Goal: Task Accomplishment & Management: Use online tool/utility

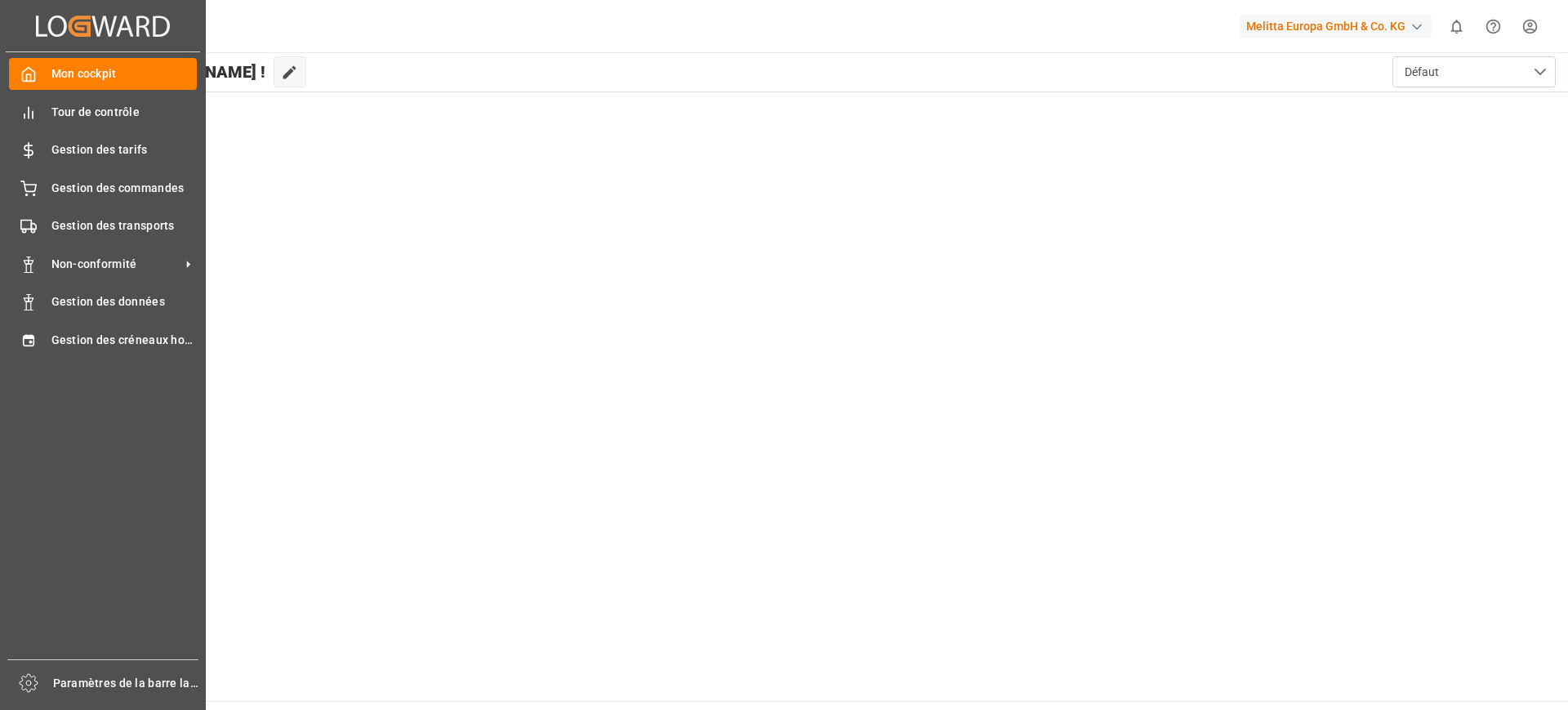
click at [73, 204] on div "Mon cockpit Mon cockpit Tour de contrôle Tour de contrôle Gestion des tarifs Ge…" at bounding box center [102, 355] width 195 height 607
click at [60, 227] on font "Gestion des transports" at bounding box center [113, 226] width 123 height 13
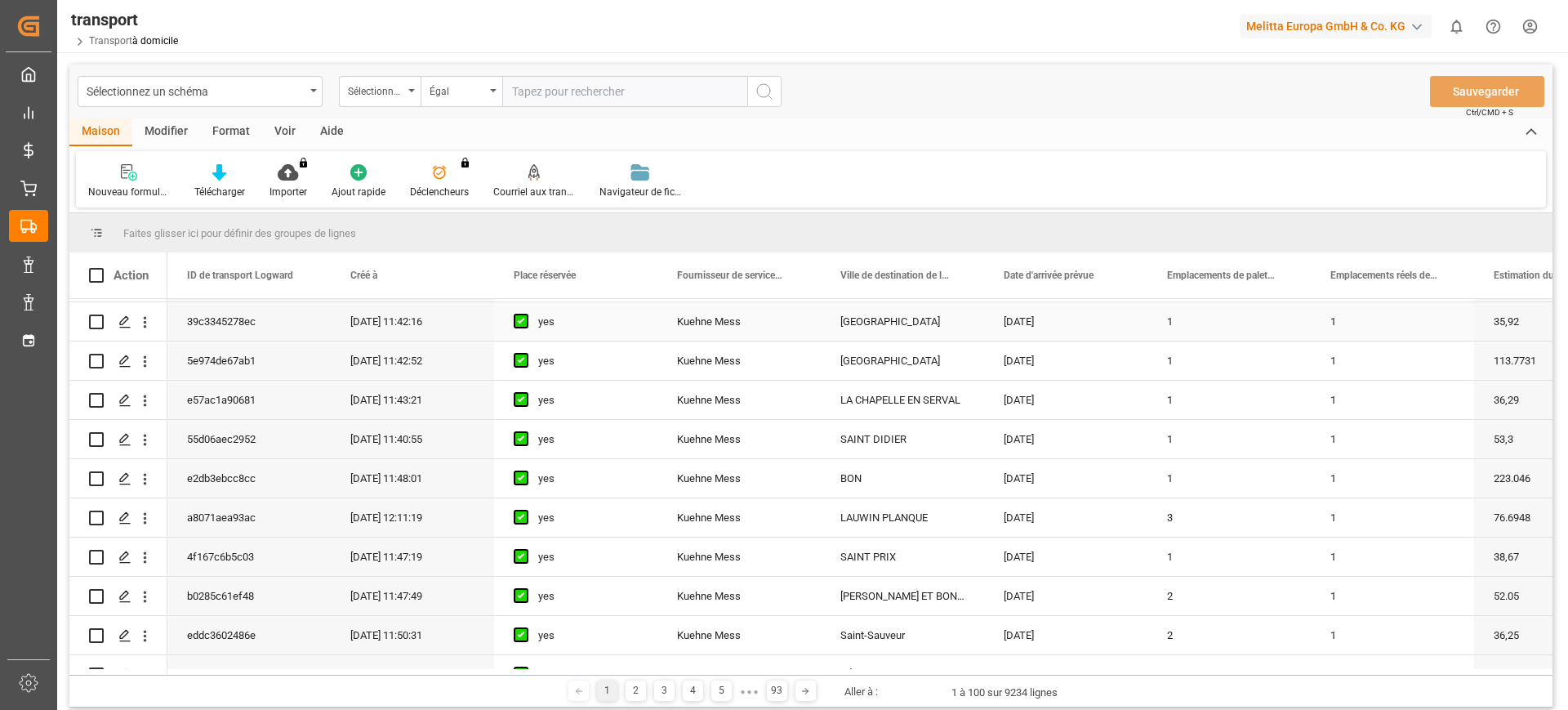
scroll to position [204, 0]
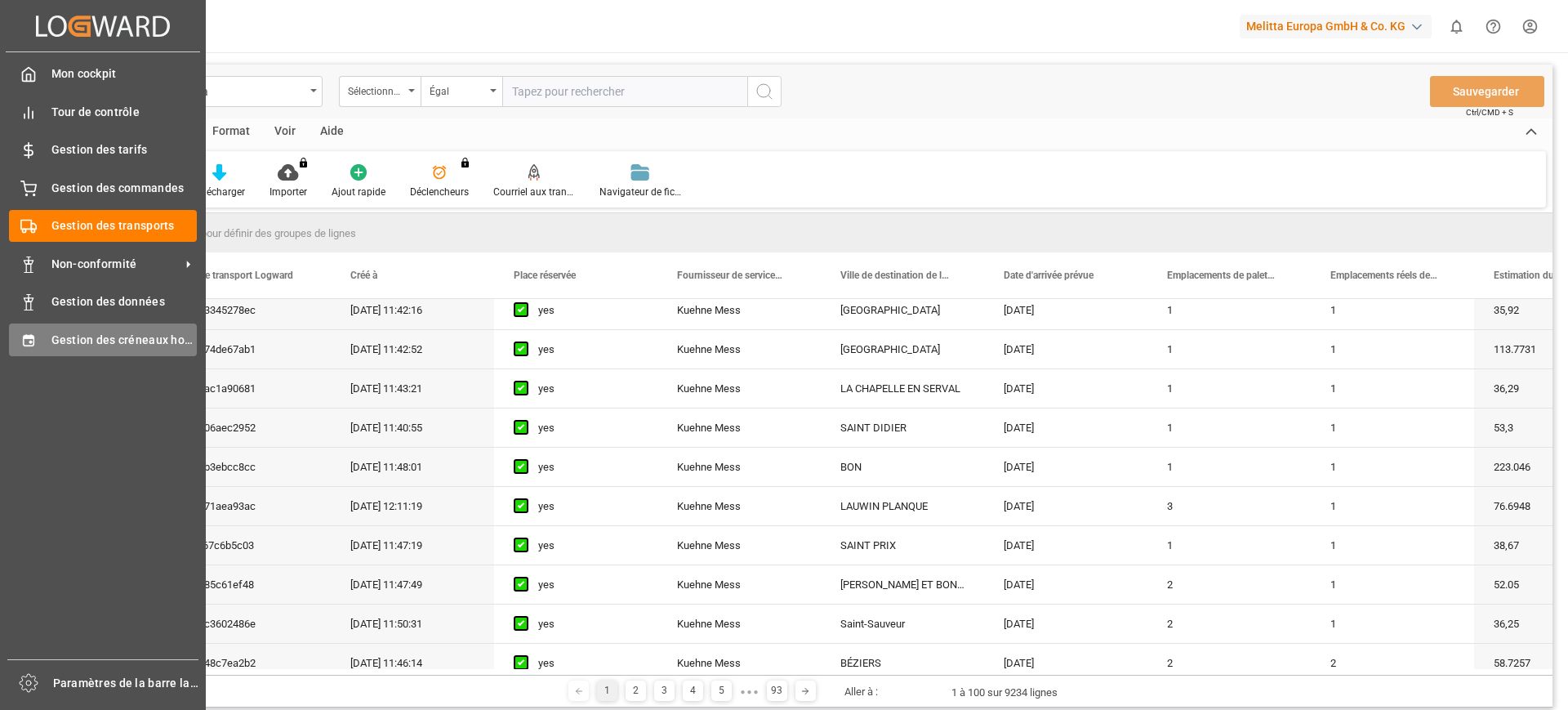
click at [54, 328] on div "Gestion des créneaux horaires Gestion des créneaux horaires" at bounding box center [103, 339] width 188 height 32
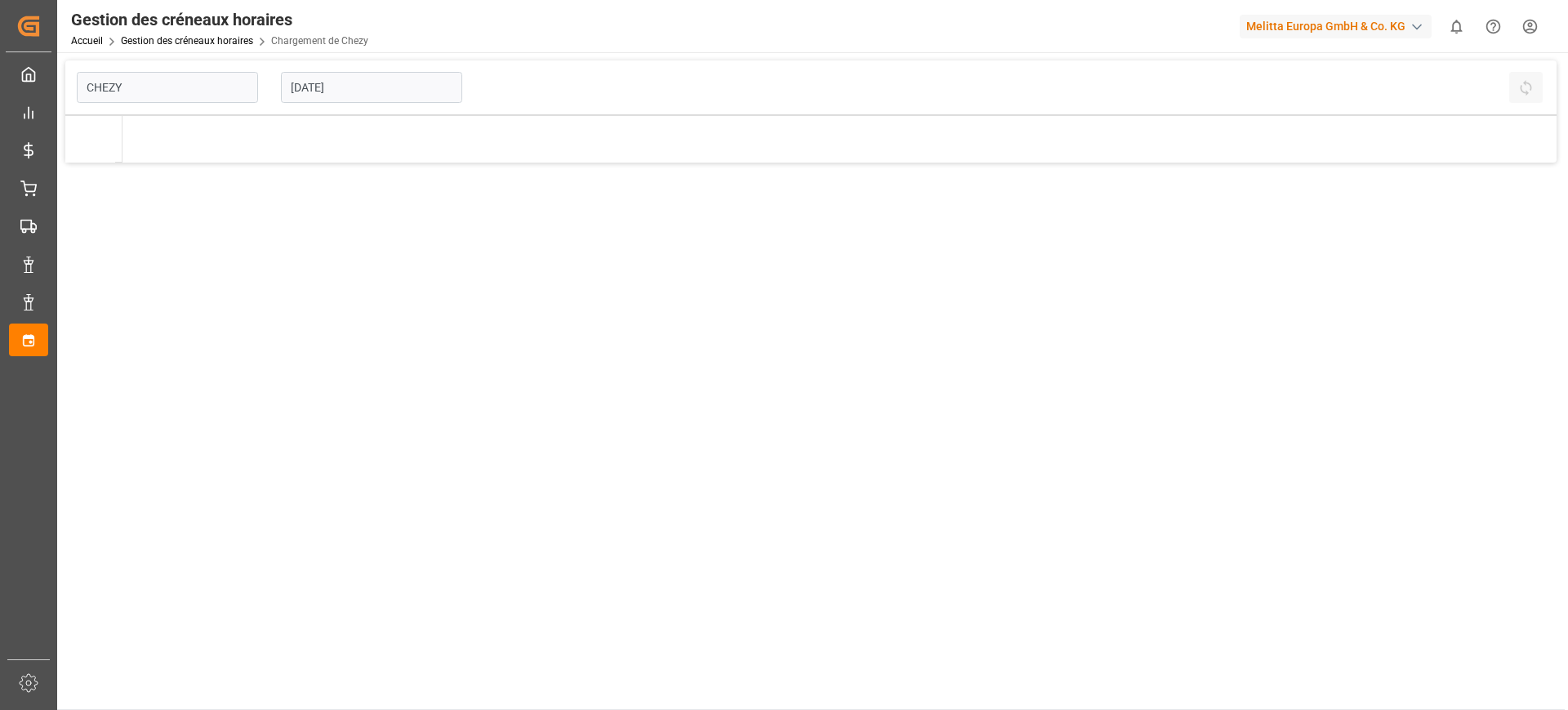
type input "Chezy Loading"
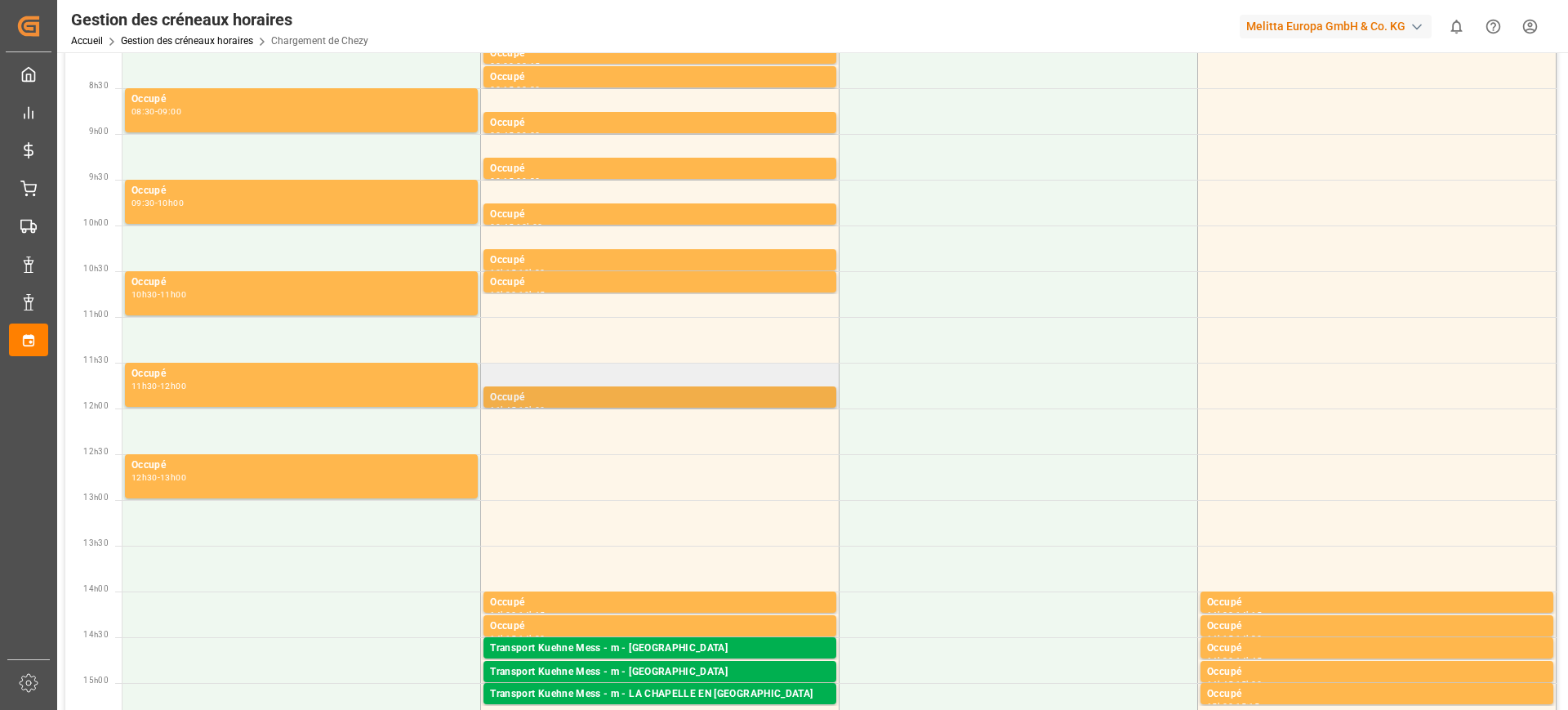
scroll to position [307, 0]
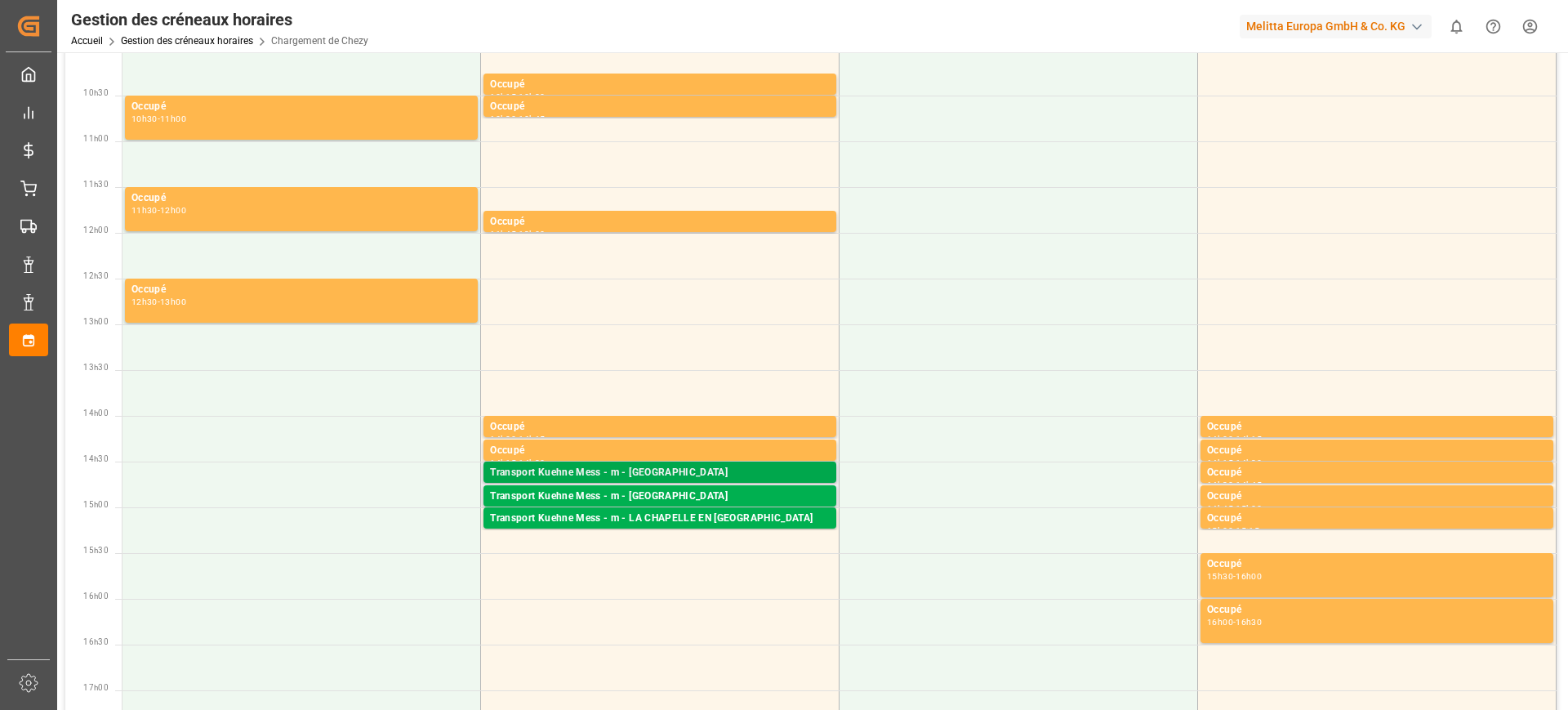
click at [666, 475] on font "Transport Kuehne Mess - m - [GEOGRAPHIC_DATA]" at bounding box center [608, 472] width 238 height 11
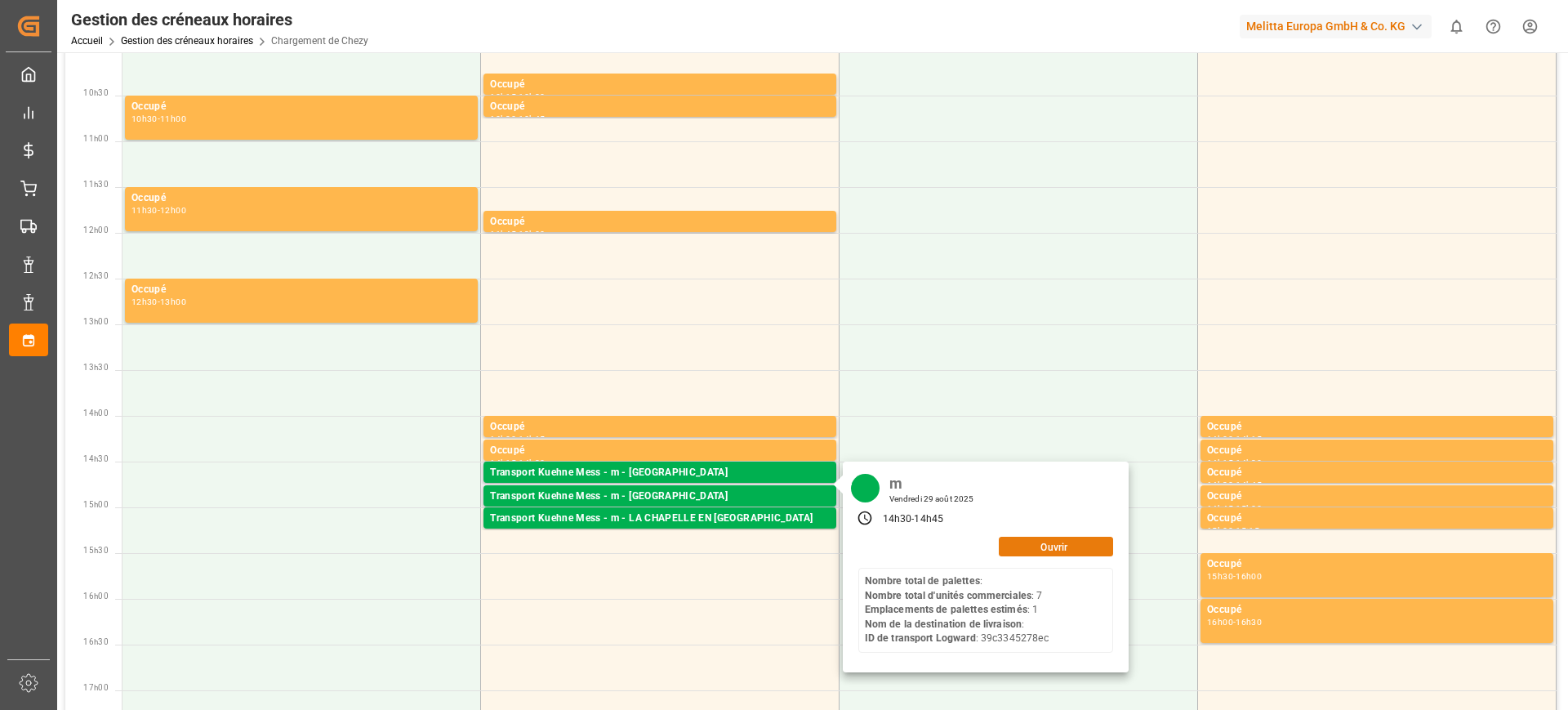
click at [1045, 548] on font "Ouvrir" at bounding box center [1054, 546] width 27 height 11
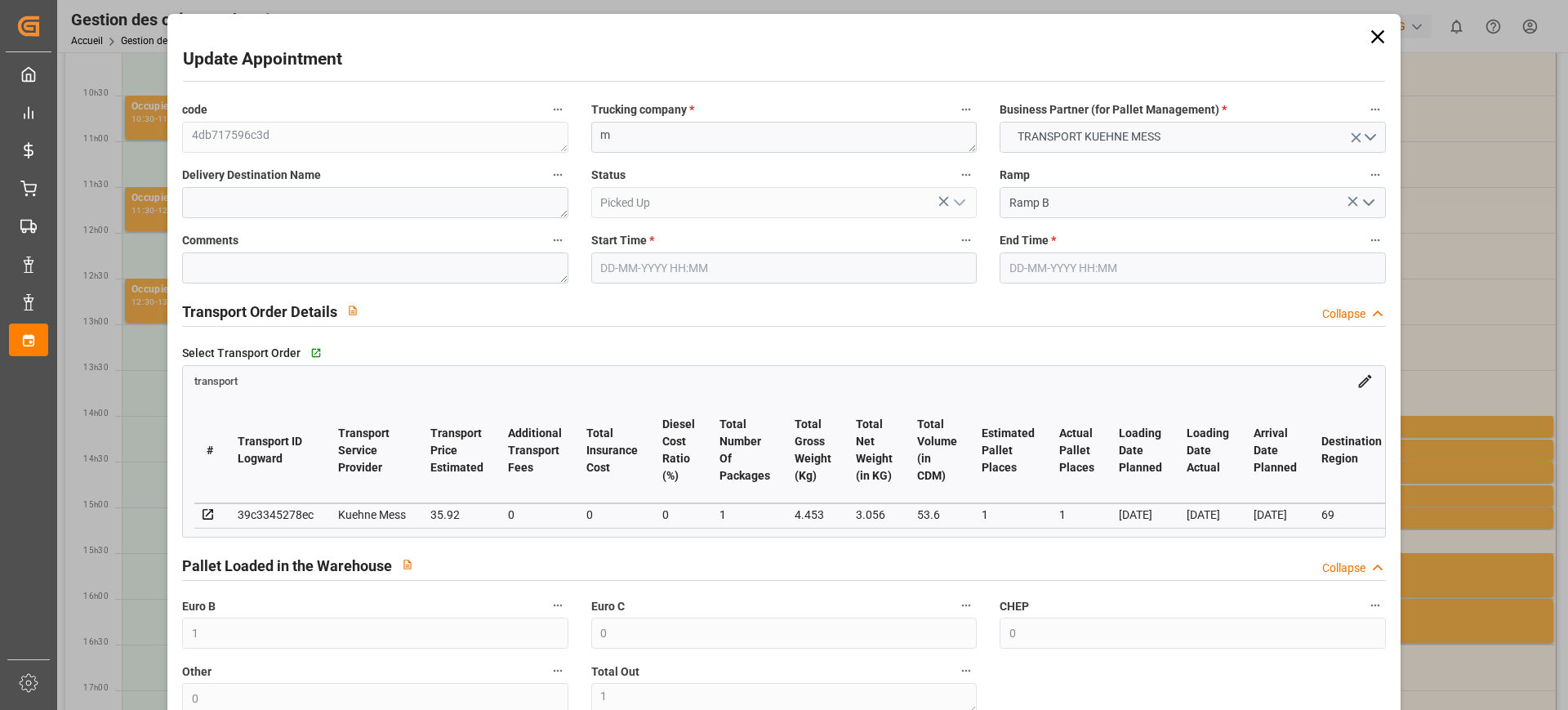
type input "[DATE] 14:30"
type input "[DATE] 14:45"
type input "[DATE] 11:42"
type input "[DATE]"
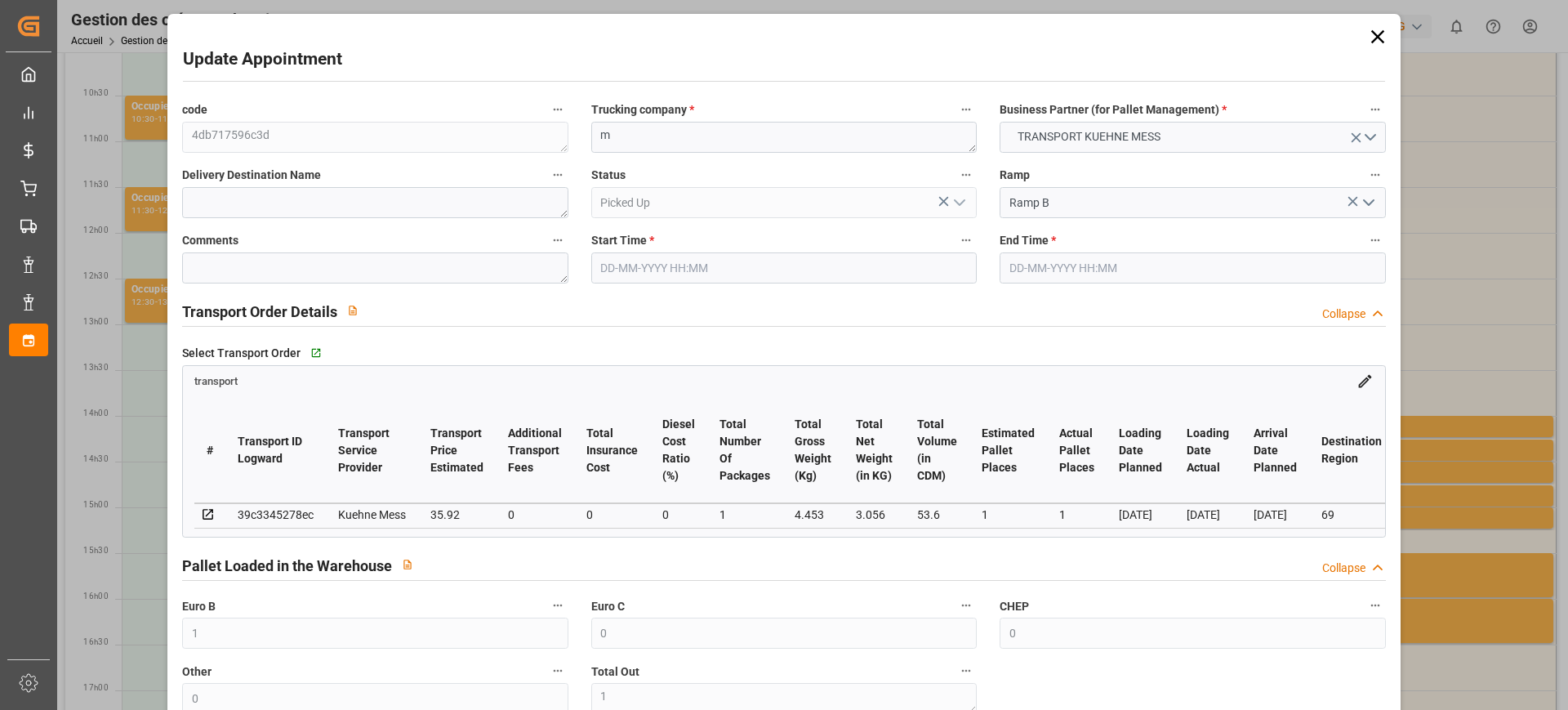
type input "[DATE]"
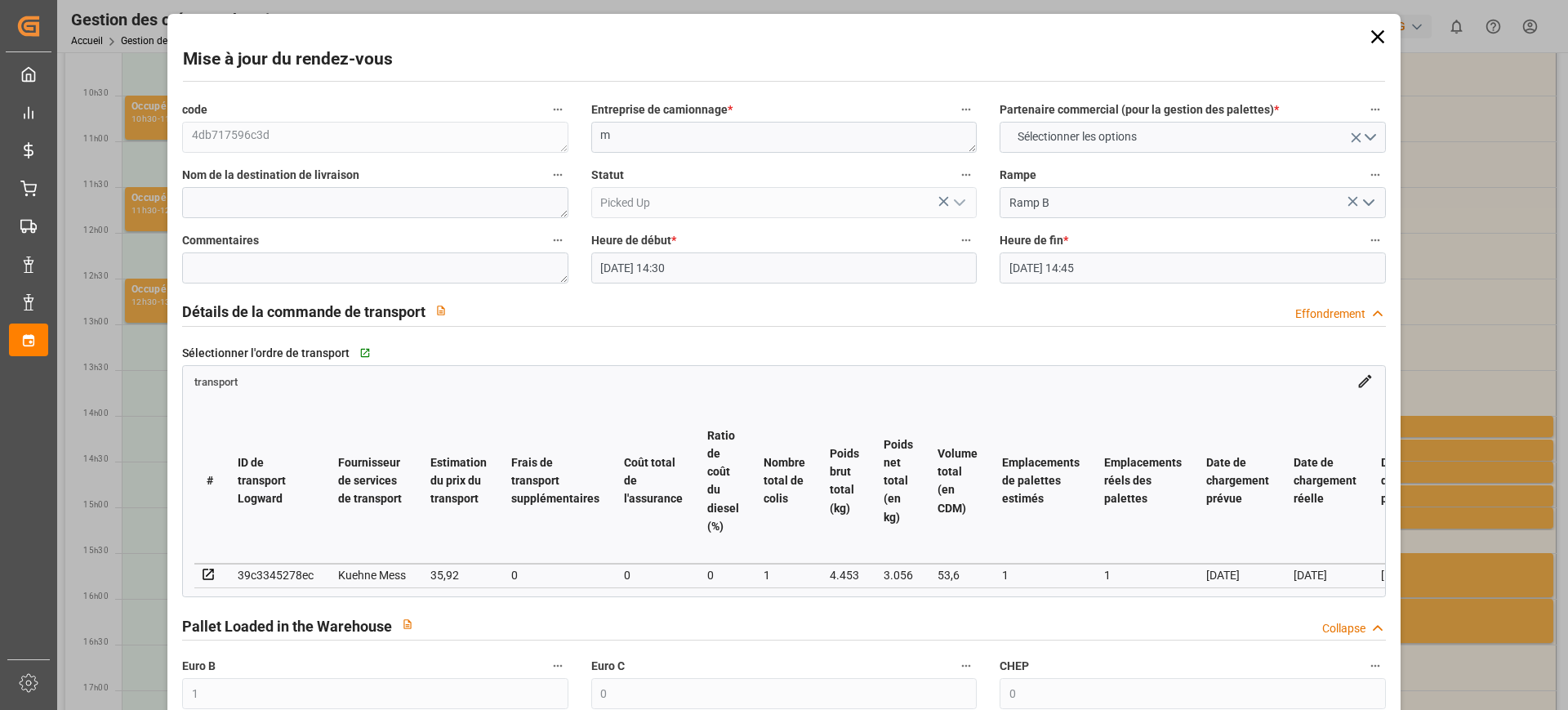
scroll to position [103, 0]
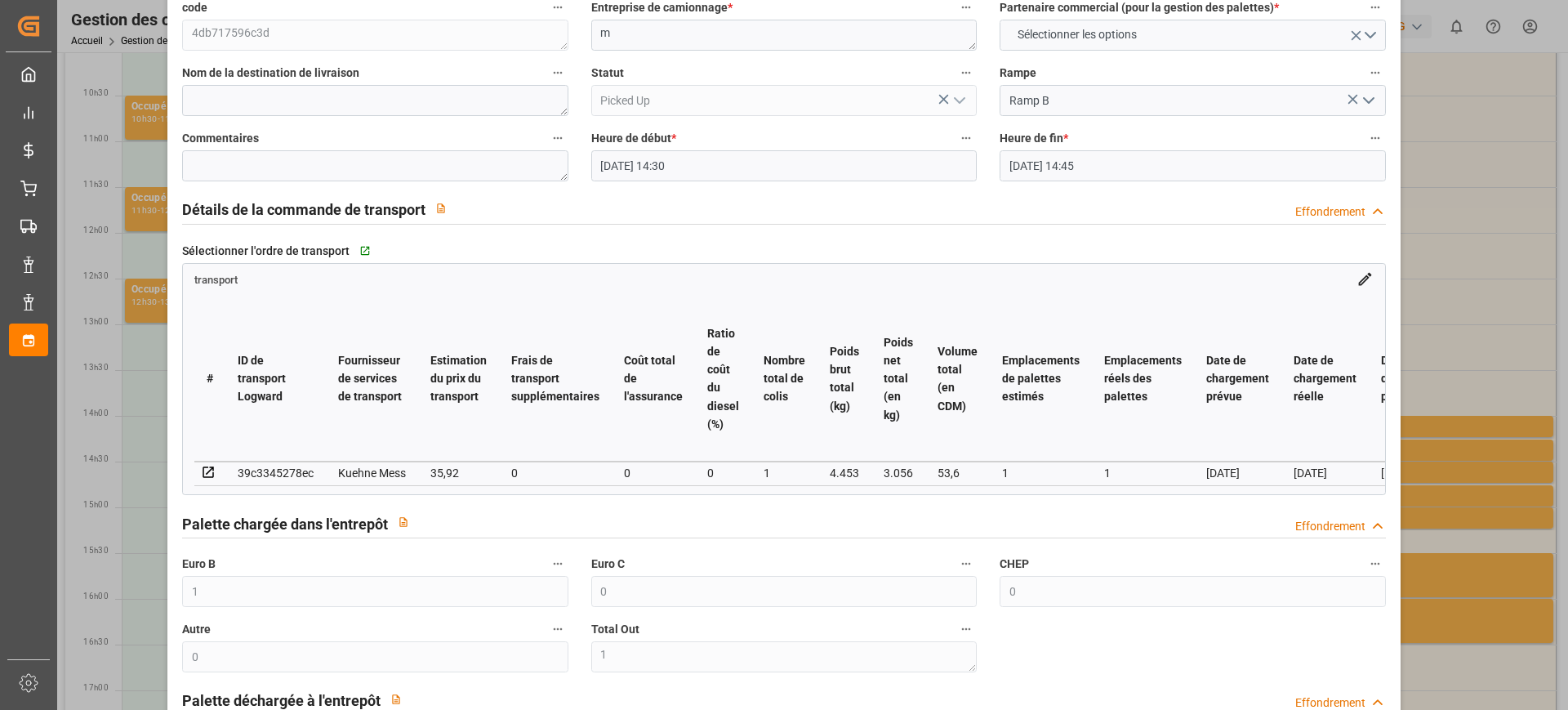
click at [1463, 373] on div "Mise à jour du rendez-vous code 4db717596c3d Entreprise de camionnage * m Parte…" at bounding box center [784, 355] width 1568 height 710
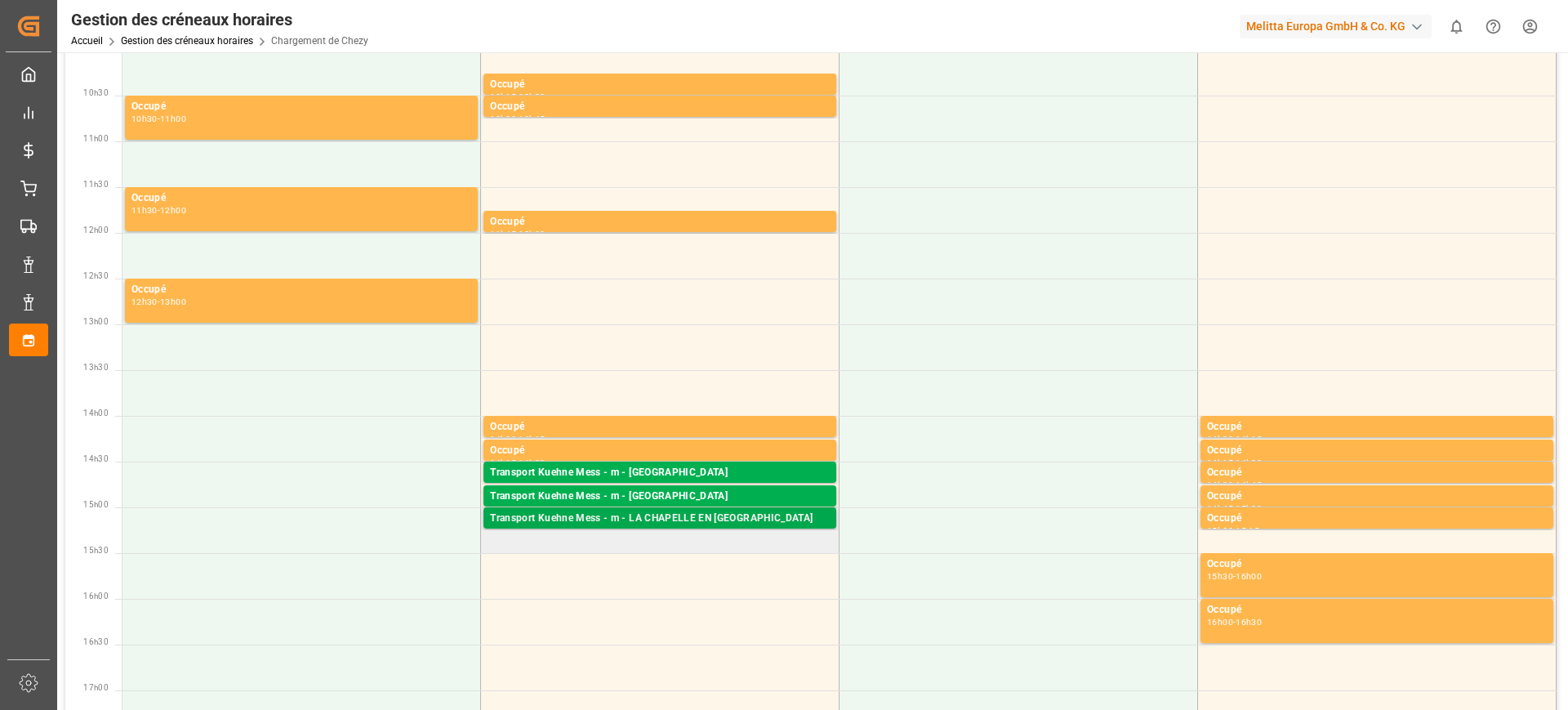
click at [617, 522] on font "Transport Kuehne Mess - m - LA CHAPELLE EN [GEOGRAPHIC_DATA]" at bounding box center [651, 518] width 322 height 11
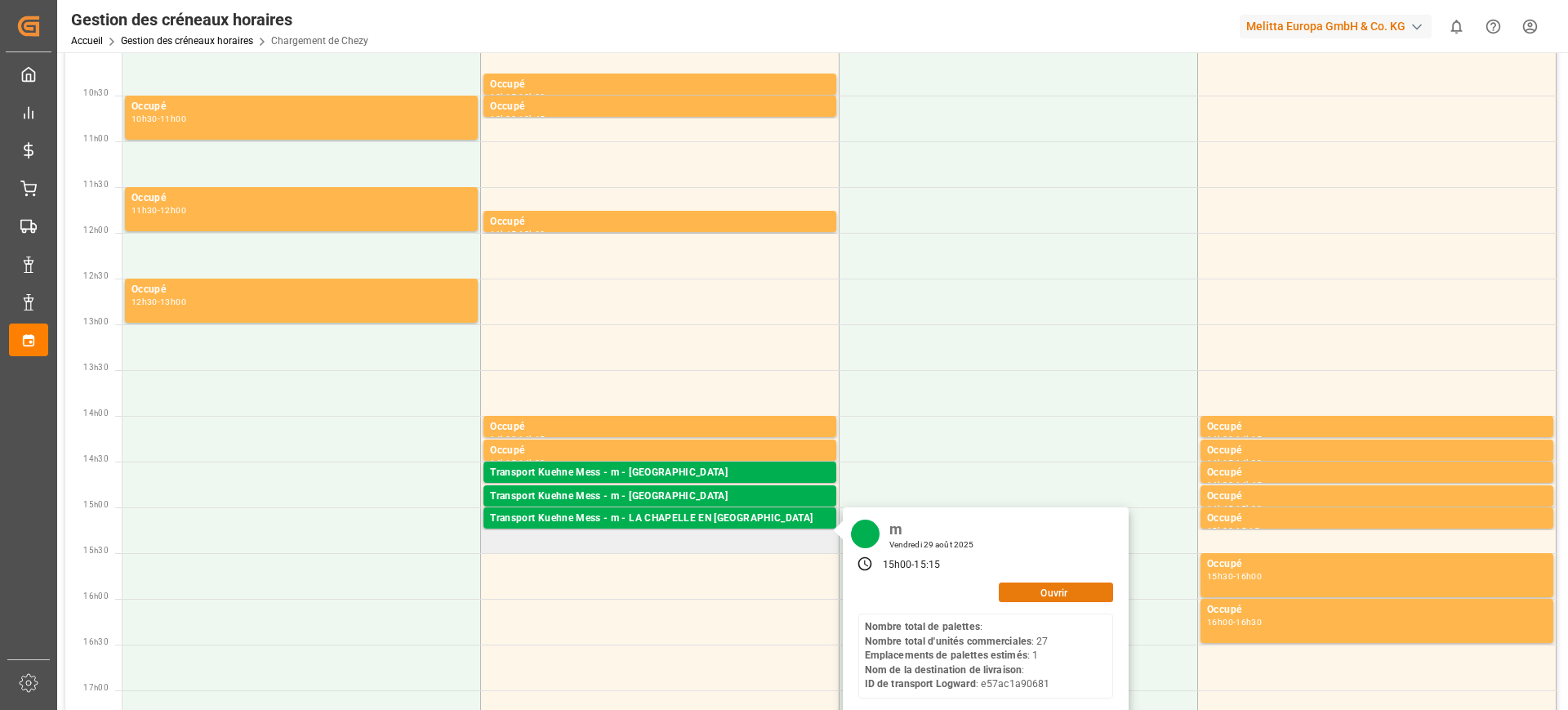
click at [1060, 594] on font "Ouvrir" at bounding box center [1054, 592] width 27 height 11
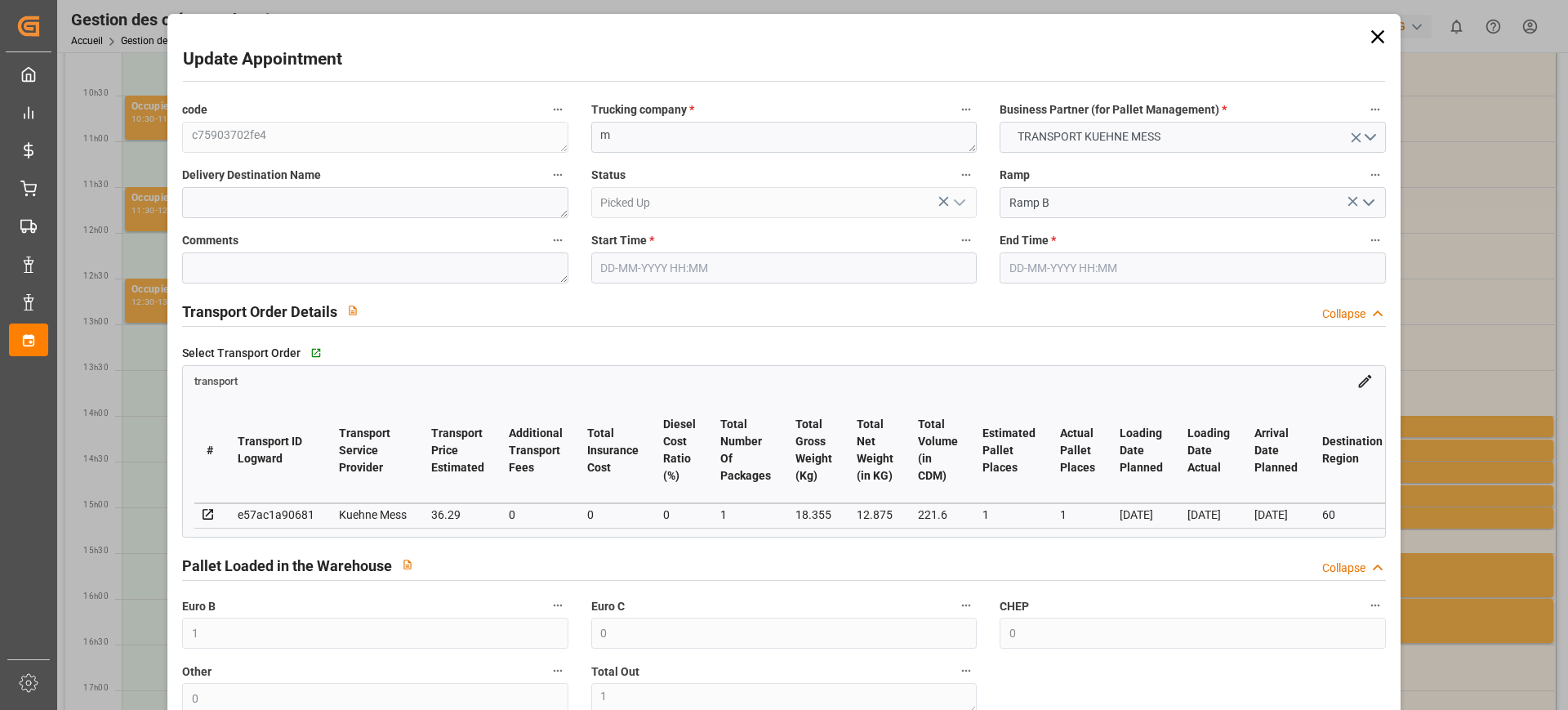
type input "1"
type input "0"
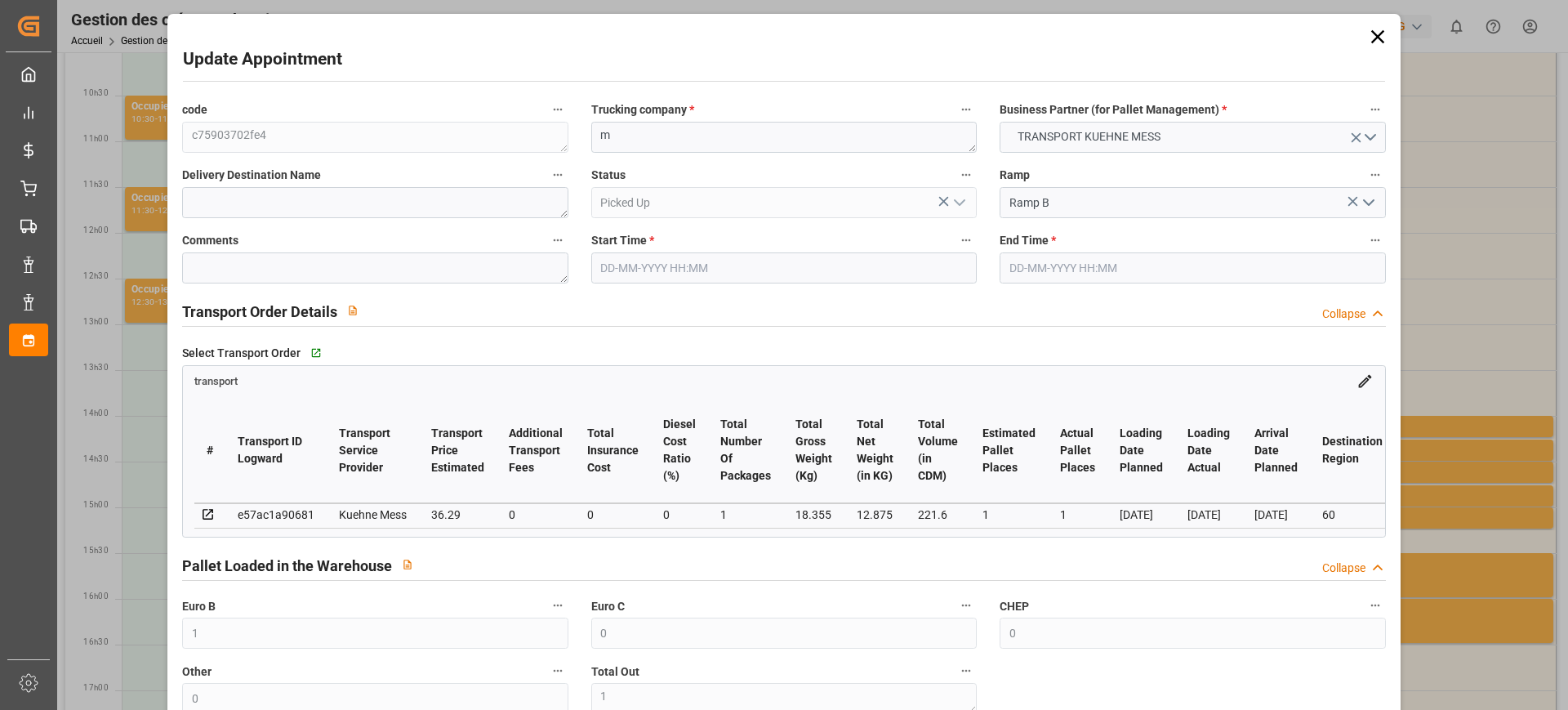
type input "0"
type input "1"
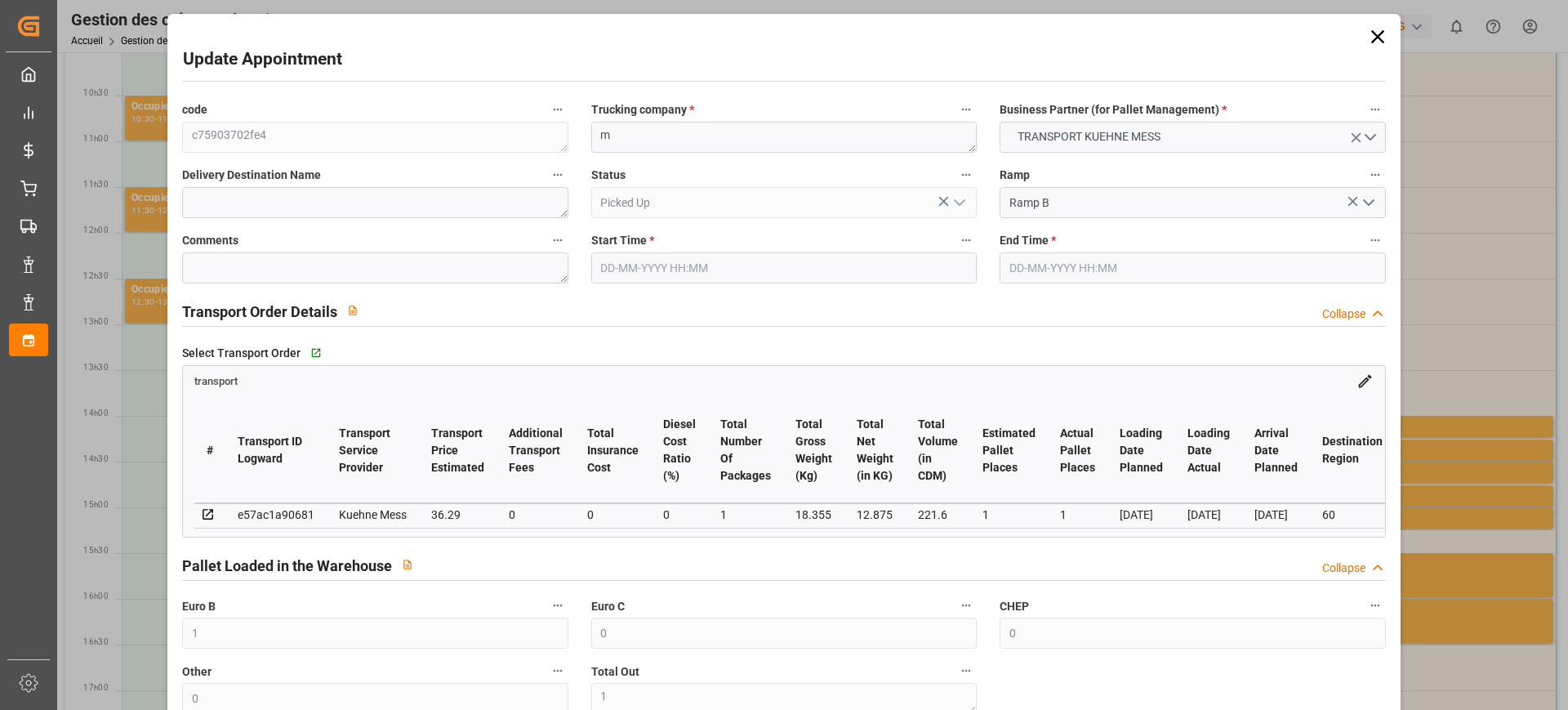
type input "36.29"
type input "0"
type input "36.29"
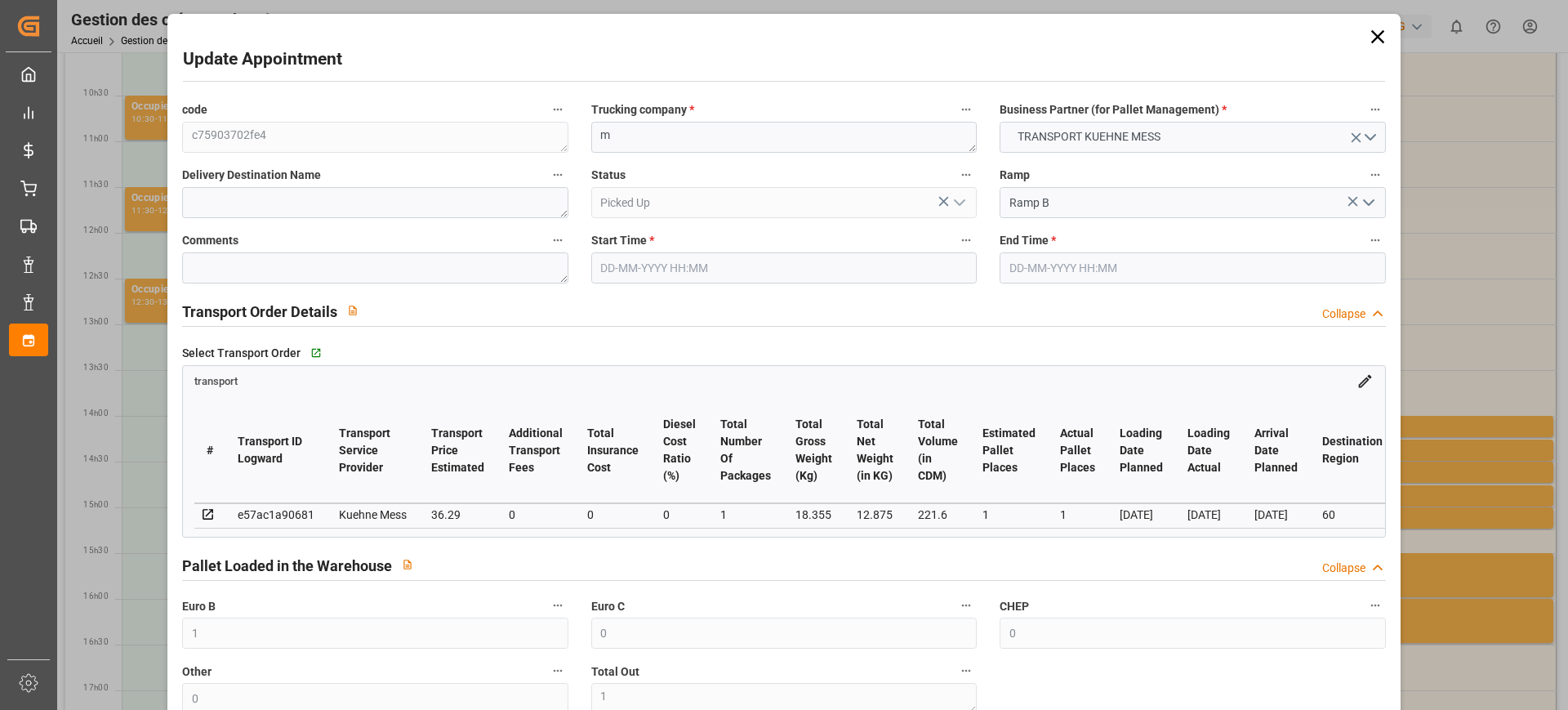
type input "0"
type input "1"
type input "12.875"
type input "41.355"
type input "221.6"
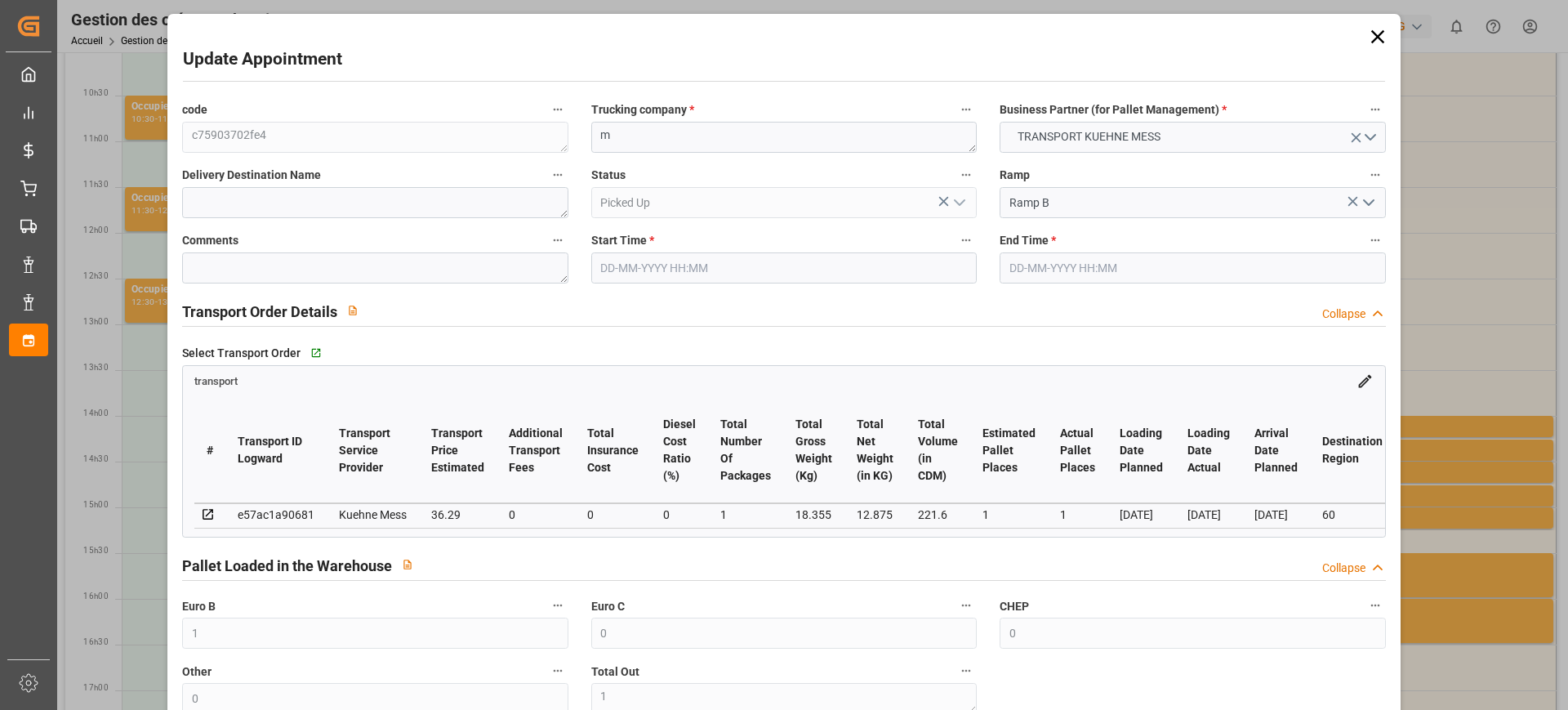
type input "60"
type input "0"
type input "27"
type input "1"
type input "101"
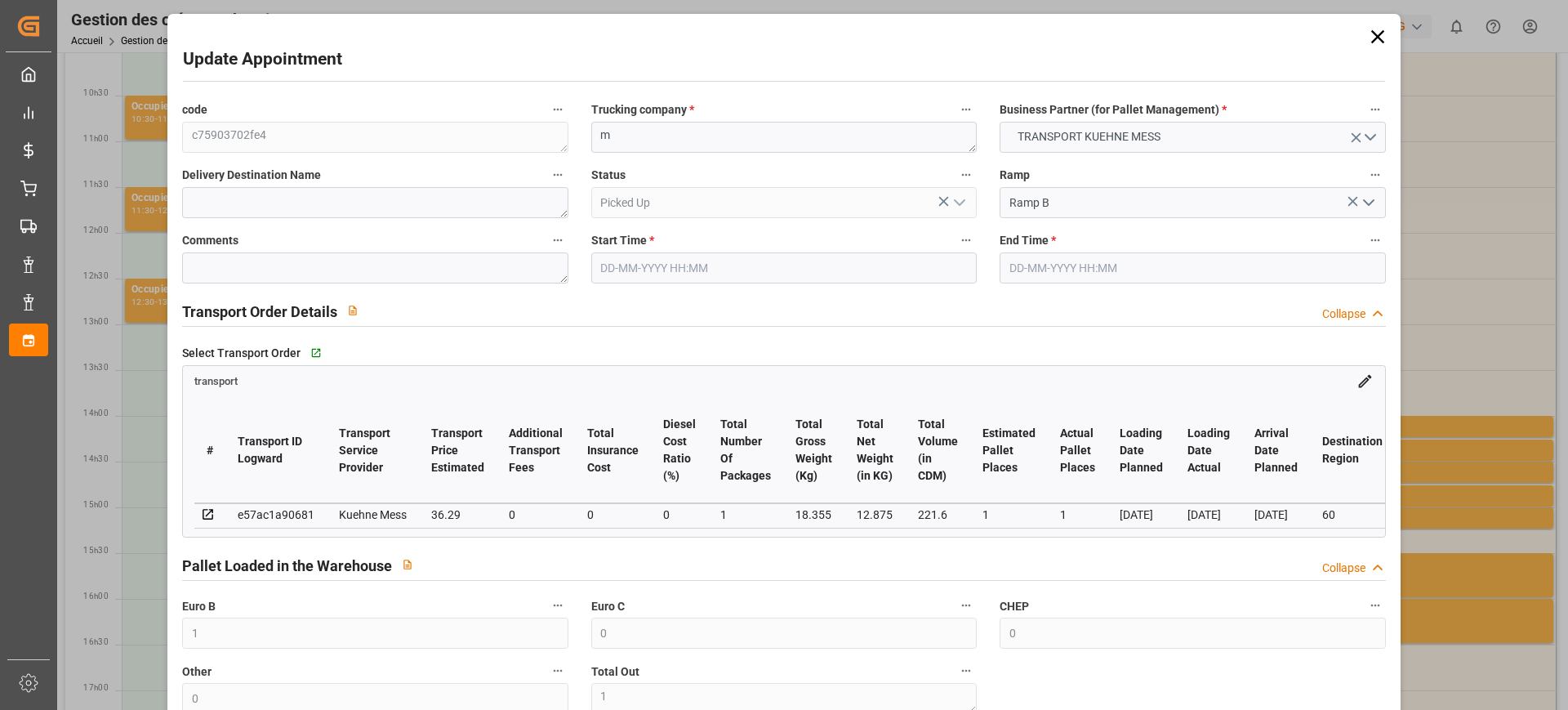
type input "18.355"
type input "0"
type input "4710.8598"
type input "0"
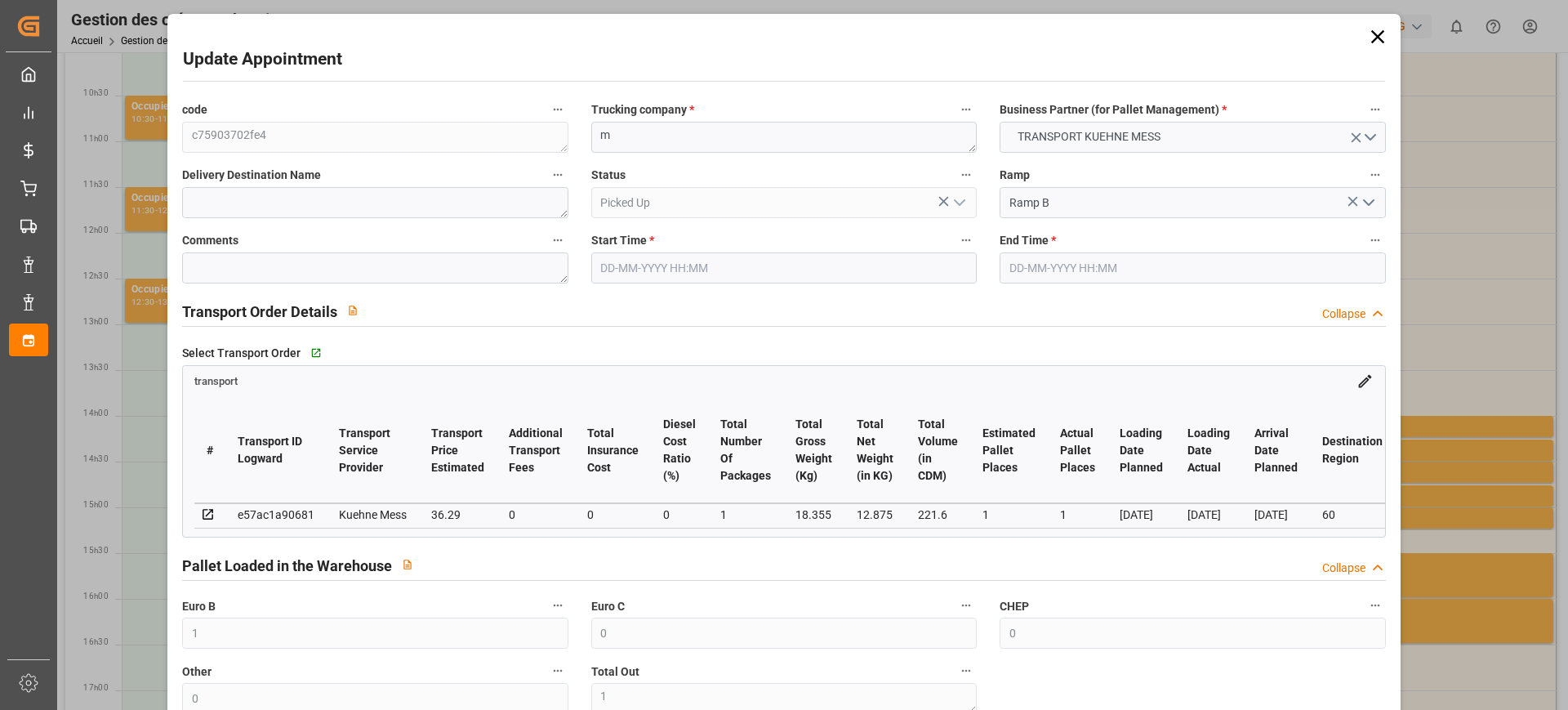
type input "21"
type input "35"
type input "[DATE] 15:00"
type input "[DATE] 15:15"
type input "[DATE] 11:43"
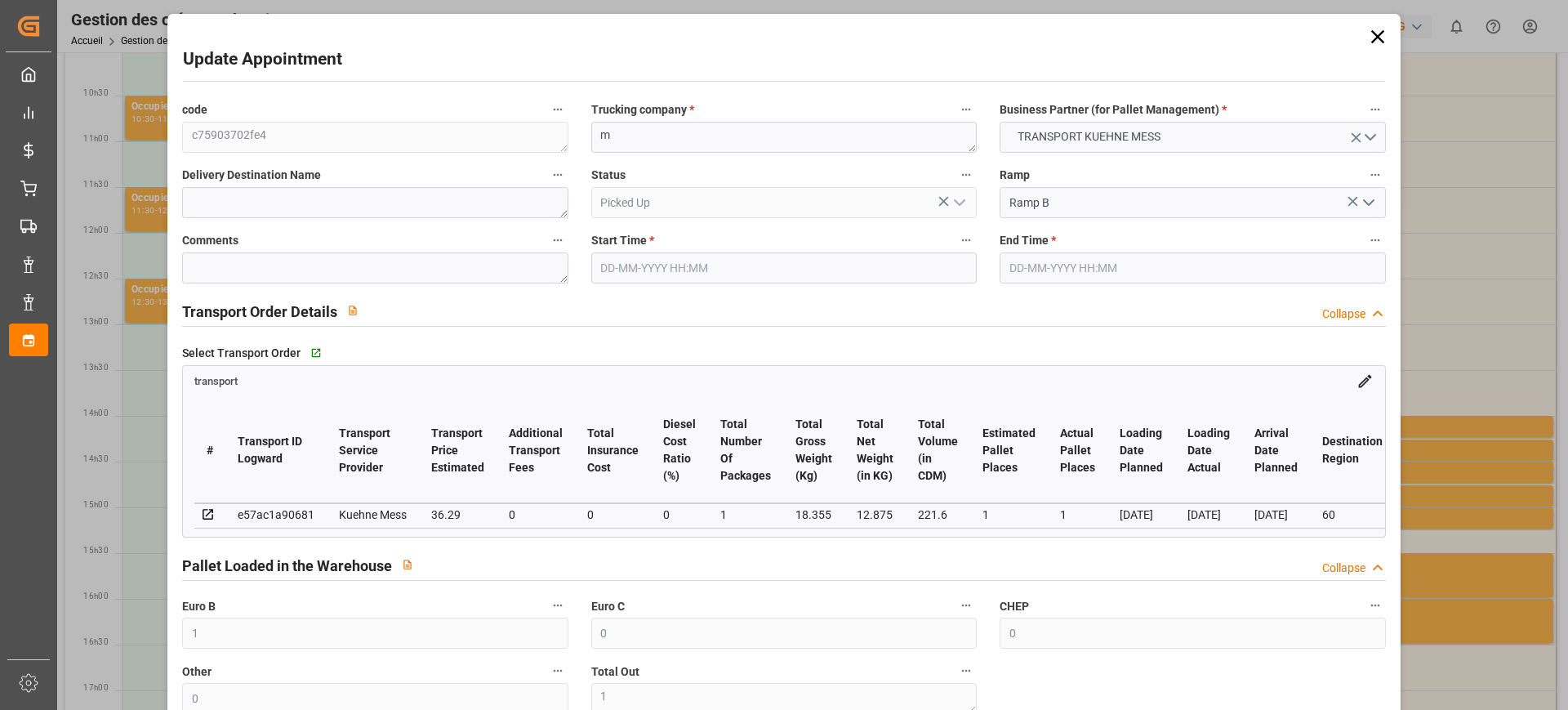
type input "[DATE] 11:43"
type input "[DATE]"
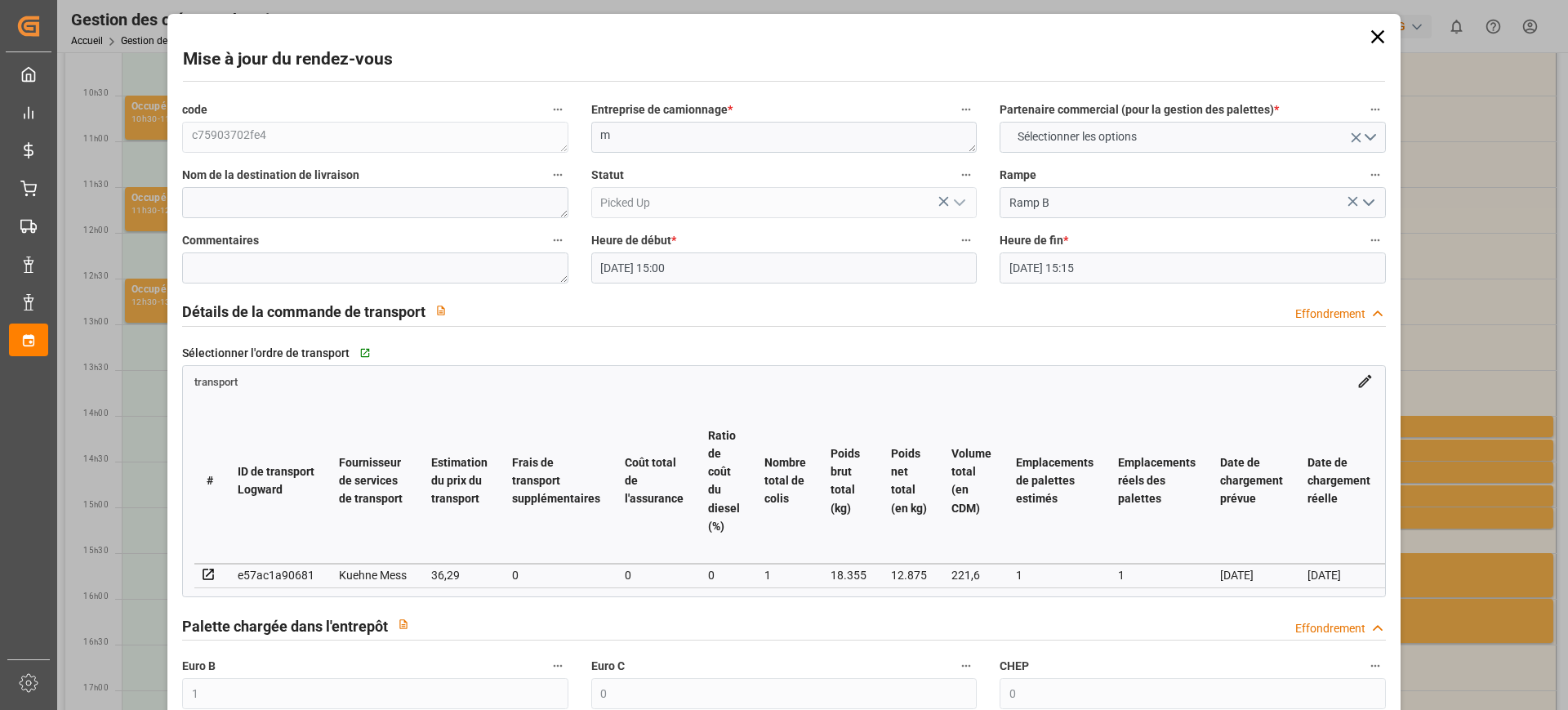
click at [1503, 339] on div "Mise à jour du rendez-vous code c75903702fe4 Entreprise de camionnage * m Parte…" at bounding box center [784, 355] width 1568 height 710
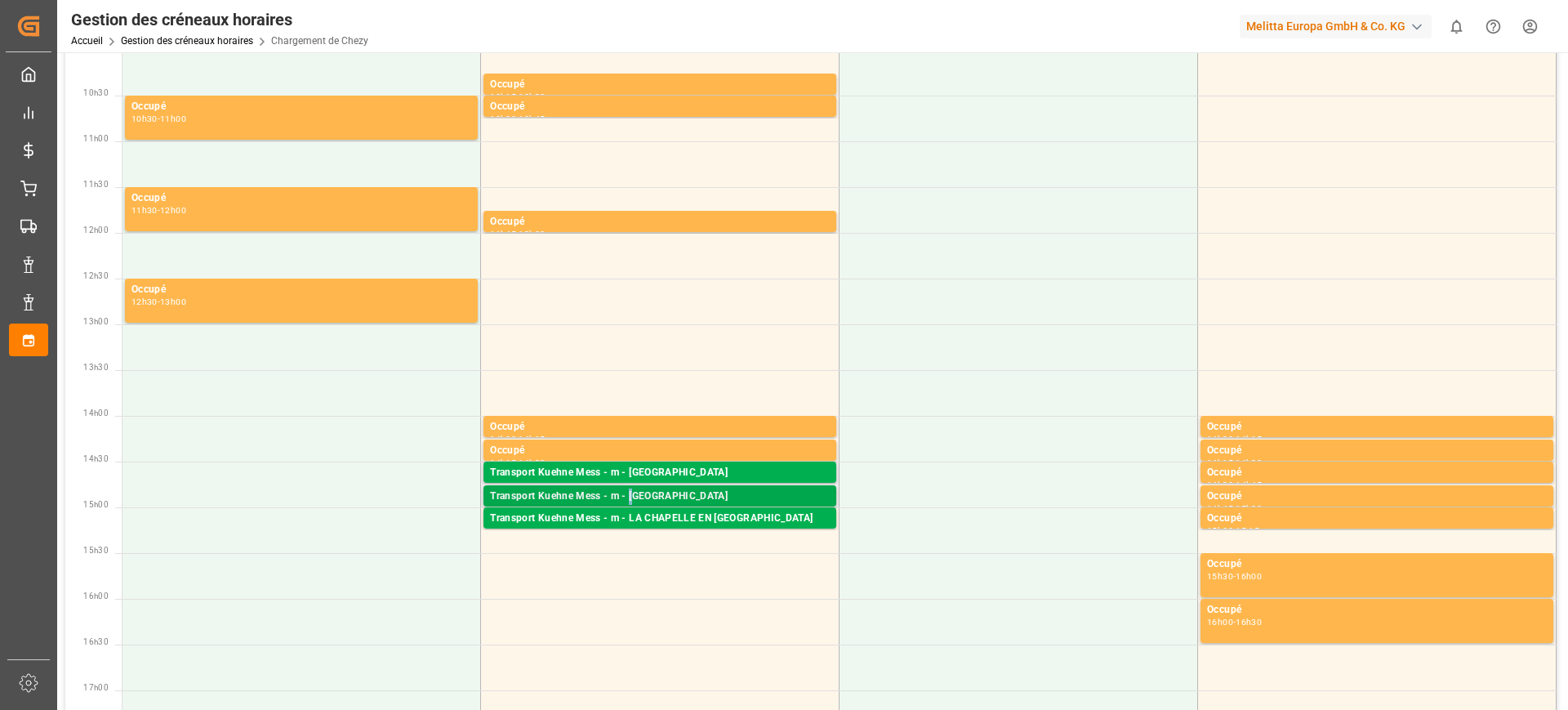
click at [634, 490] on font "Transport Kuehne Mess - m - [GEOGRAPHIC_DATA]" at bounding box center [608, 496] width 238 height 11
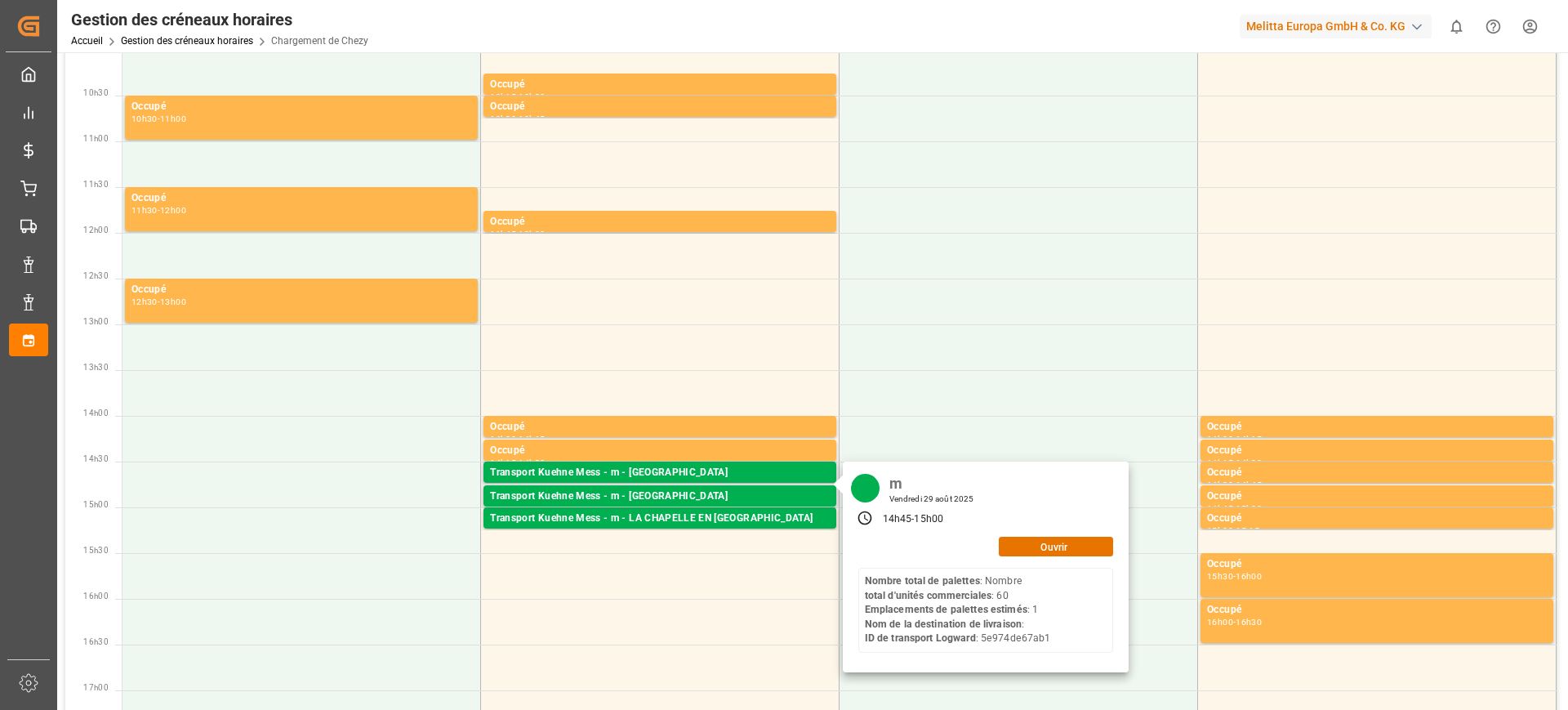
click at [1059, 557] on div "m [DATE] 14h45 - 15h00 Ouvrir Nombre total de palettes : Nombre total d'unités …" at bounding box center [985, 567] width 286 height 211
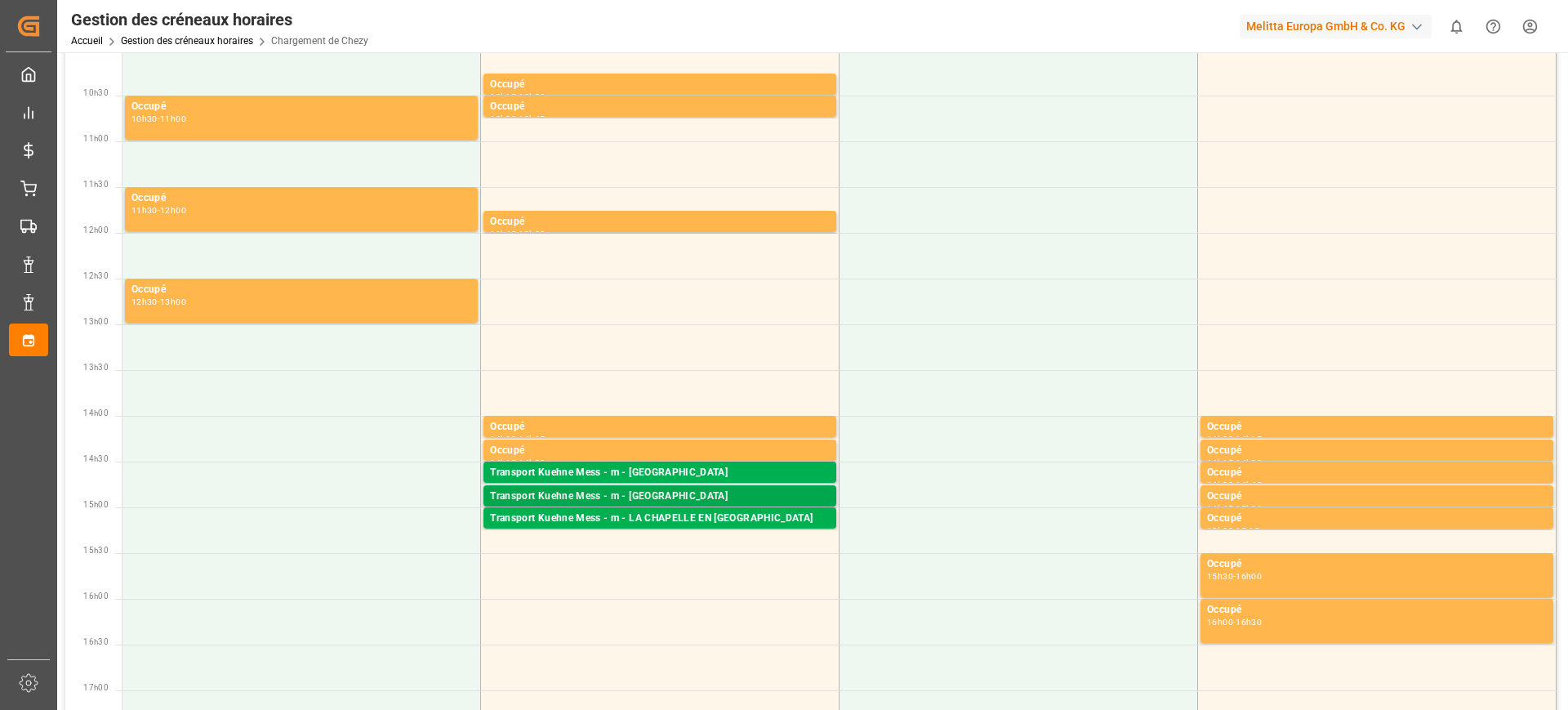
click at [769, 502] on div "Transport Kuehne Mess - m - [GEOGRAPHIC_DATA]" at bounding box center [659, 496] width 339 height 16
click at [663, 475] on font "Transport Kuehne Mess - m - [GEOGRAPHIC_DATA]" at bounding box center [608, 472] width 238 height 11
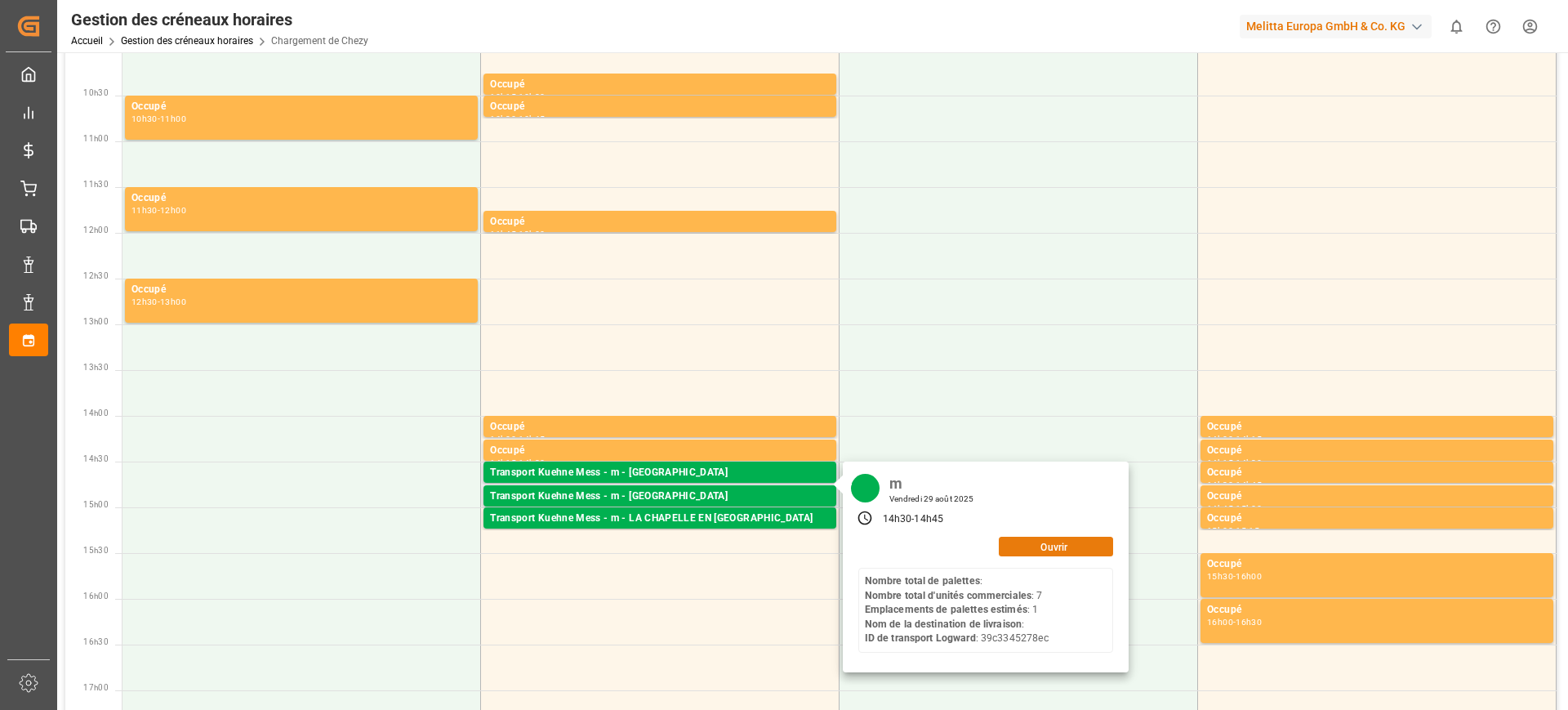
click at [1060, 544] on font "Ouvrir" at bounding box center [1054, 546] width 27 height 11
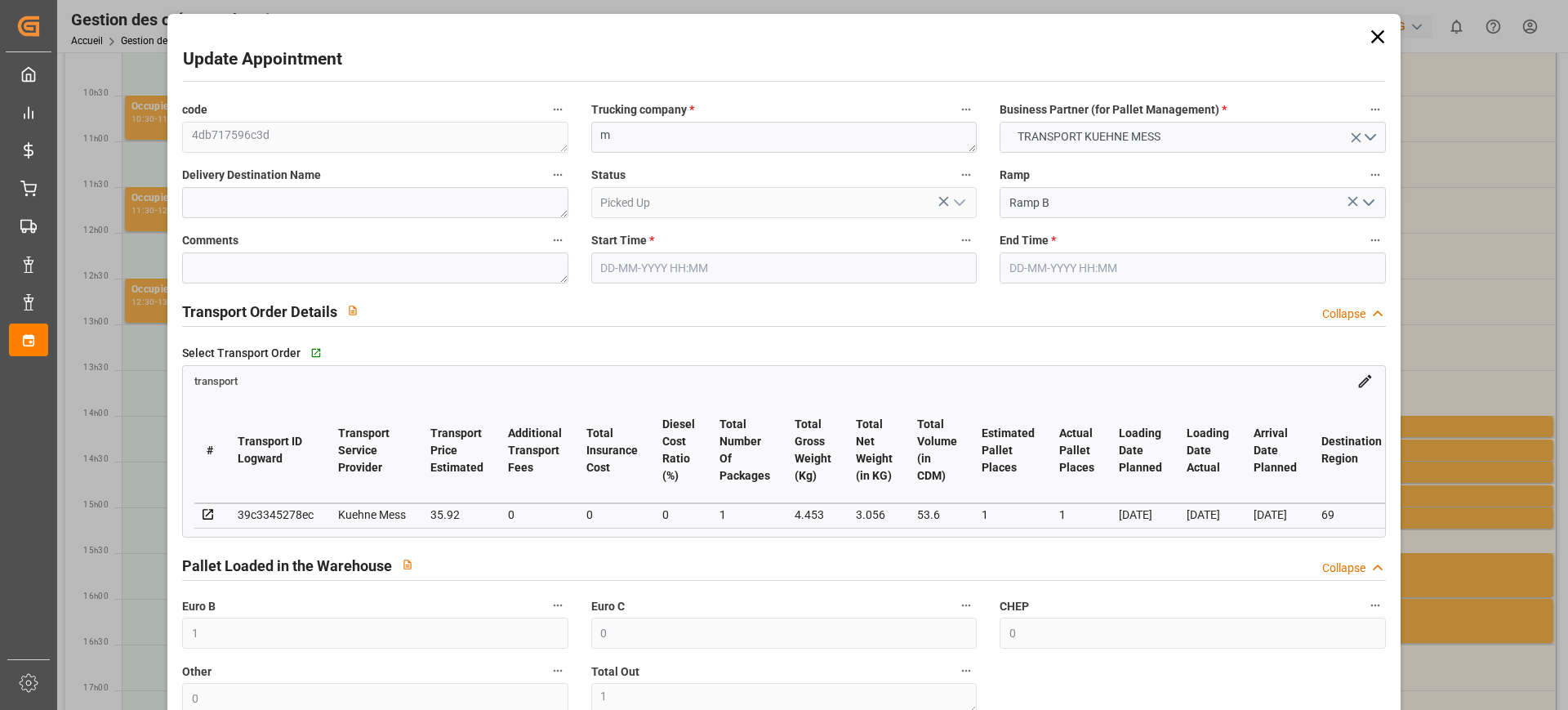
type input "1"
type input "0"
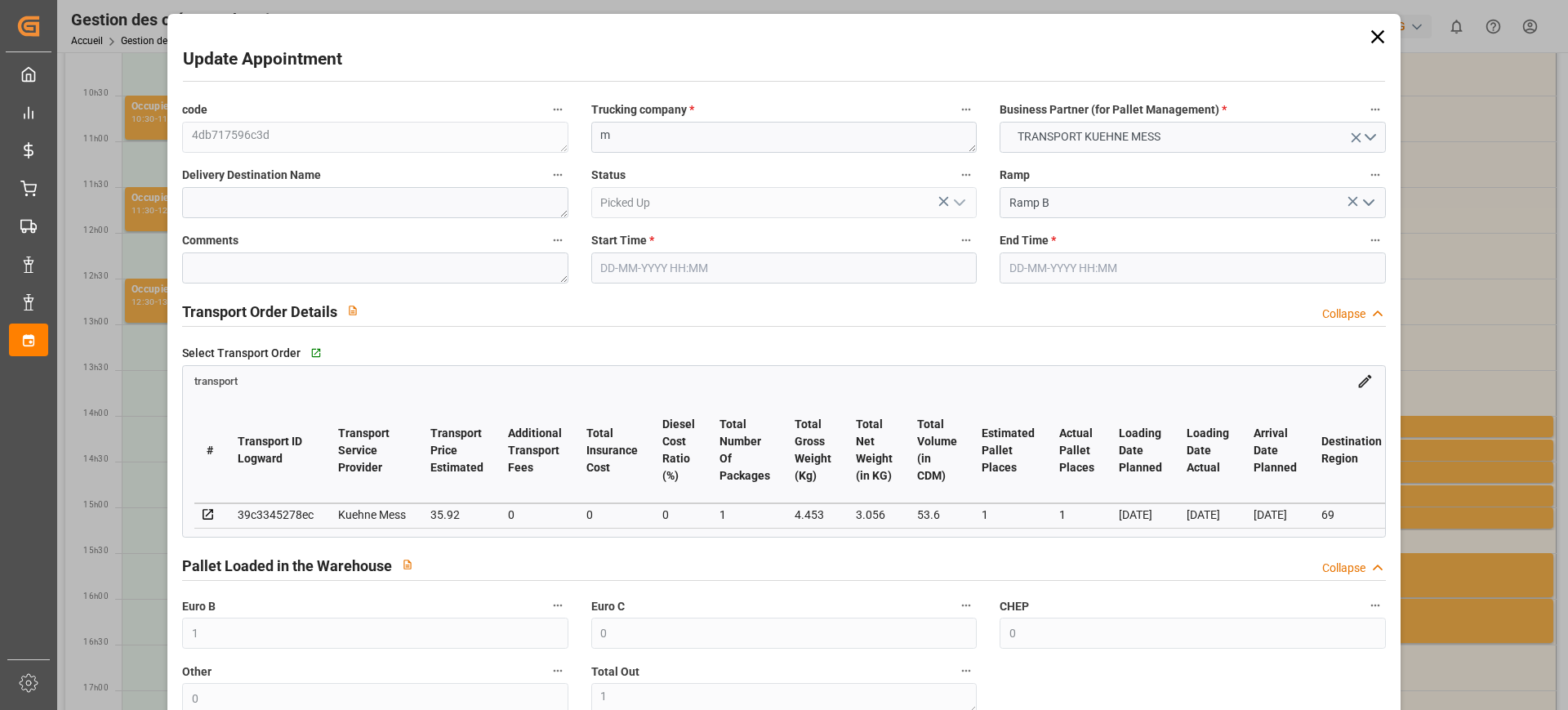
type input "0"
type input "1"
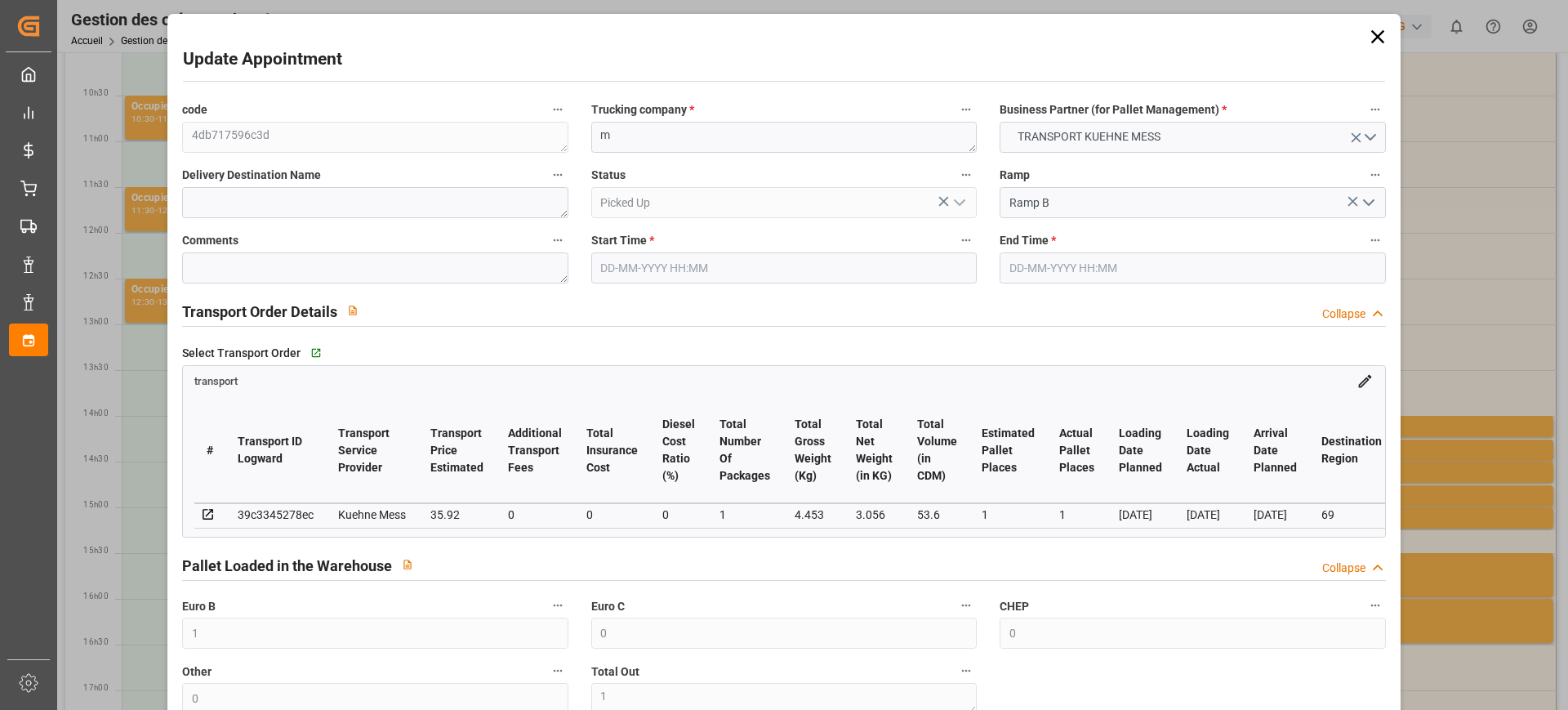
type input "35.92"
type input "0"
type input "35.92"
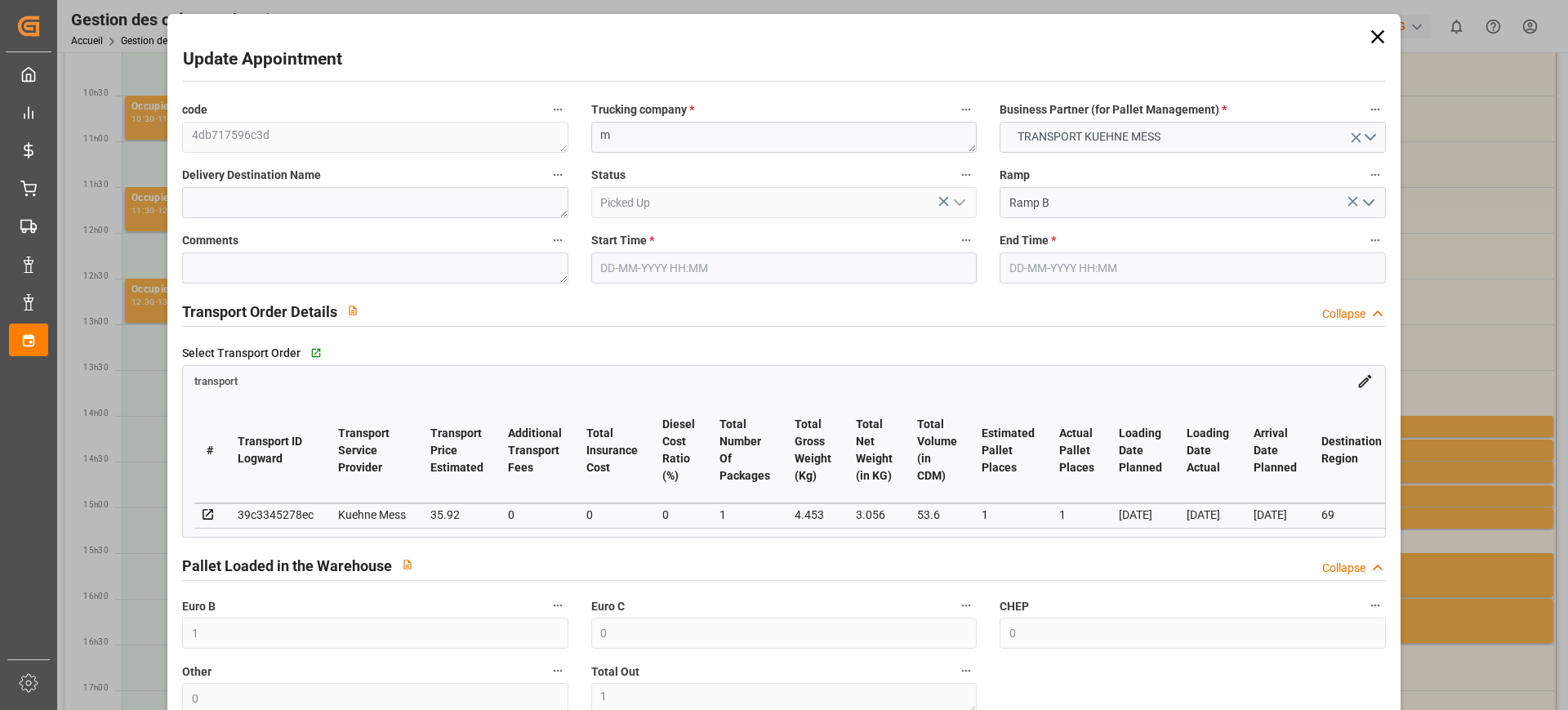
type input "0"
type input "1"
type input "3.056"
type input "27.453"
type input "53.6"
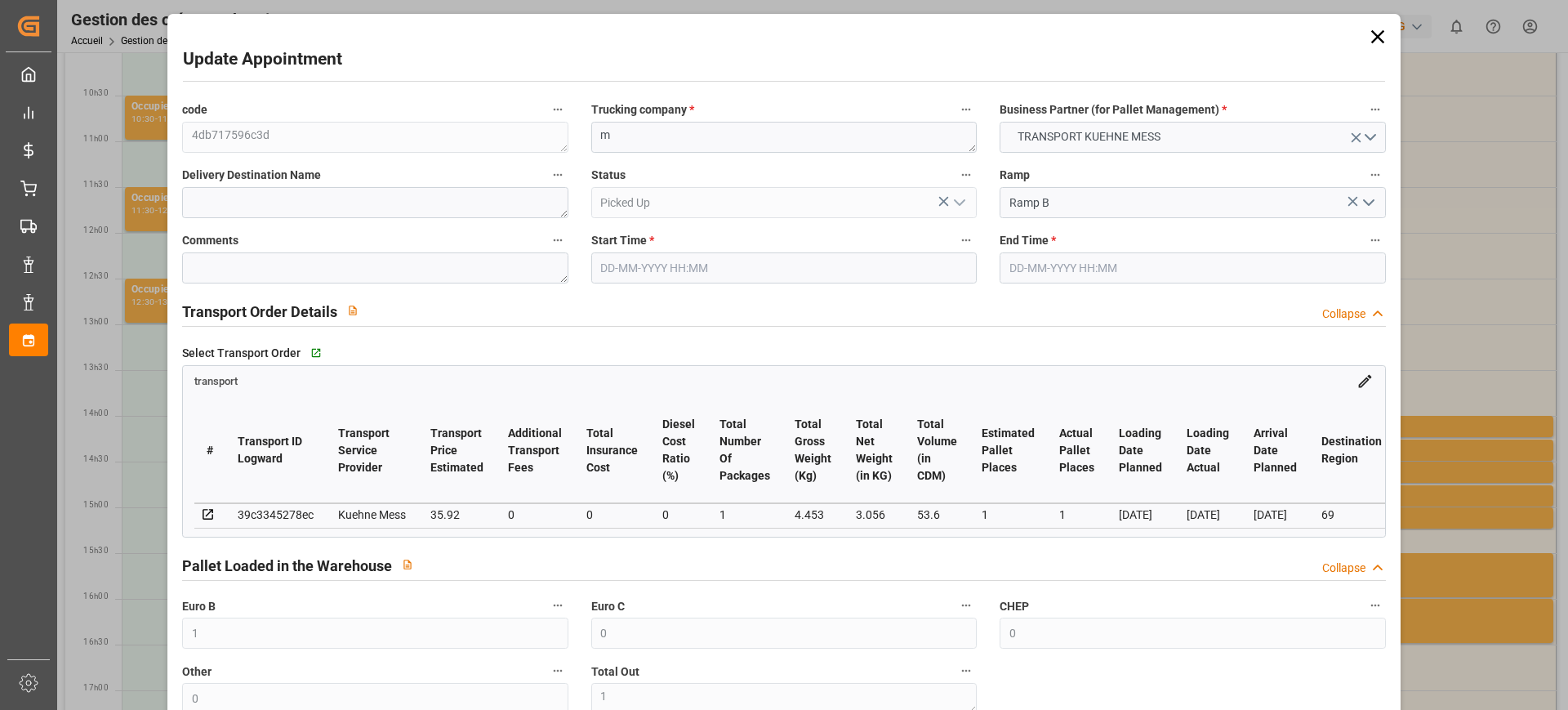
type input "69"
type input "0"
type input "7"
type input "1"
type input "101"
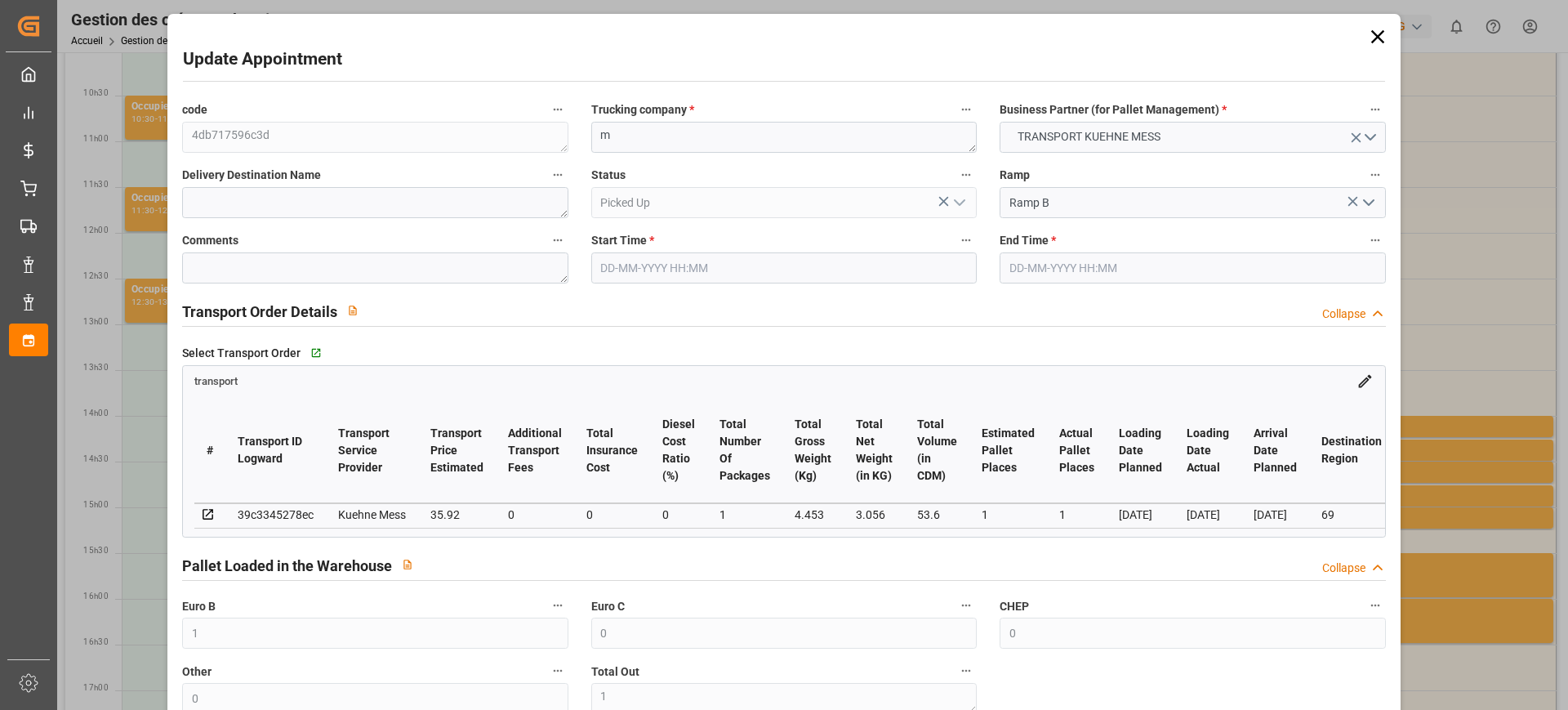
type input "4.453"
type input "0"
type input "4710.8598"
type input "0"
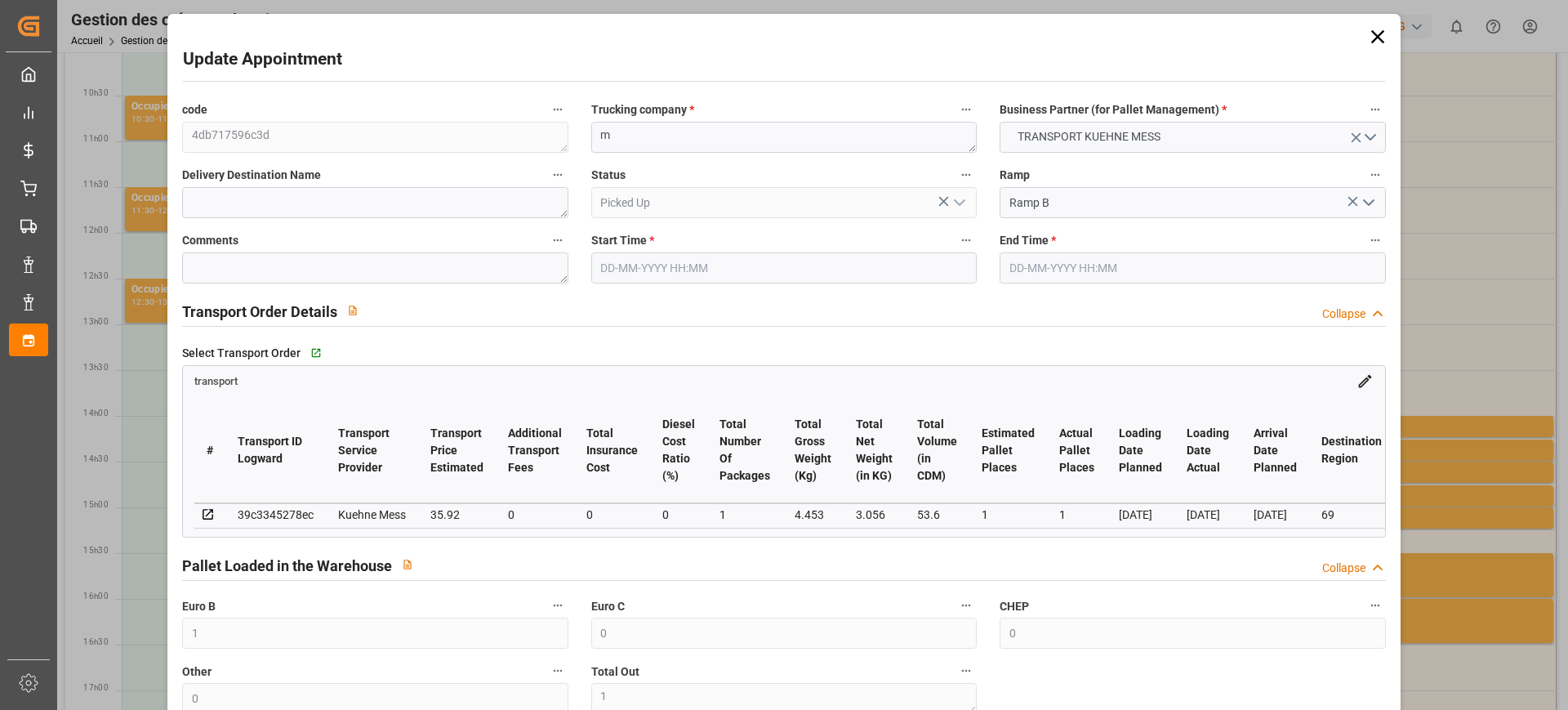
type input "21"
type input "35"
type input "[DATE] 14:30"
type input "[DATE] 14:45"
type input "[DATE] 11:42"
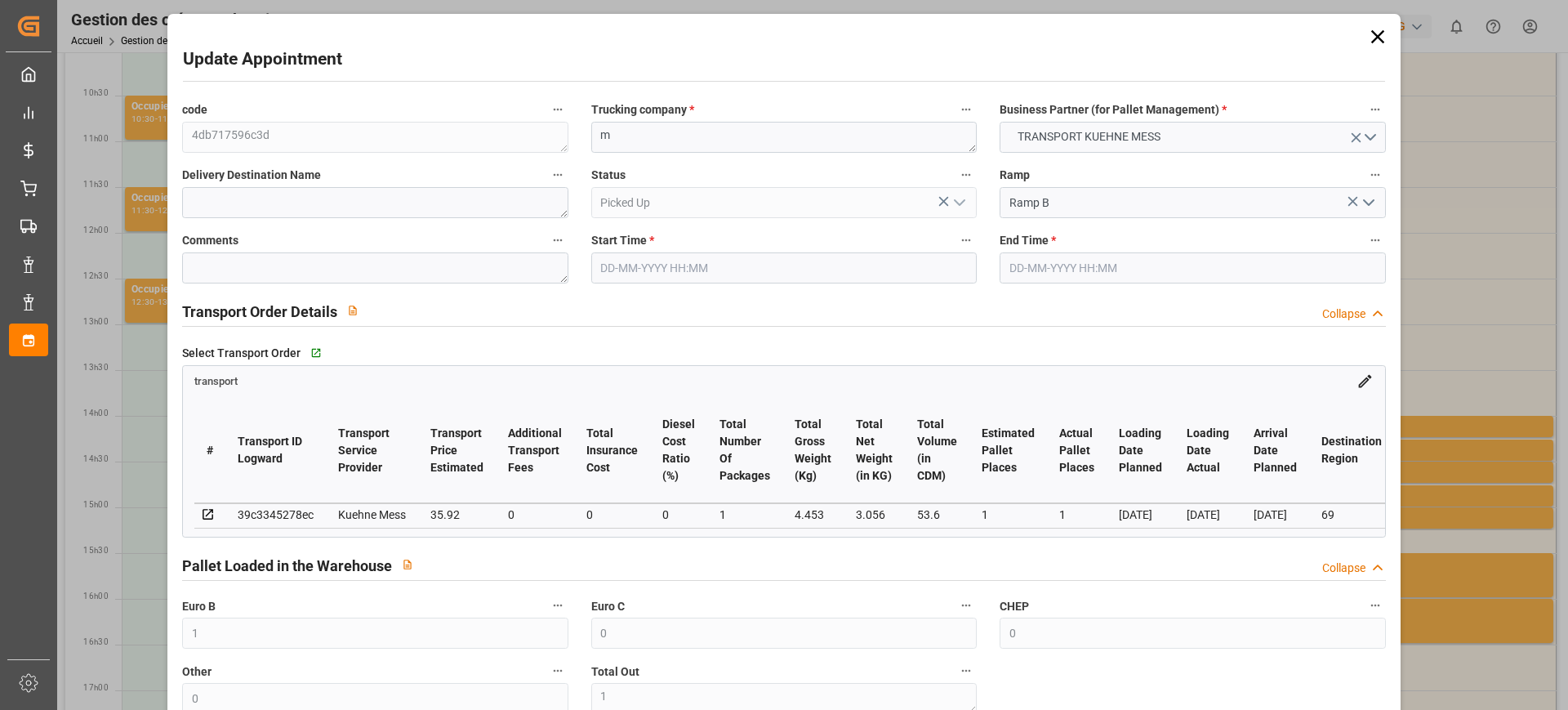
type input "[DATE] 11:42"
type input "[DATE]"
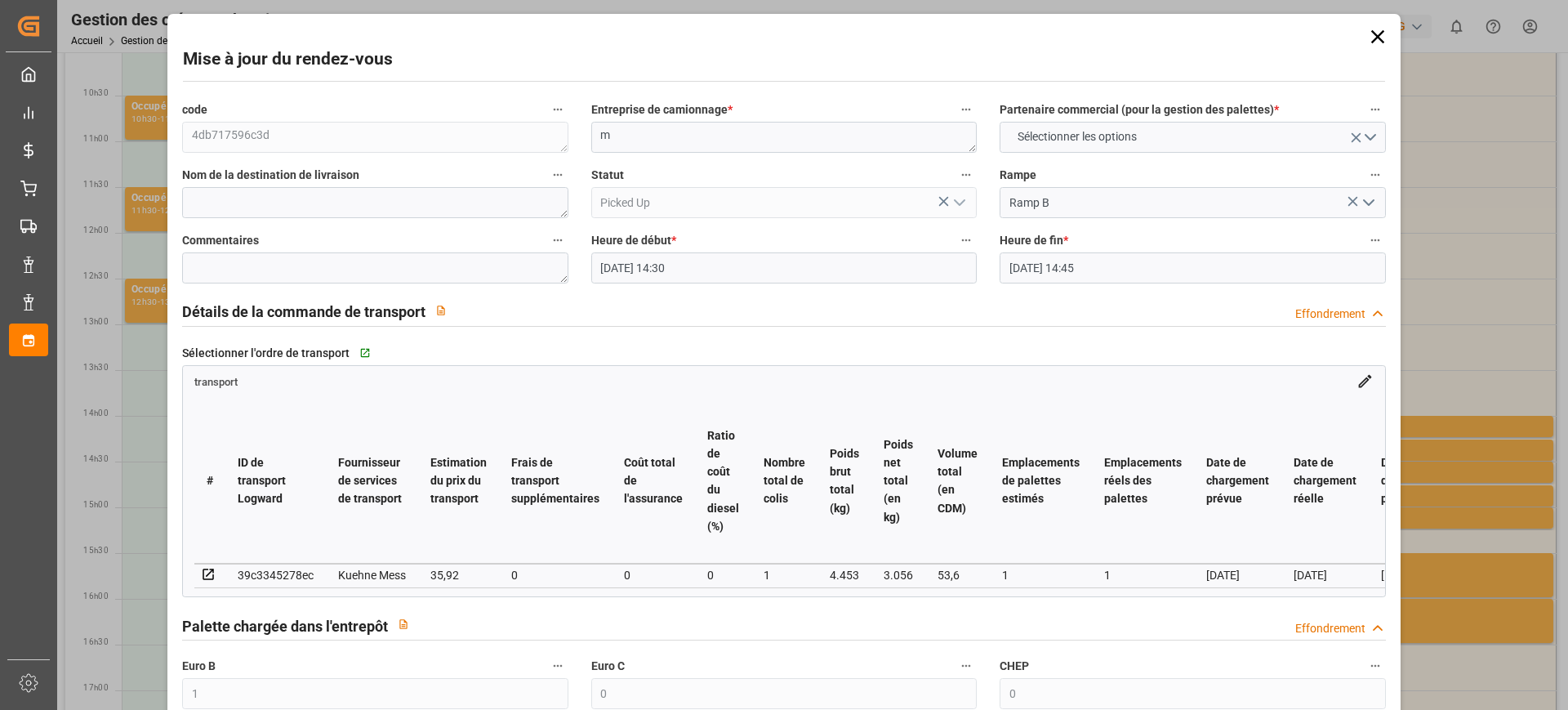
click at [1519, 458] on div "Mise à jour du rendez-vous code 4db717596c3d Entreprise de camionnage * m Parte…" at bounding box center [784, 355] width 1568 height 710
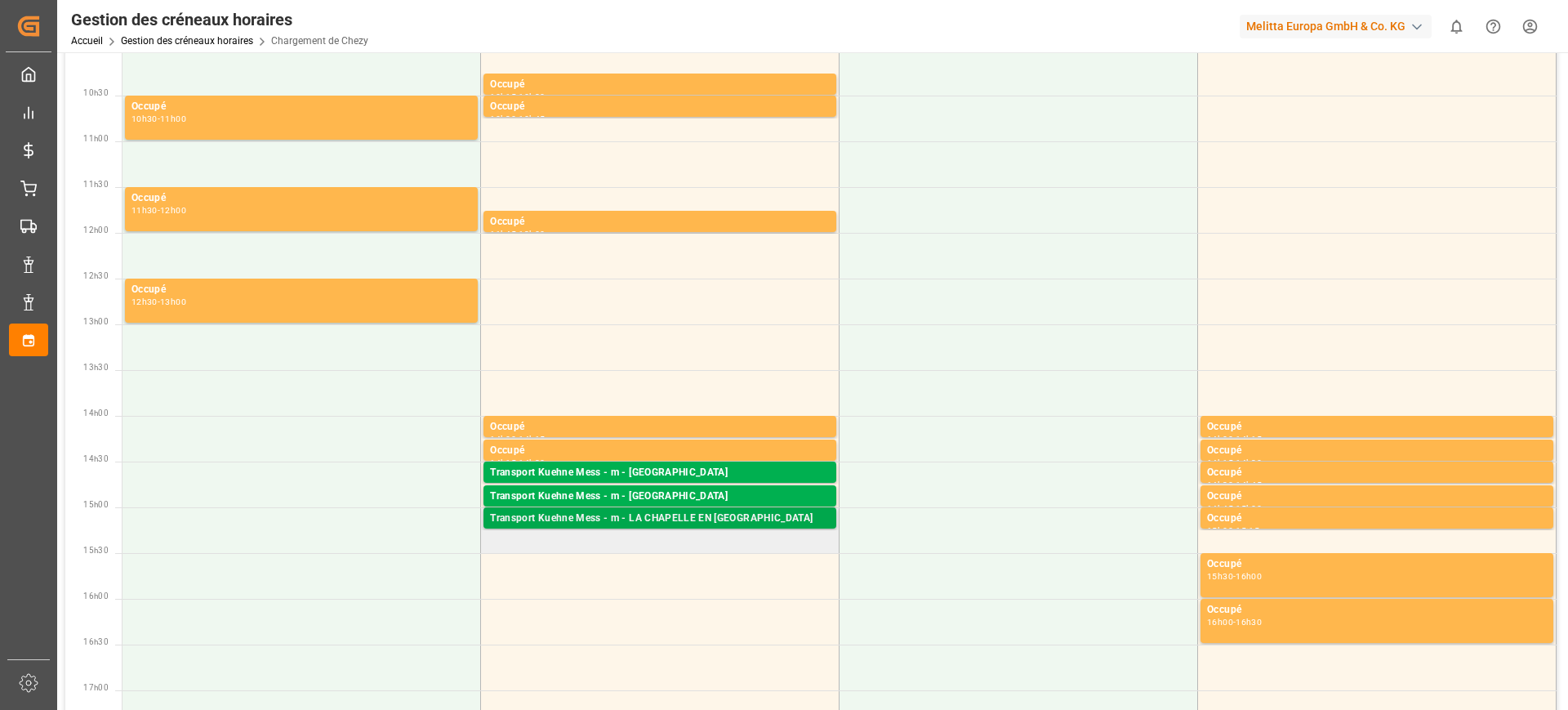
click at [652, 516] on font "Transport Kuehne Mess - m - LA CHAPELLE EN [GEOGRAPHIC_DATA]" at bounding box center [651, 518] width 322 height 11
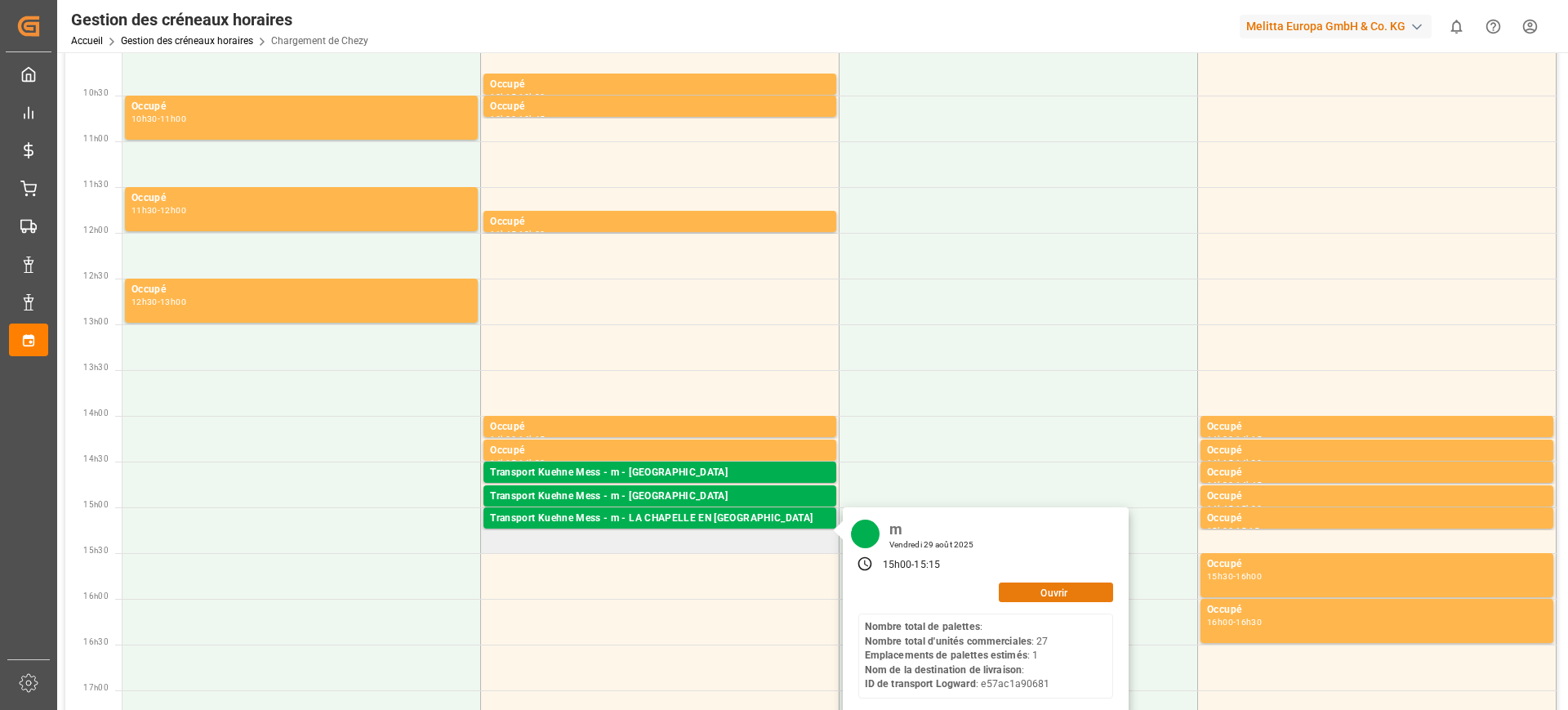
click at [1048, 590] on font "Ouvrir" at bounding box center [1054, 592] width 27 height 11
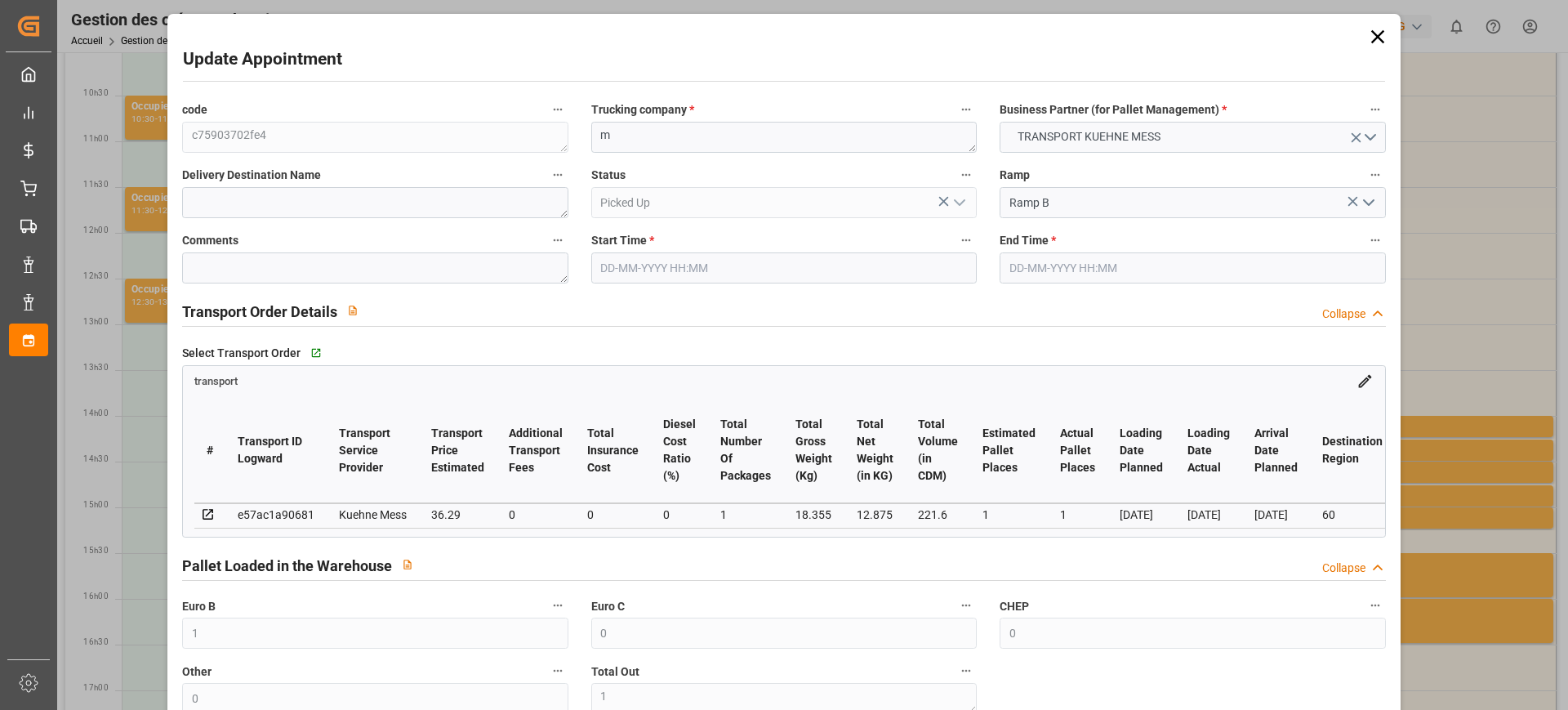
type input "1"
type input "0"
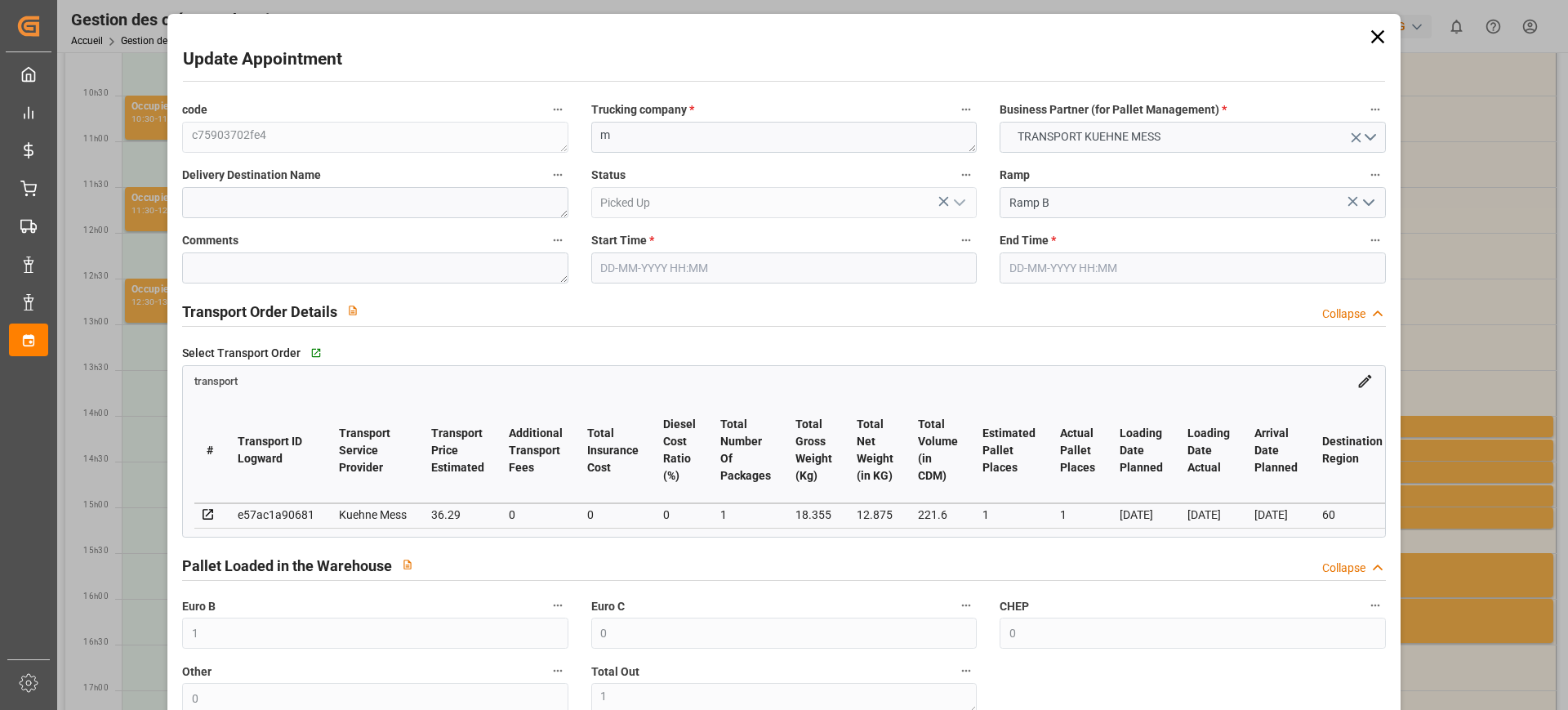
type input "0"
type input "1"
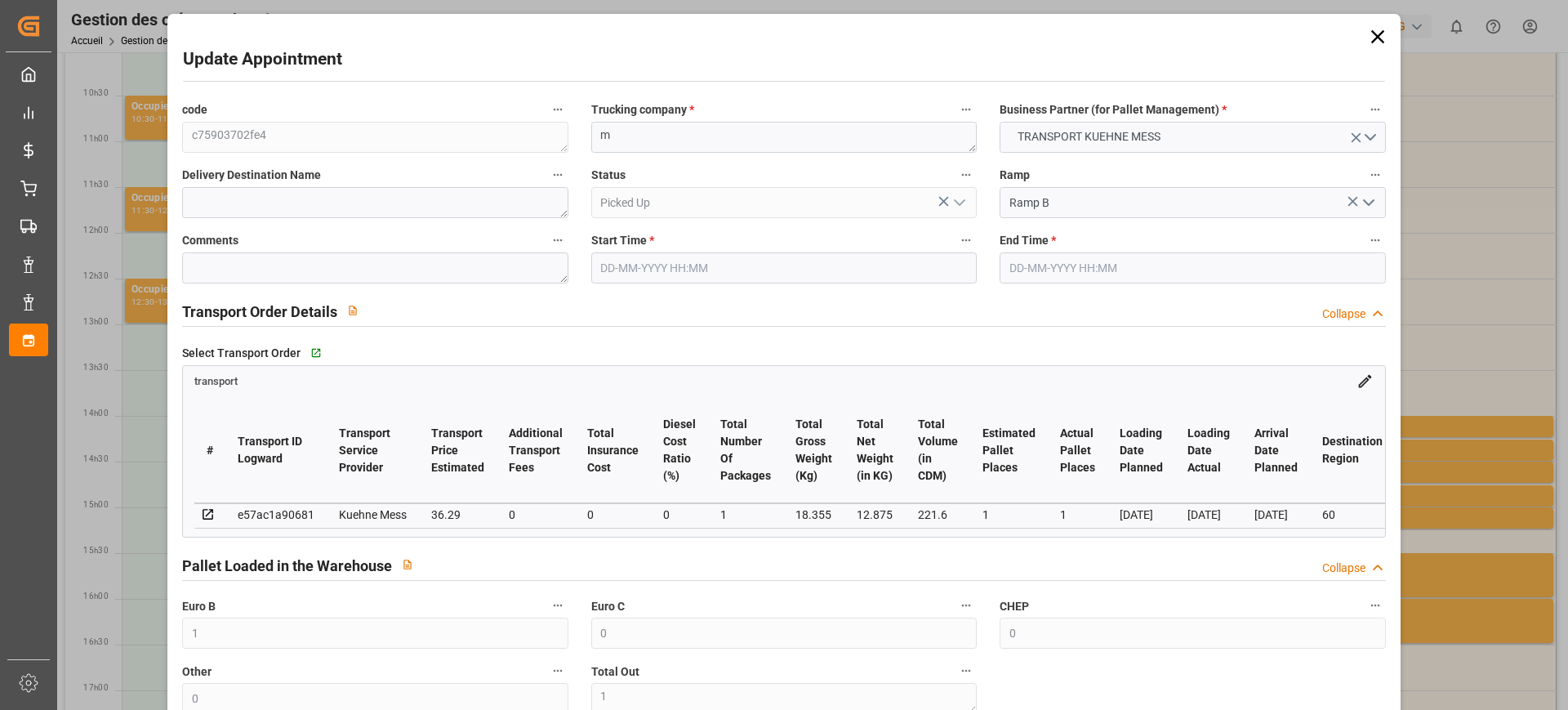
type input "36.29"
type input "0"
type input "36.29"
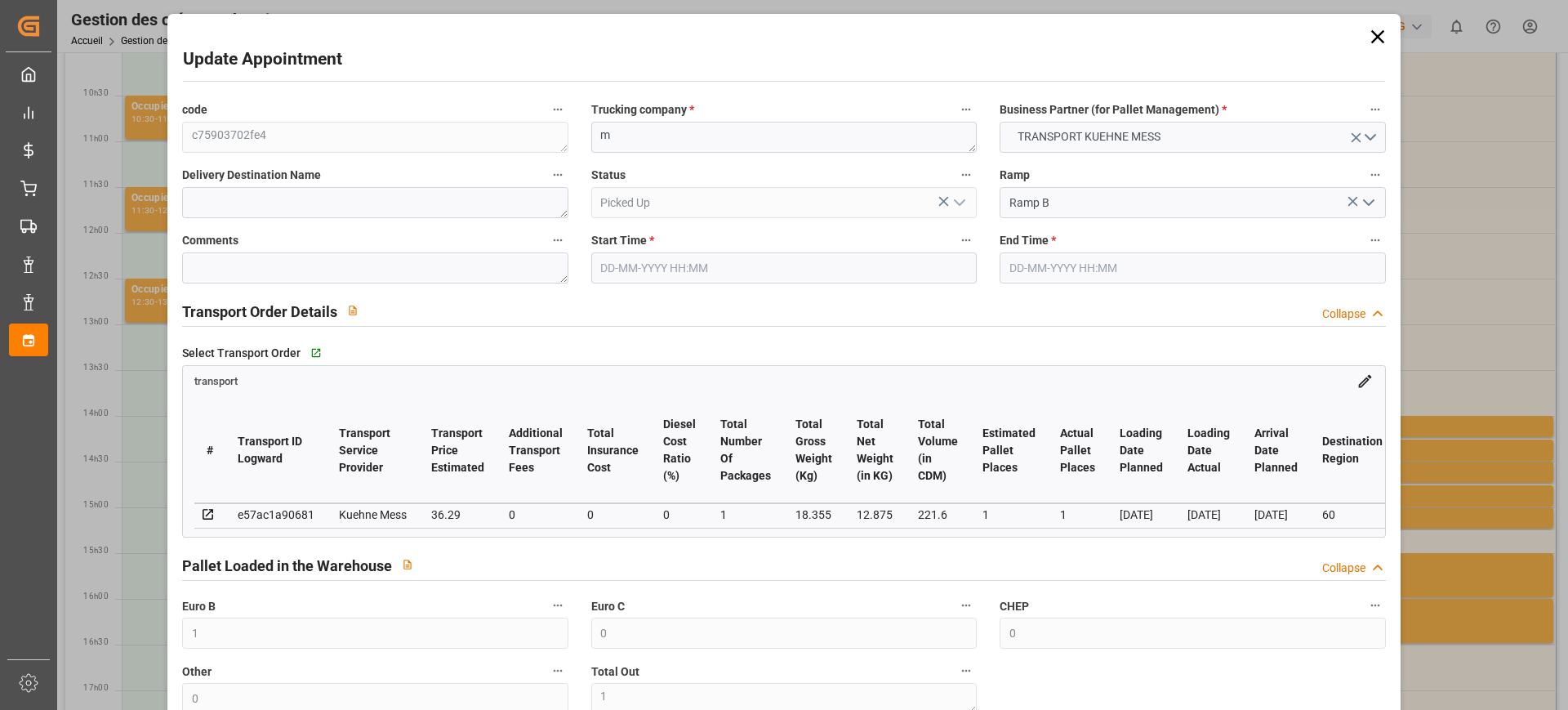
type input "0"
type input "1"
type input "12.875"
type input "41.355"
type input "221.6"
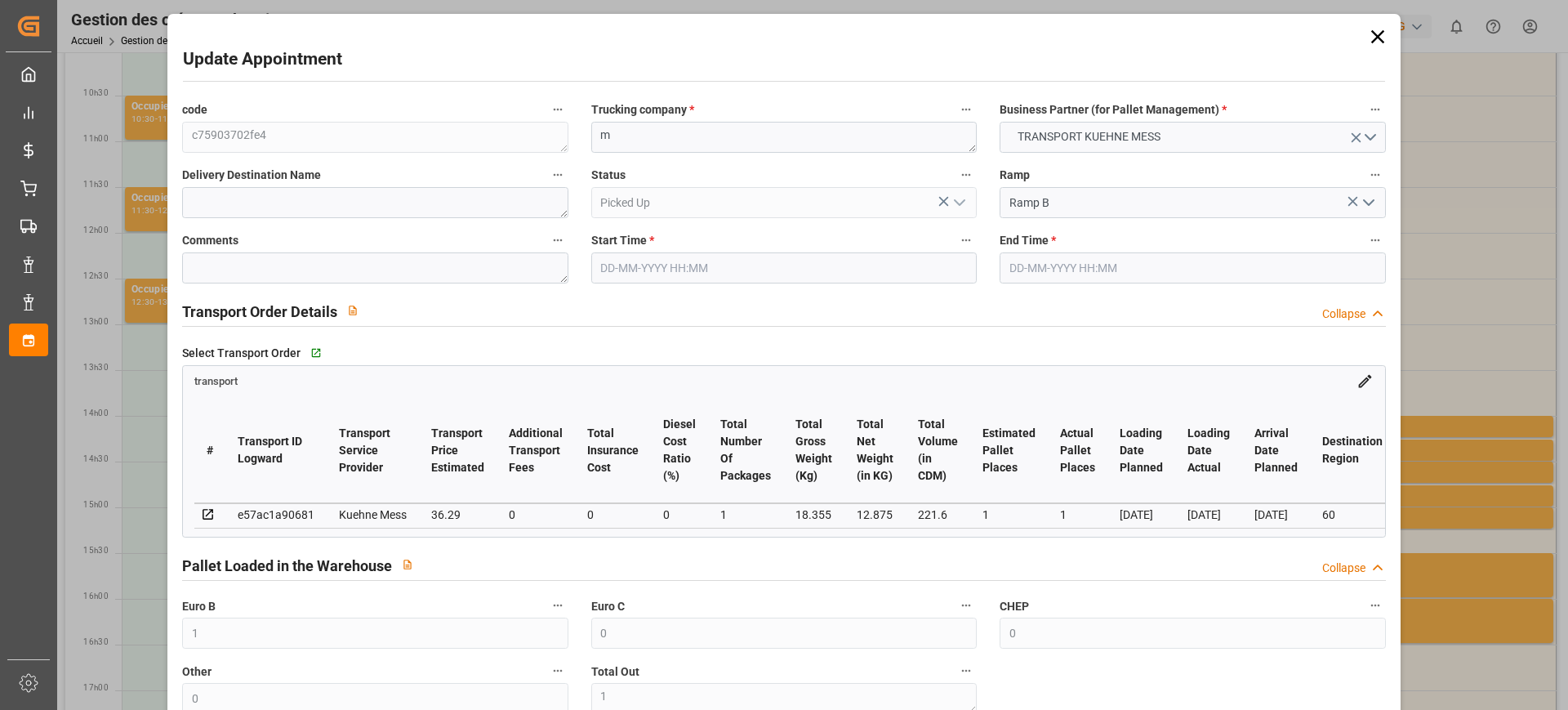
type input "60"
type input "0"
type input "27"
type input "1"
type input "101"
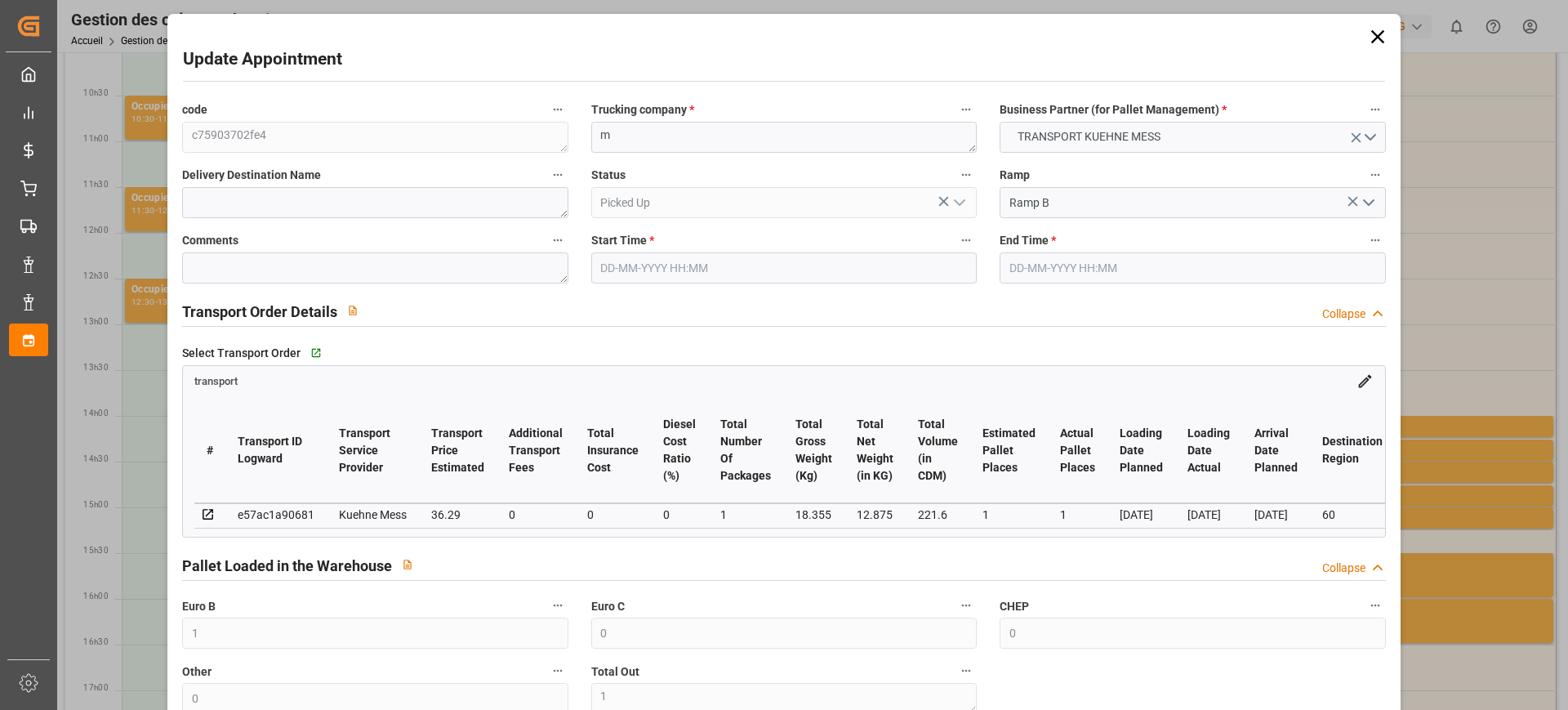
type input "18.355"
type input "0"
type input "4710.8598"
type input "0"
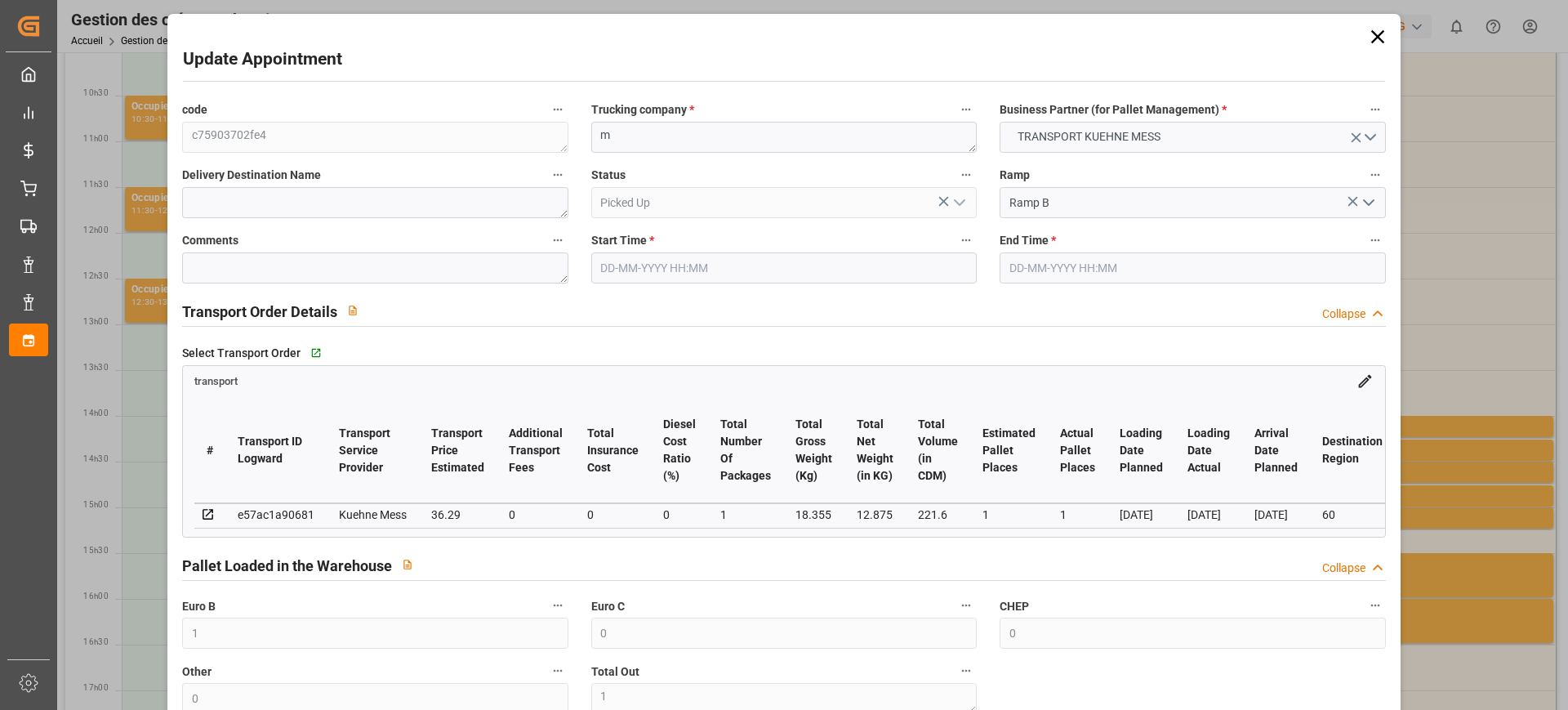
type input "21"
type input "35"
type input "[DATE] 15:00"
type input "[DATE] 15:15"
type input "[DATE] 11:43"
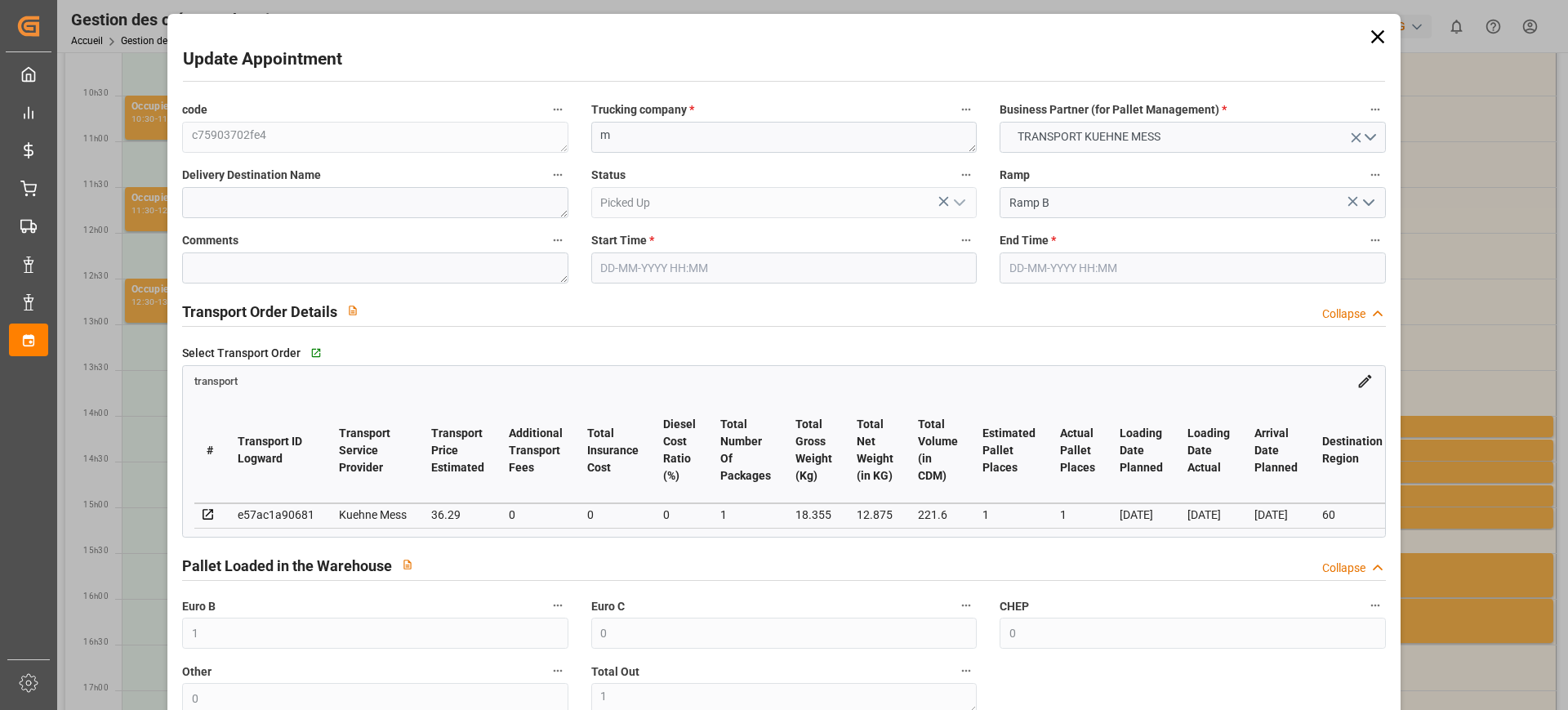
type input "[DATE] 11:43"
type input "[DATE]"
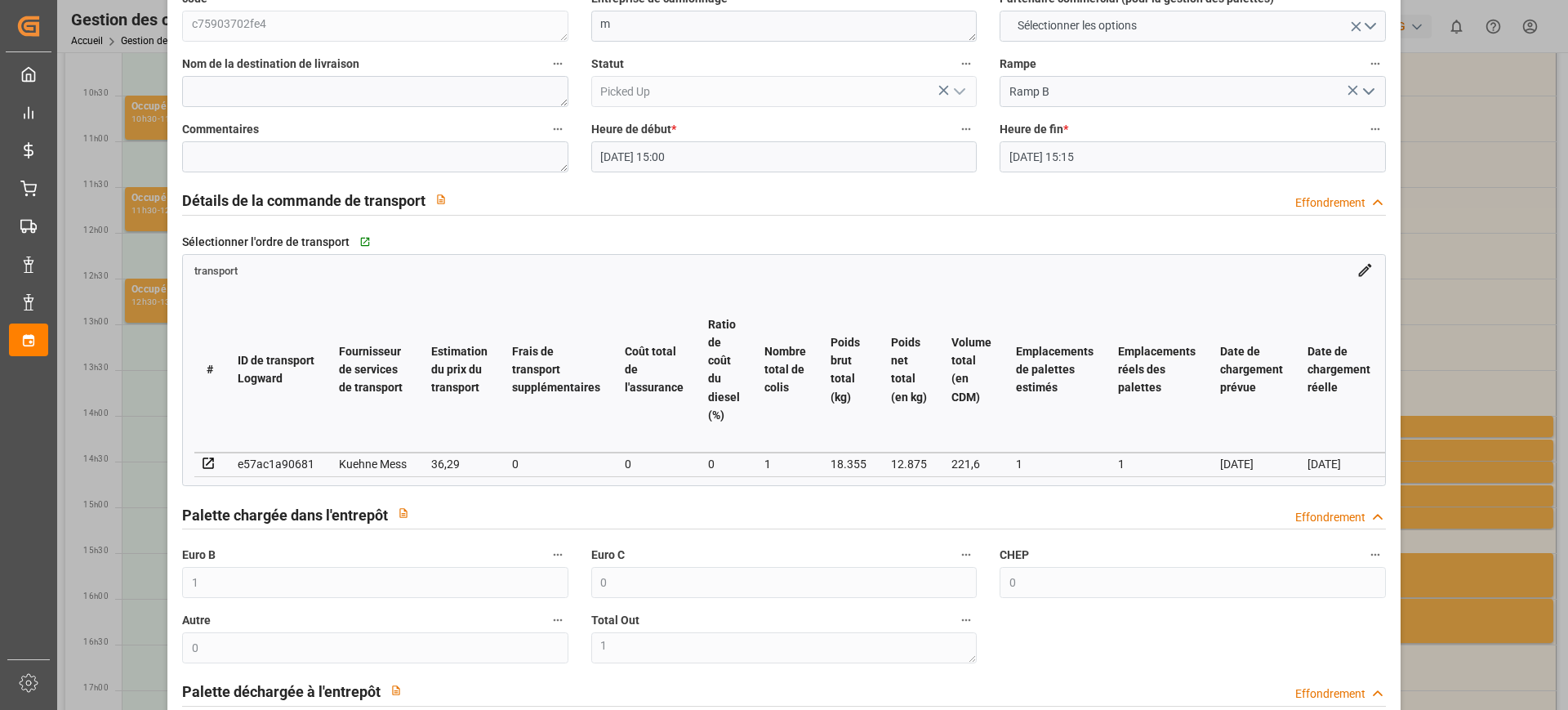
scroll to position [204, 0]
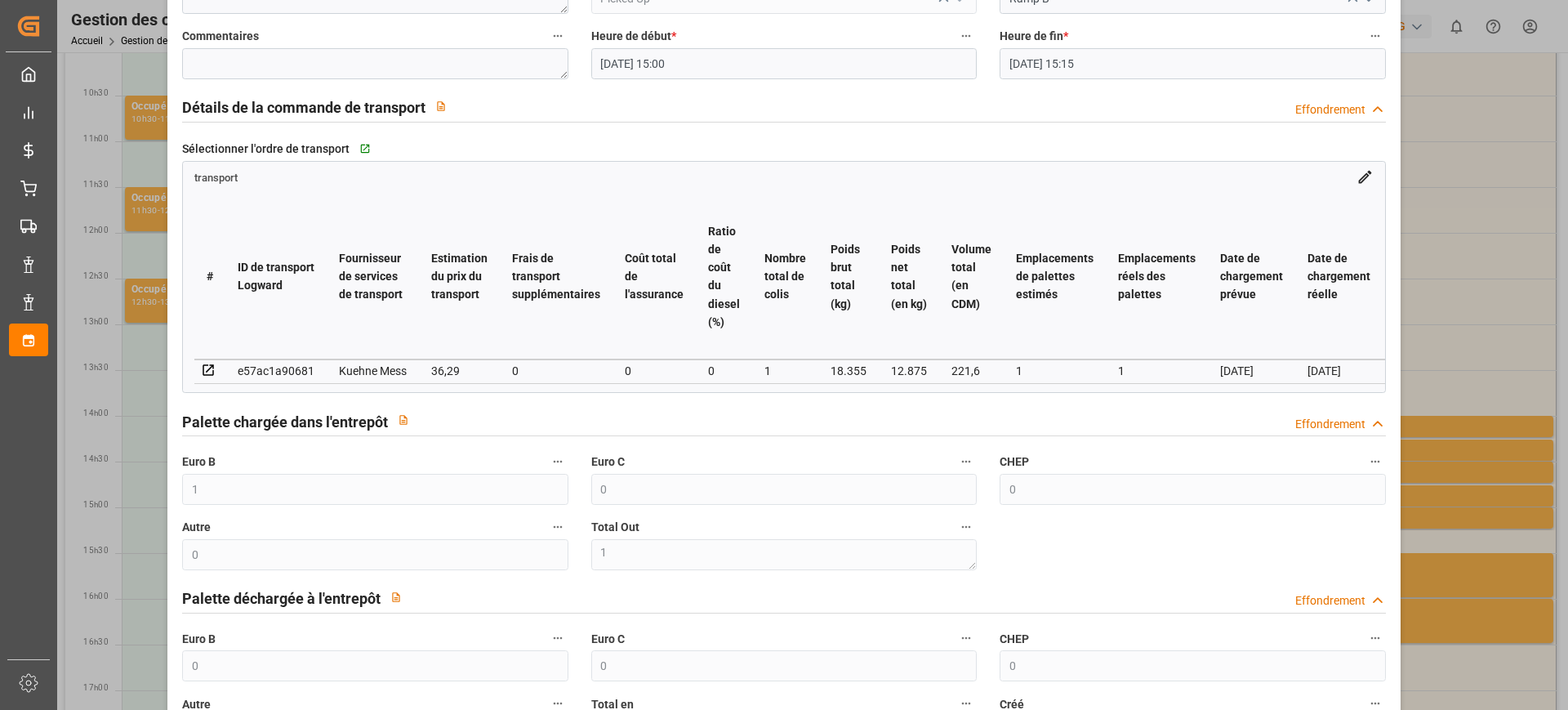
click at [128, 383] on div "Mise à jour du rendez-vous code c75903702fe4 Entreprise de camionnage * m Parte…" at bounding box center [784, 355] width 1568 height 710
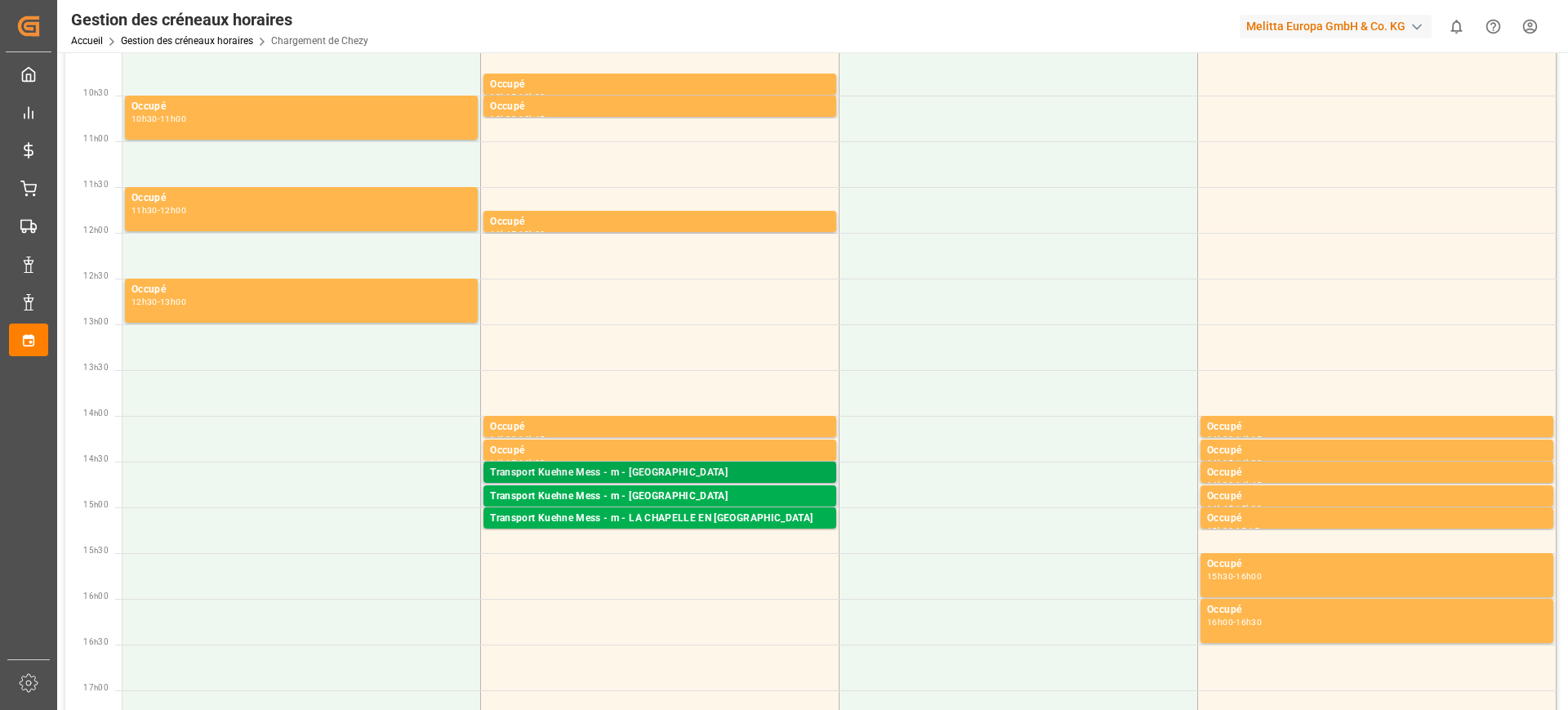
click at [557, 472] on font "Transport Kuehne Mess - m - [GEOGRAPHIC_DATA]" at bounding box center [608, 472] width 238 height 11
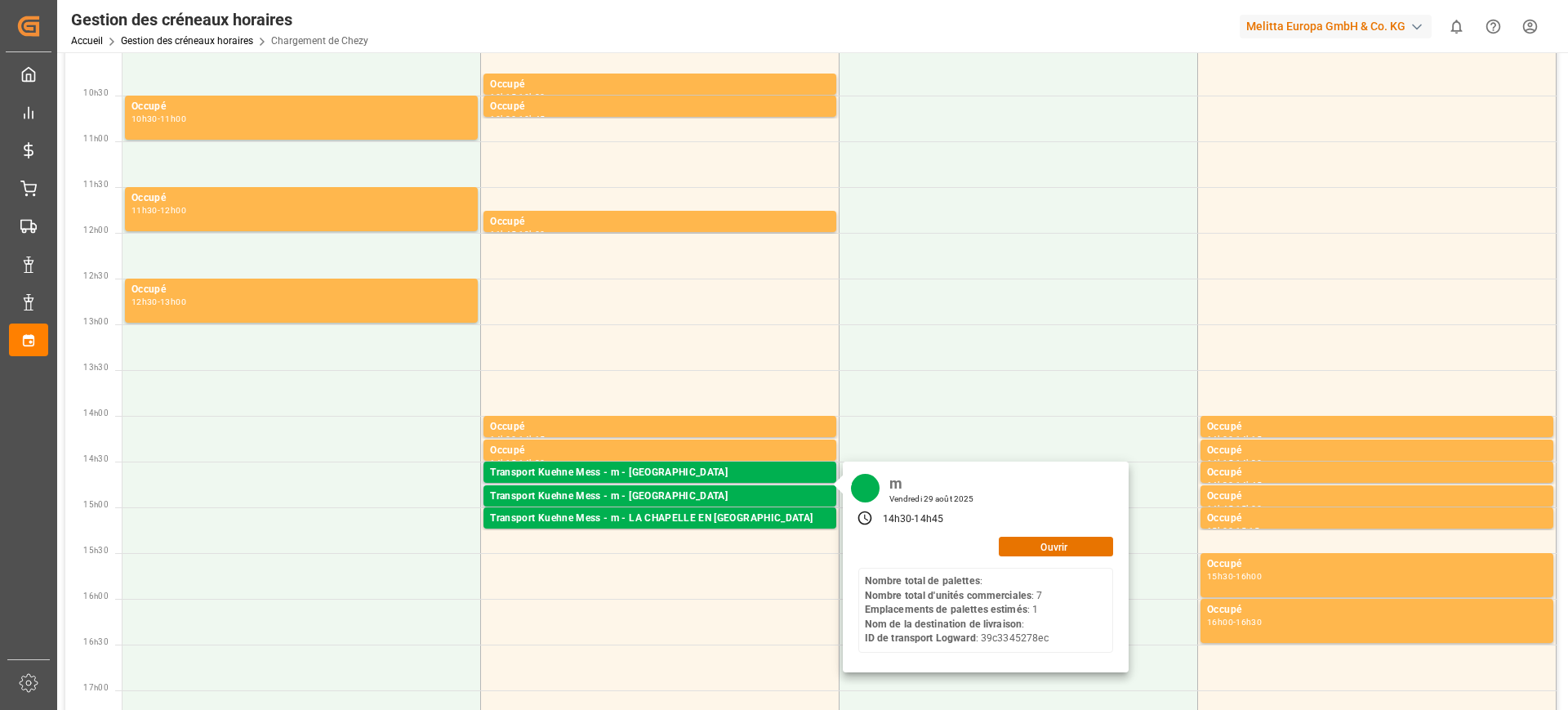
click at [1094, 531] on div "m [DATE] 14h30 - 14h45 Ouvrir Nombre total de palettes : Nombre total d'unités …" at bounding box center [985, 567] width 286 height 211
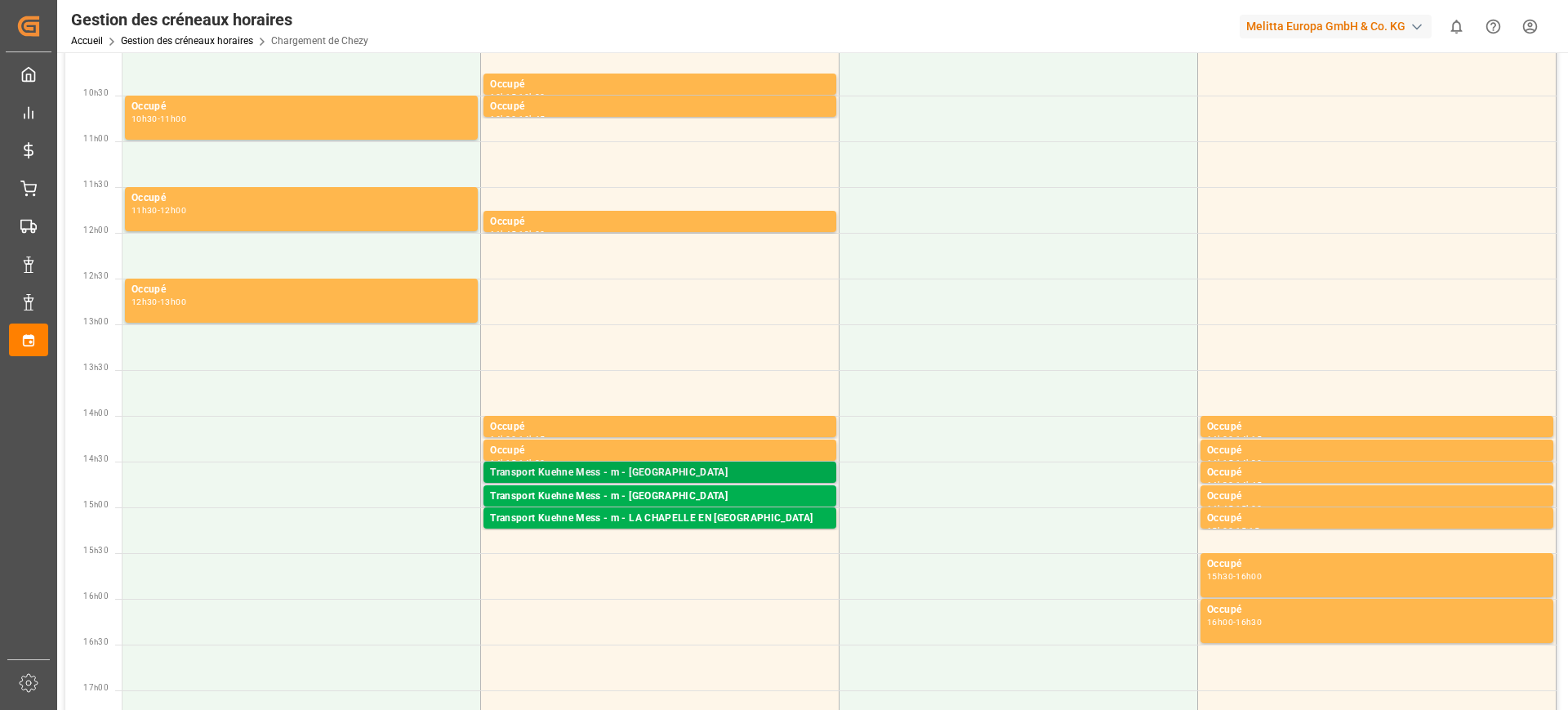
click at [742, 463] on div "Transport Kuehne Mess - m - [GEOGRAPHIC_DATA] Palettes : ,TU : 7,[GEOGRAPHIC_DA…" at bounding box center [659, 472] width 353 height 22
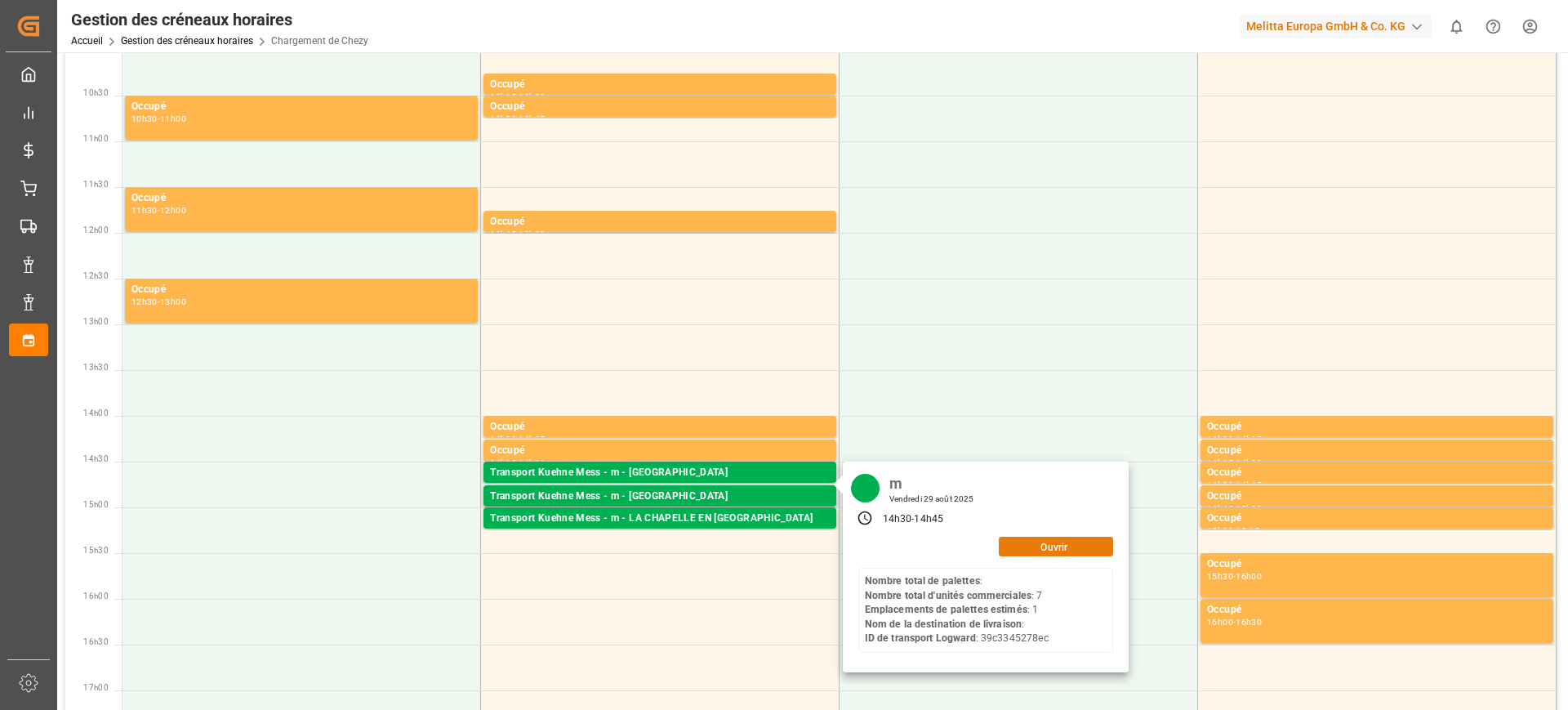
click at [1018, 550] on button "Ouvrir" at bounding box center [1056, 546] width 115 height 20
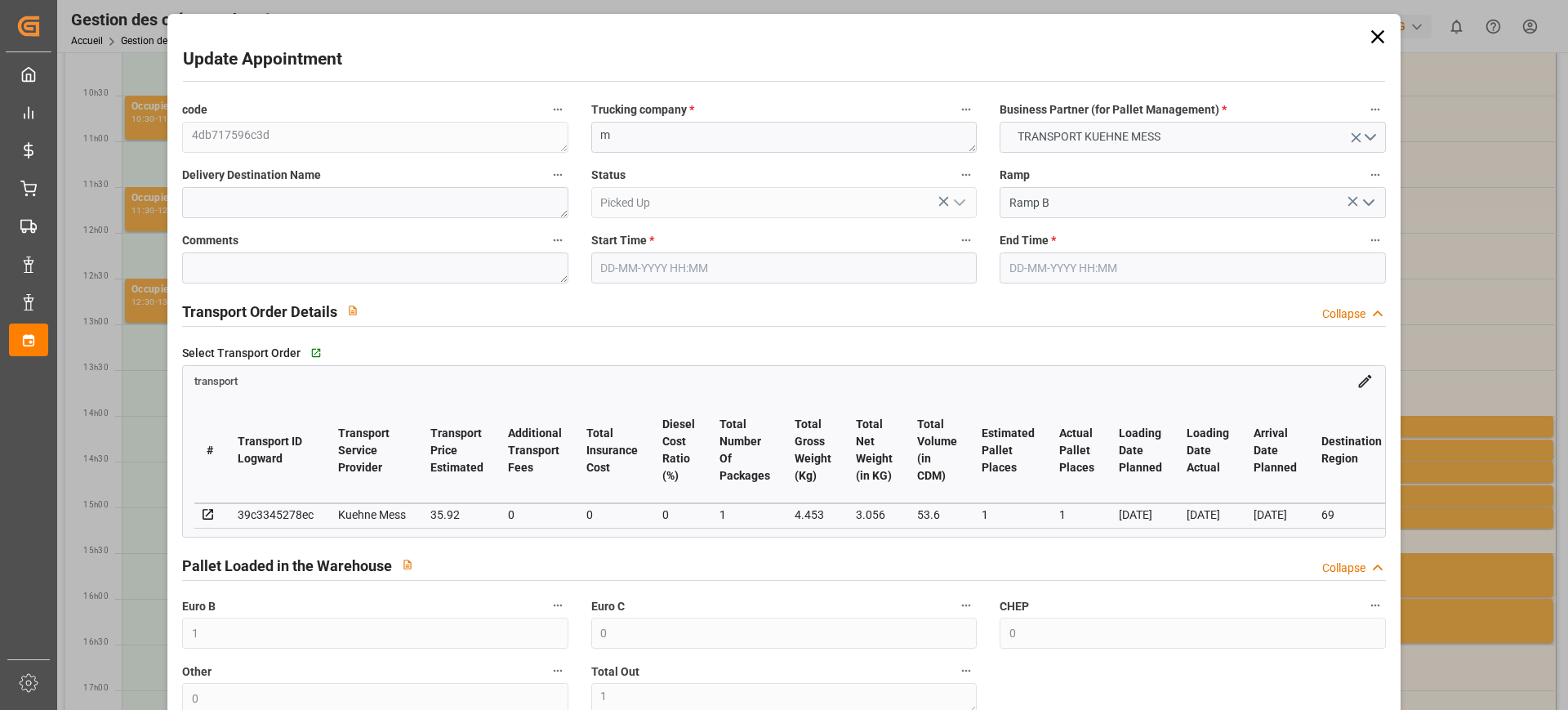
type input "1"
type input "0"
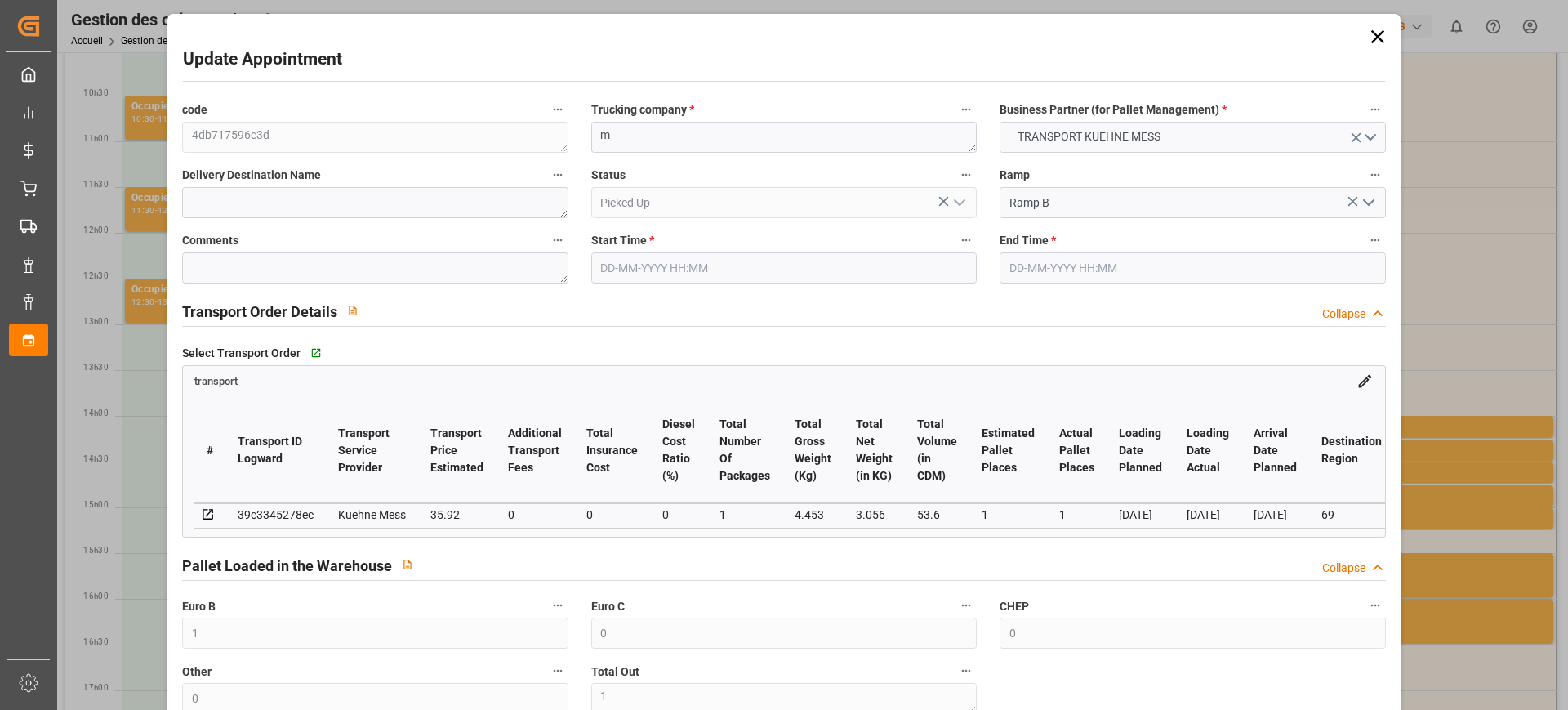
type input "0"
type input "1"
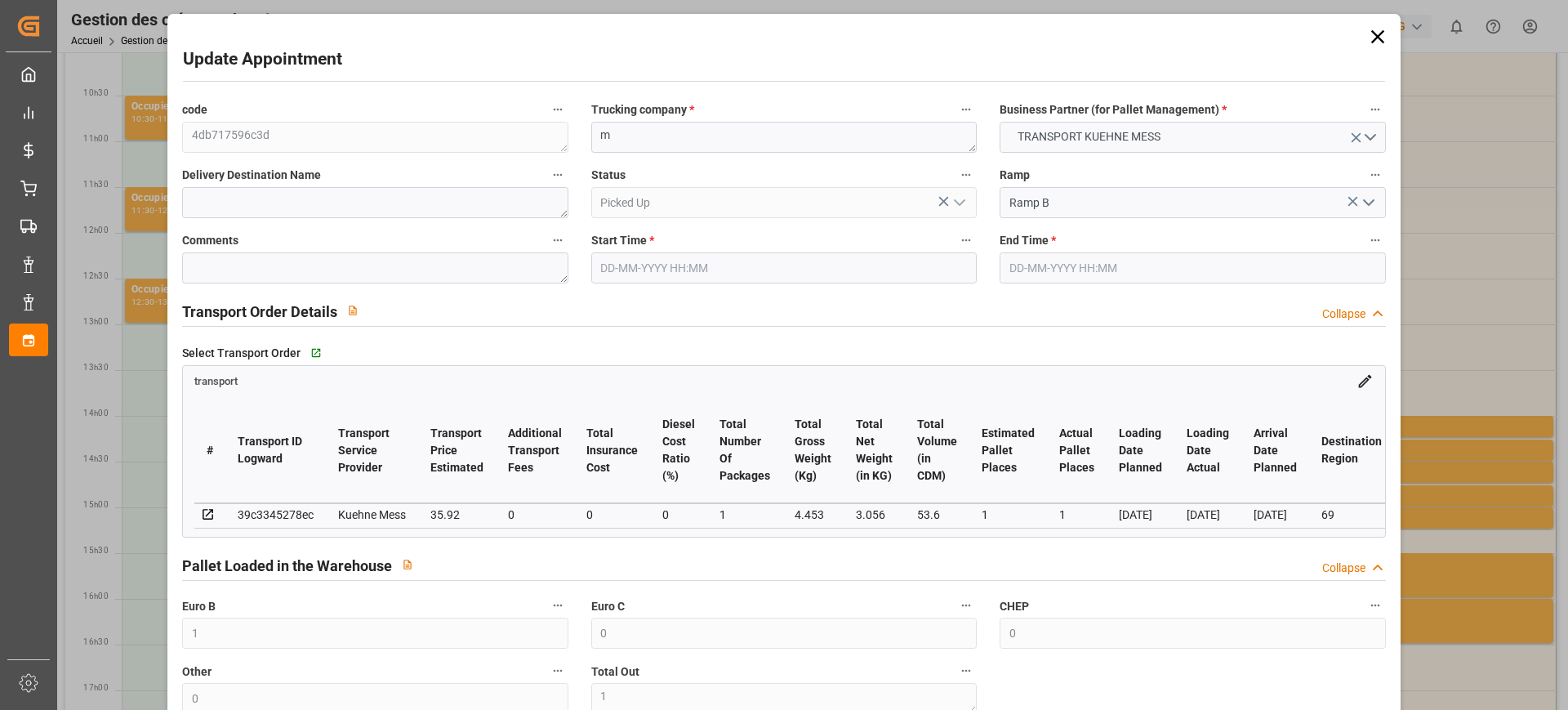
type input "35.92"
type input "0"
type input "35.92"
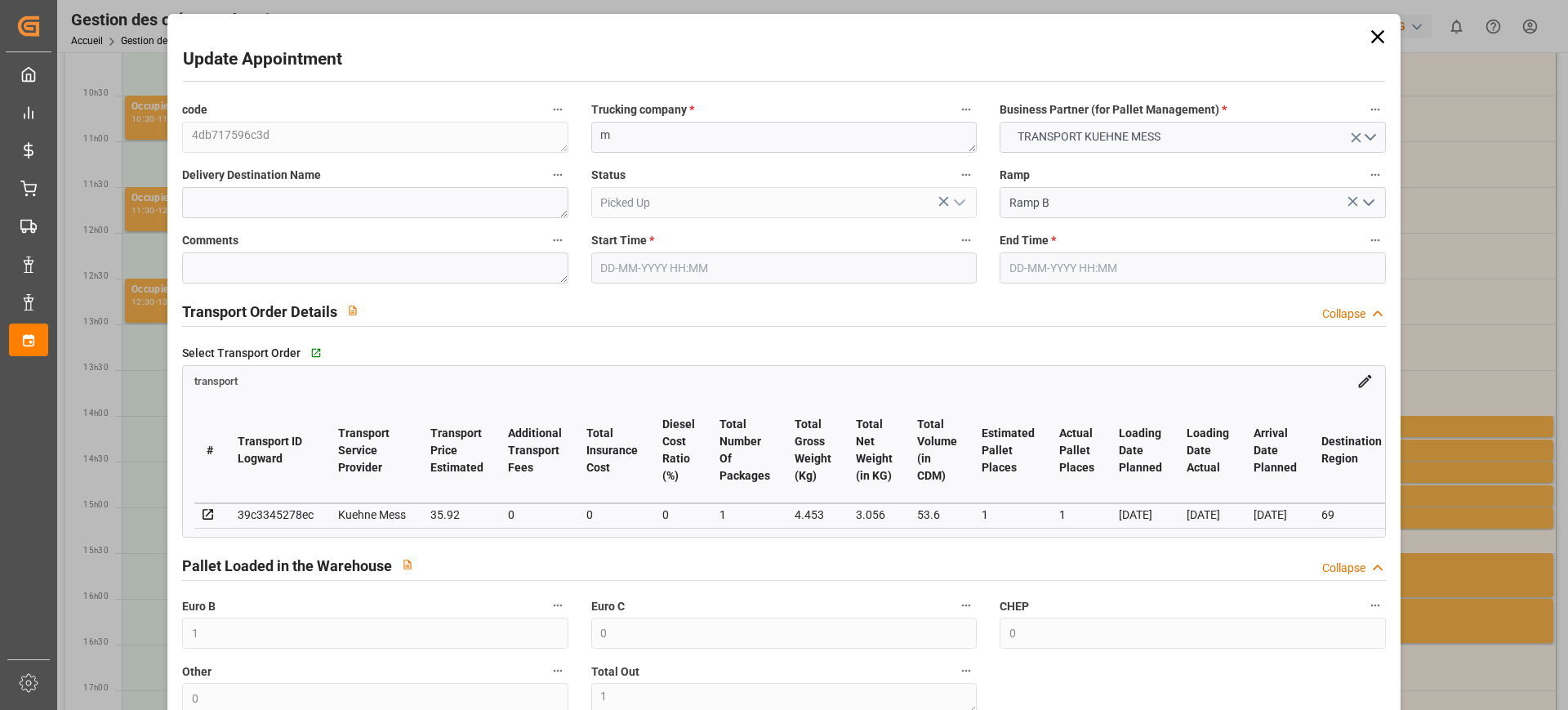
type input "0"
type input "1"
type input "3.056"
type input "27.453"
type input "53.6"
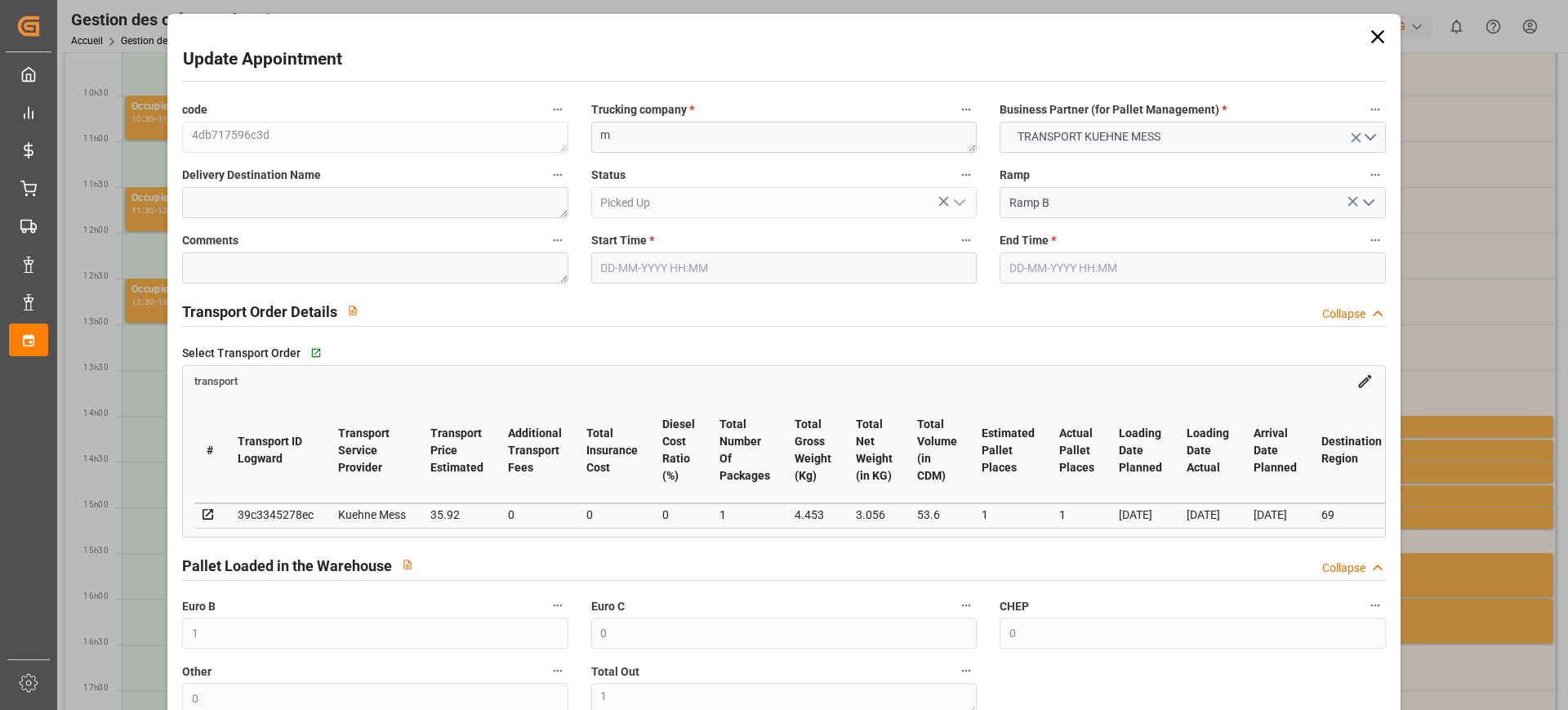
type input "69"
type input "0"
type input "7"
type input "1"
type input "101"
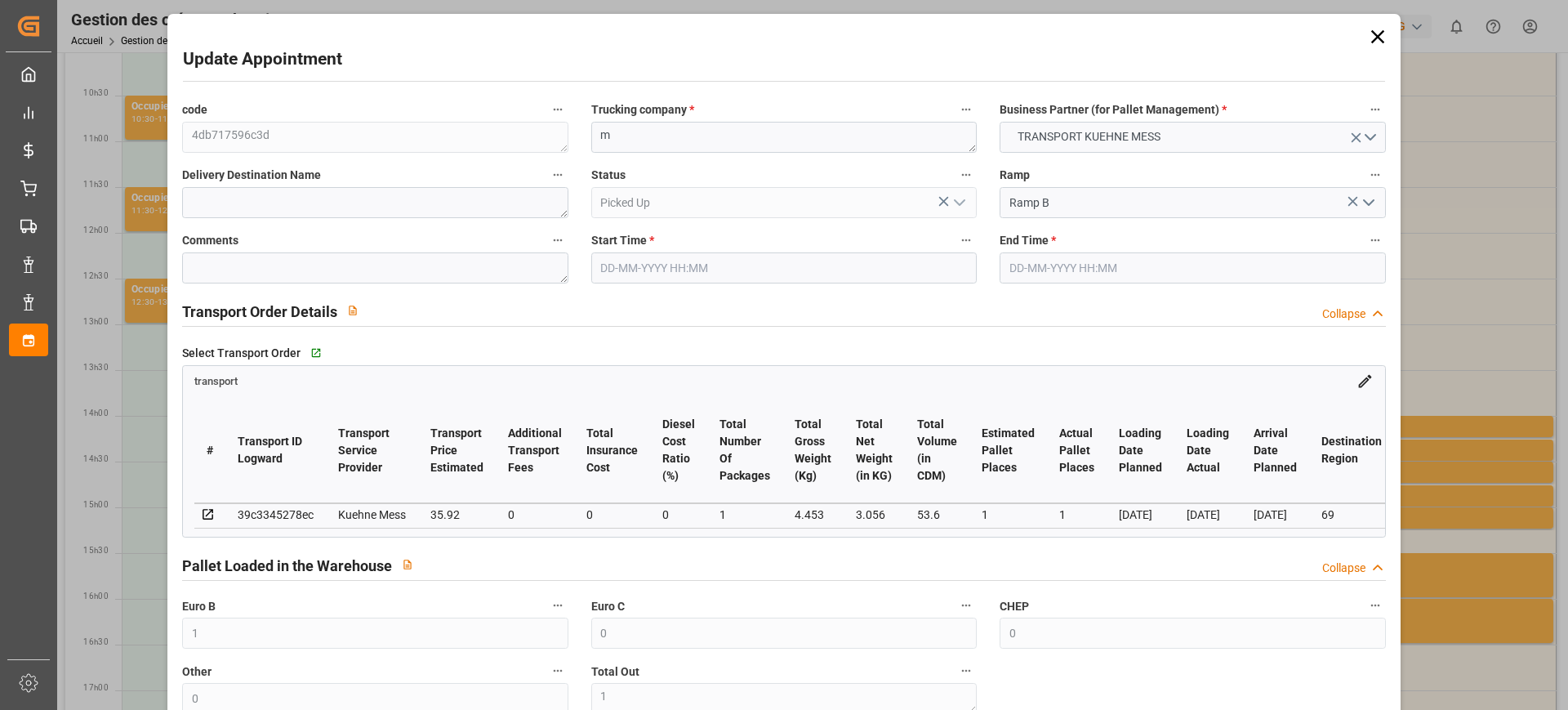
type input "4.453"
type input "0"
type input "4710.8598"
type input "0"
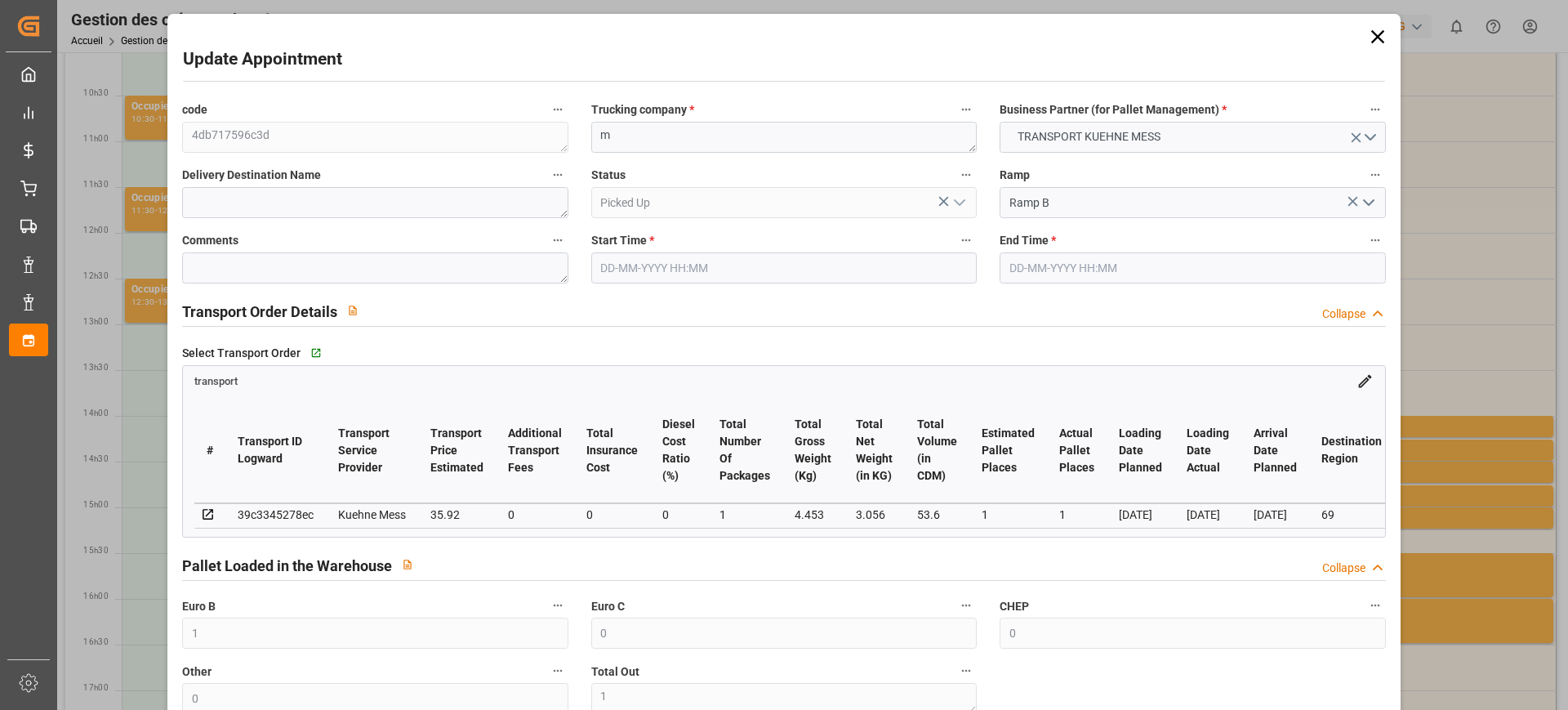
type input "21"
type input "35"
type input "[DATE] 14:30"
type input "[DATE] 14:45"
type input "[DATE] 11:42"
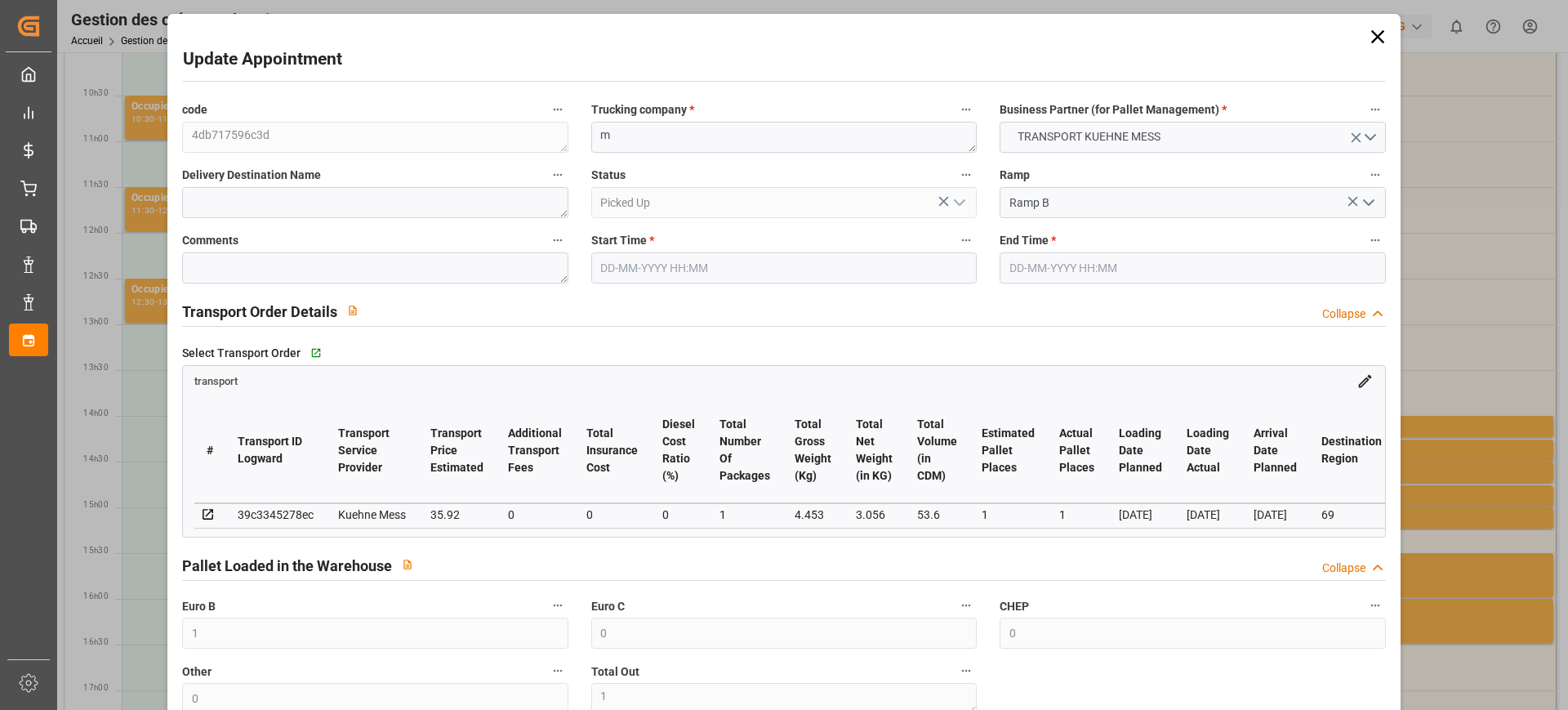
type input "[DATE] 11:42"
type input "[DATE]"
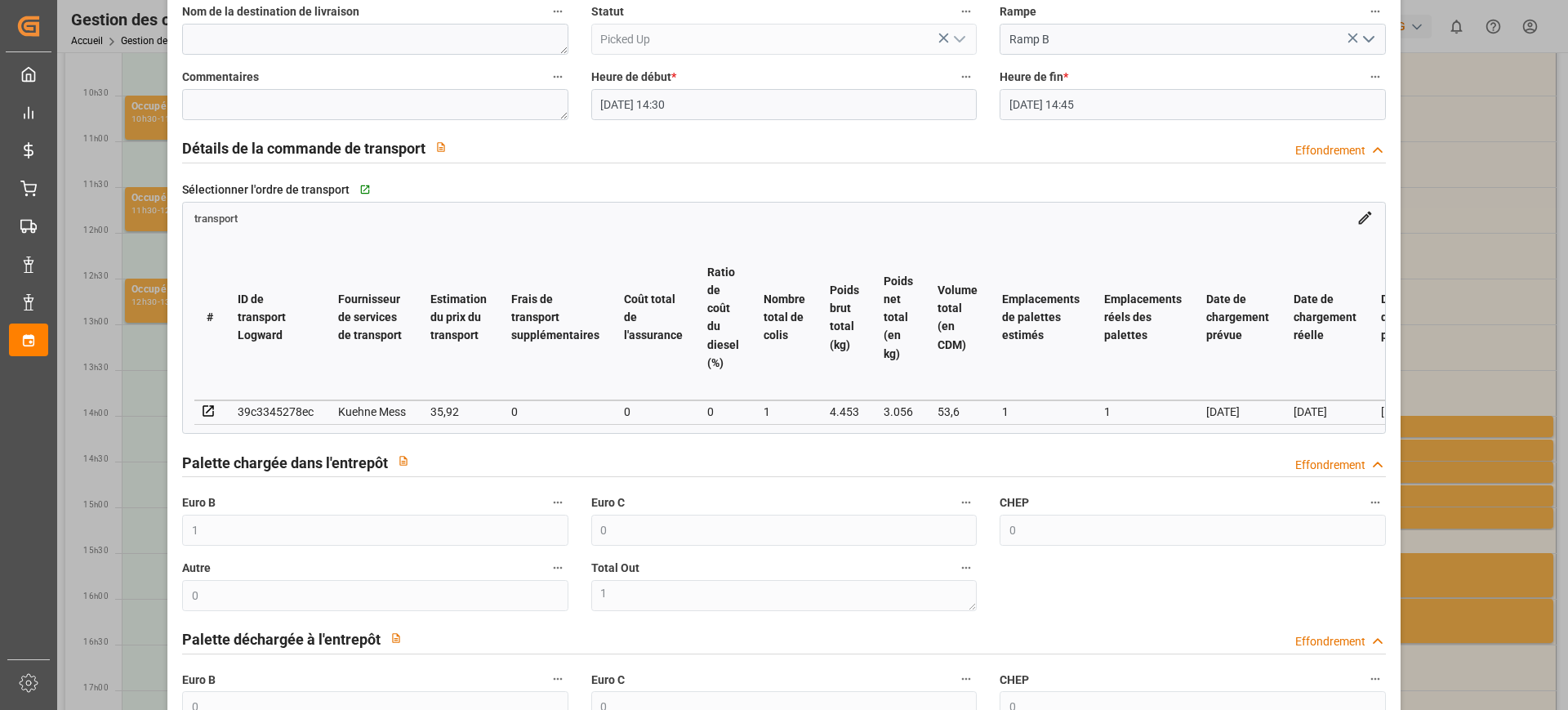
scroll to position [307, 0]
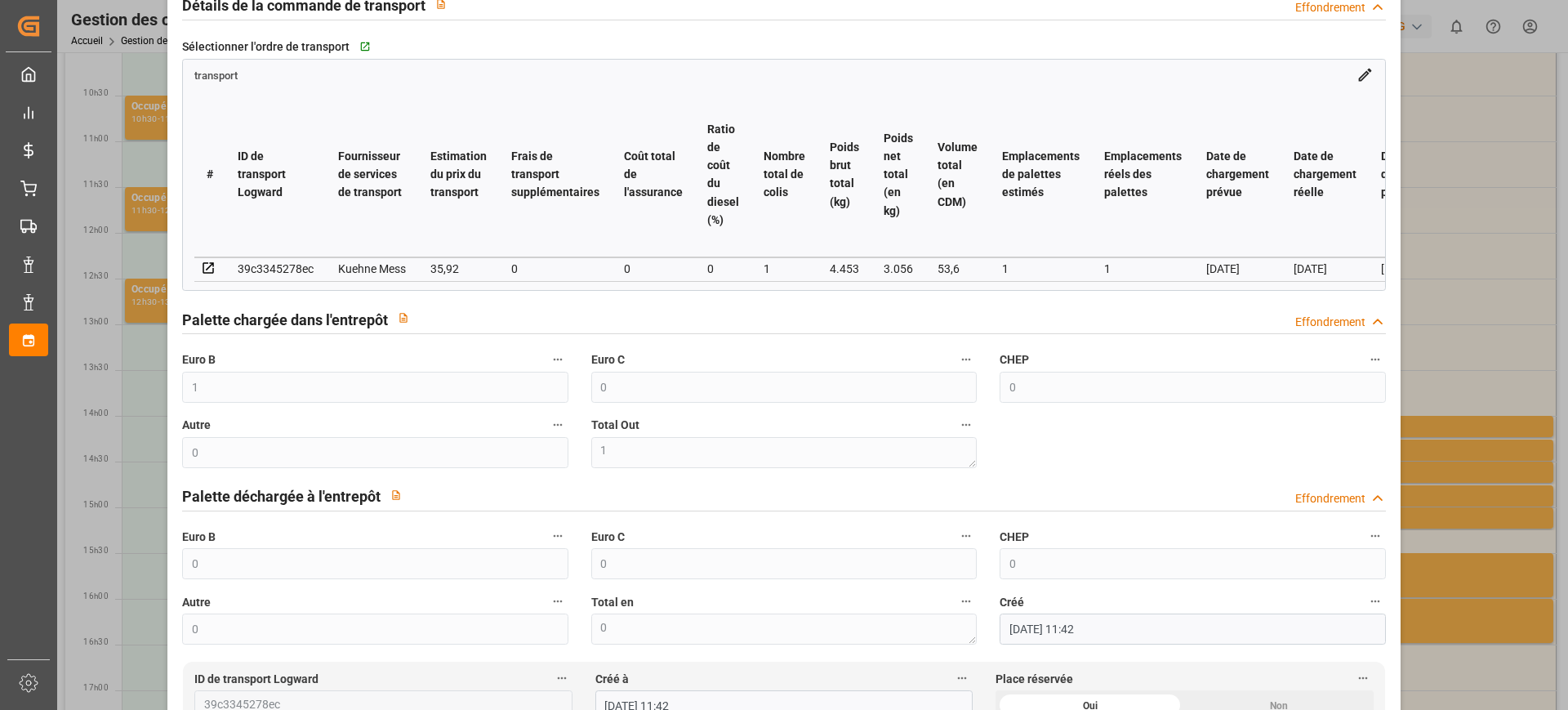
drag, startPoint x: 1500, startPoint y: 206, endPoint x: 1334, endPoint y: 19, distance: 250.0
click at [1501, 204] on div "Mise à jour du rendez-vous code 4db717596c3d Entreprise de camionnage * m Parte…" at bounding box center [784, 355] width 1568 height 710
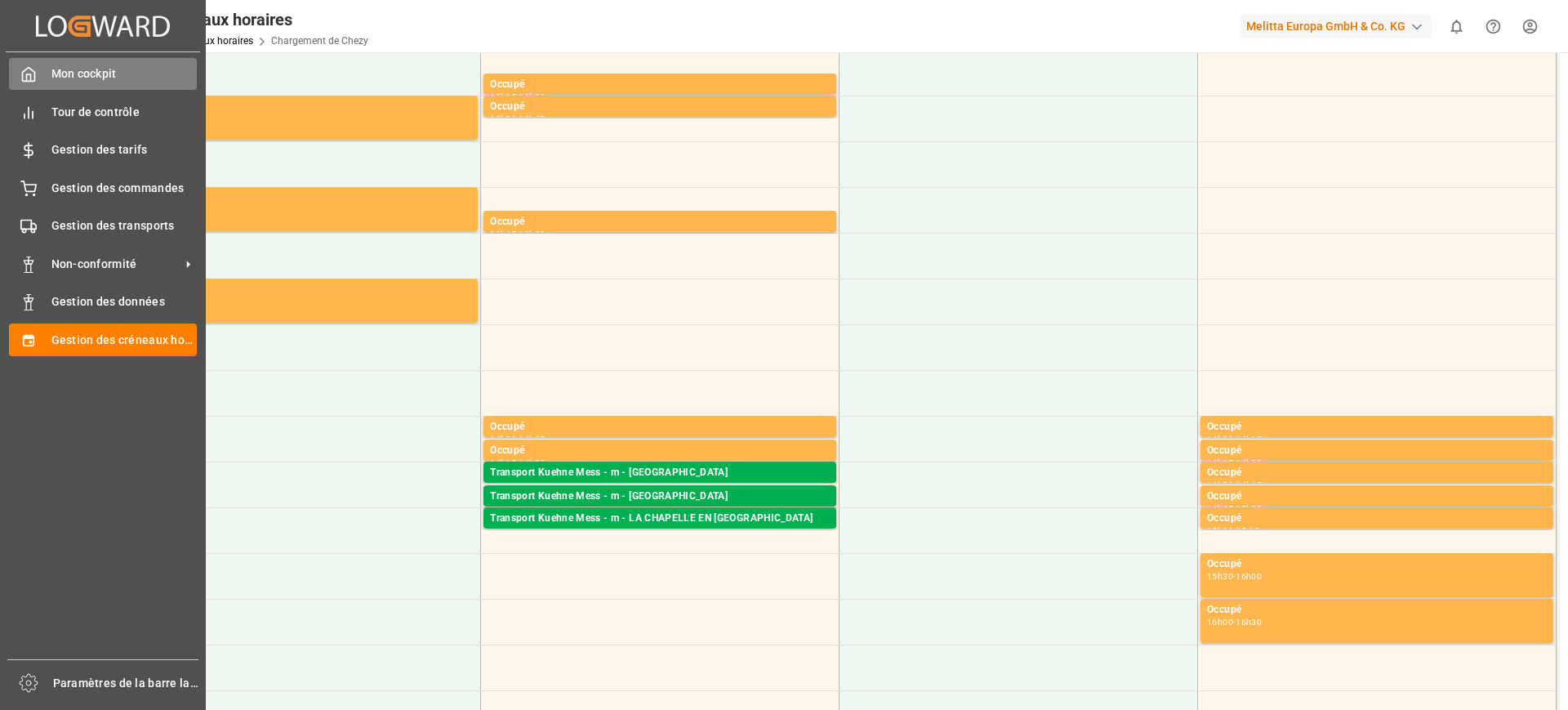
click at [73, 73] on font "Mon cockpit" at bounding box center [84, 73] width 65 height 13
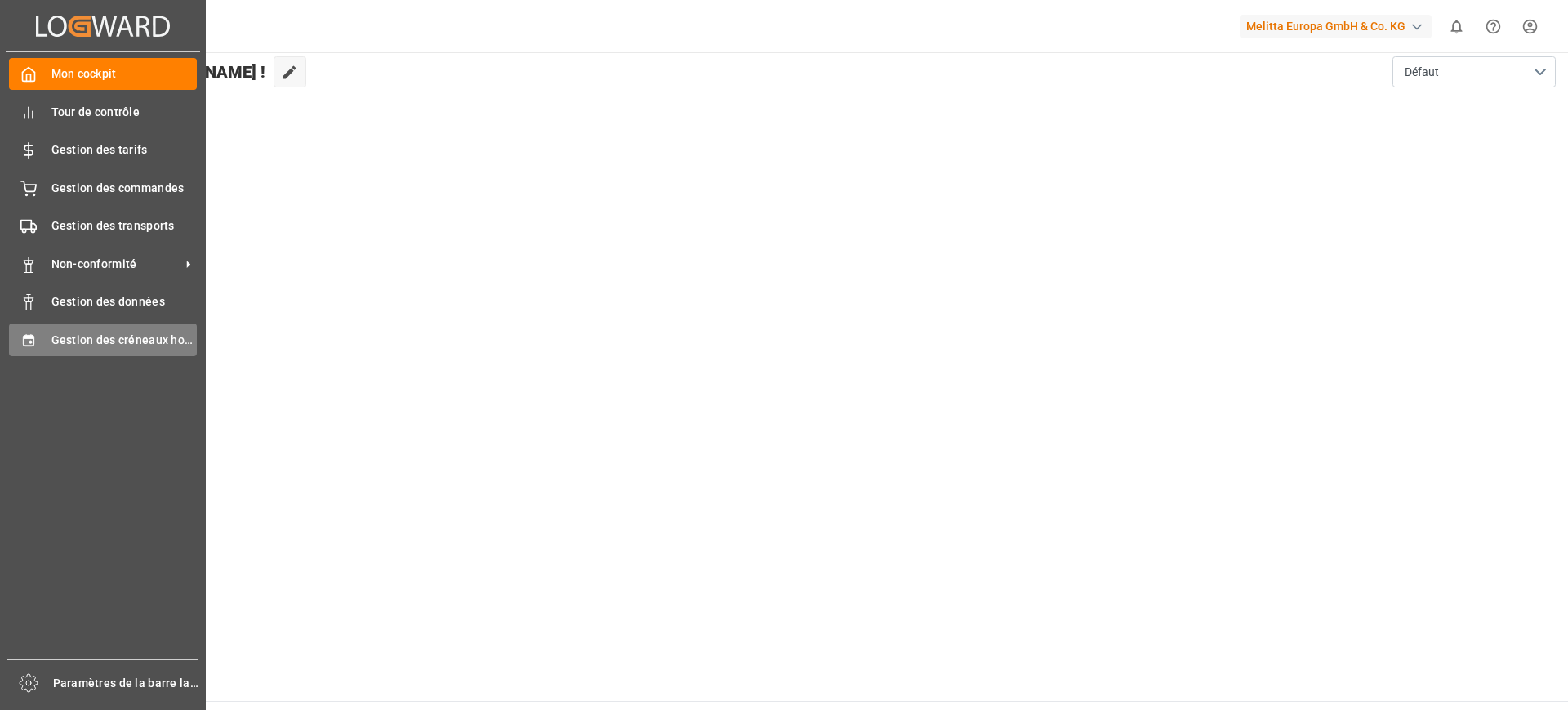
click at [119, 340] on font "Gestion des créneaux horaires" at bounding box center [133, 339] width 165 height 13
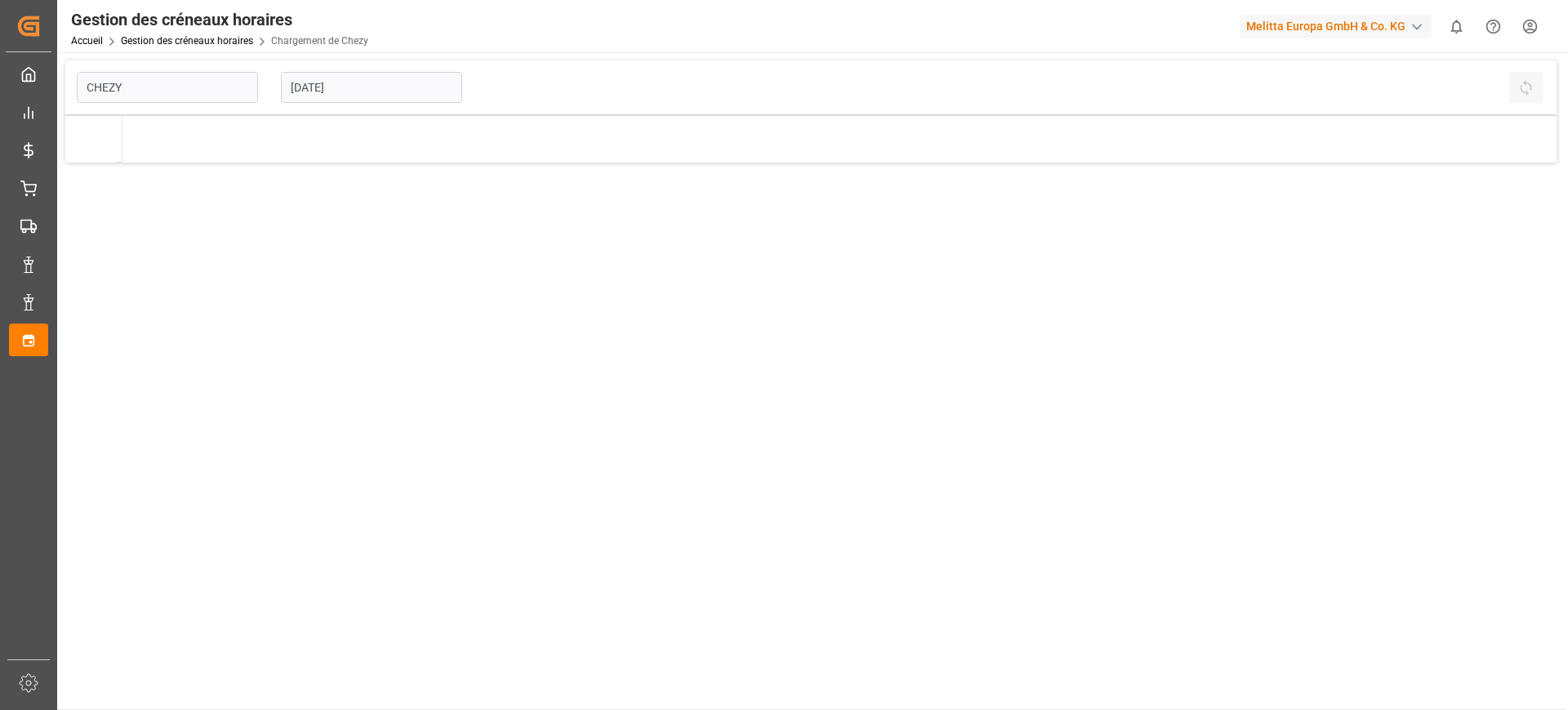
type input "Chezy Loading"
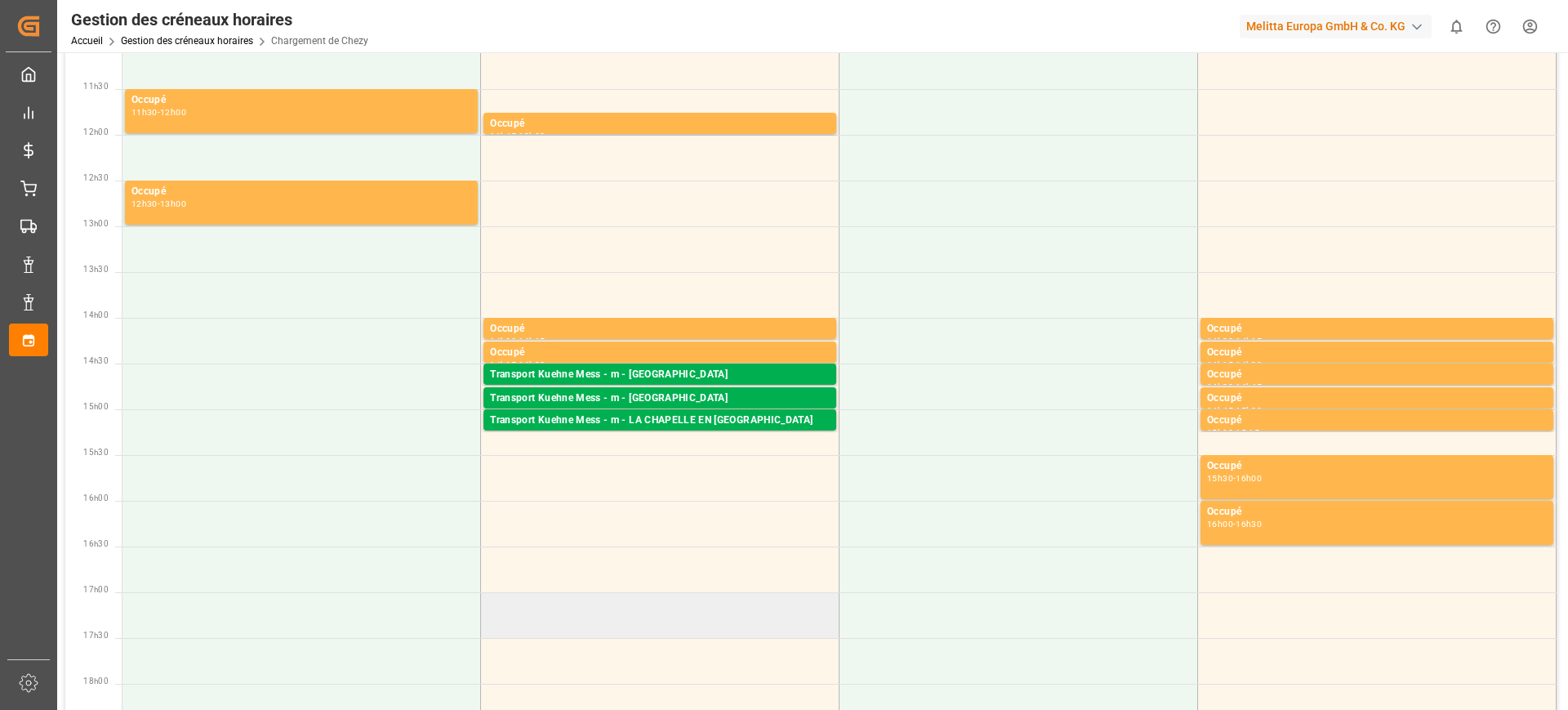
scroll to position [408, 0]
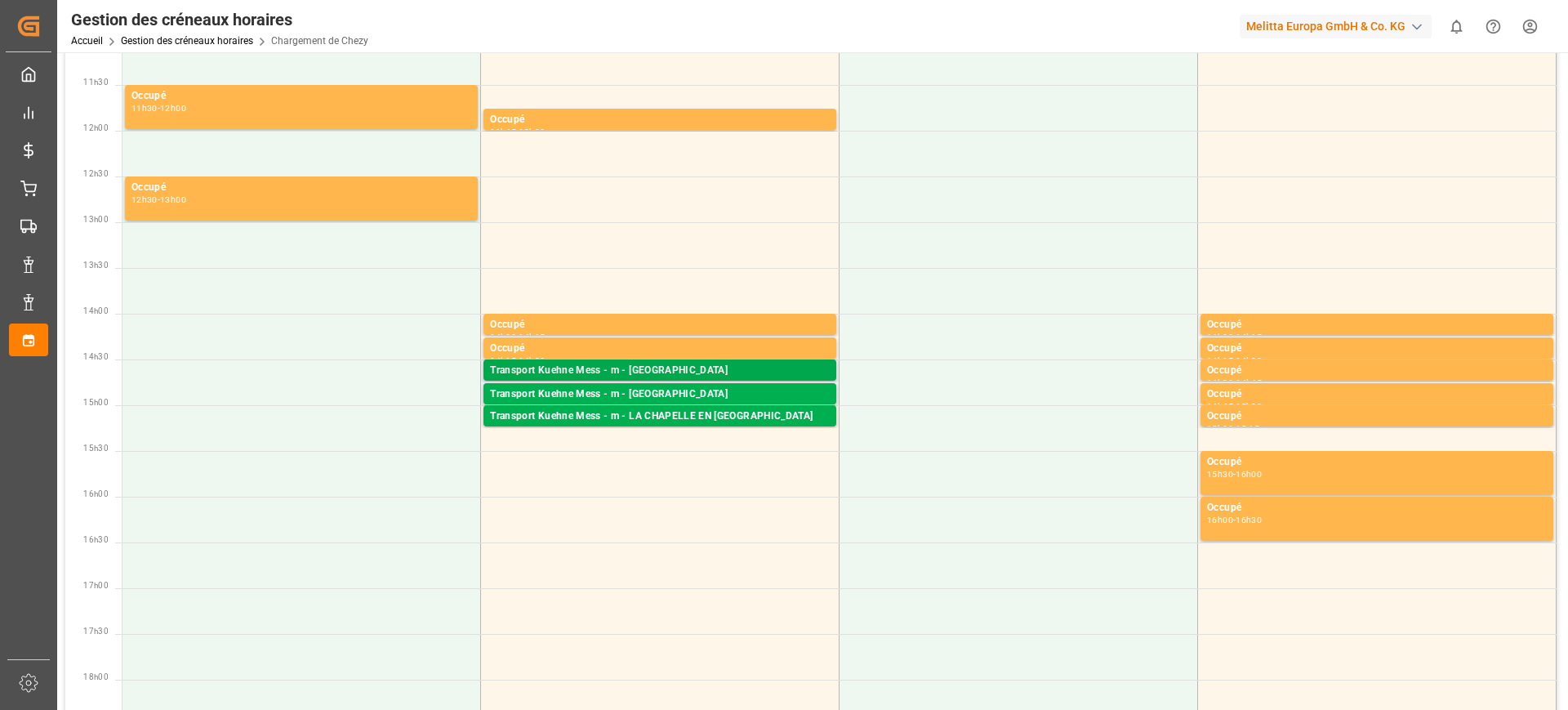
click at [743, 363] on div "Transport Kuehne Mess - m - [GEOGRAPHIC_DATA]" at bounding box center [659, 371] width 339 height 16
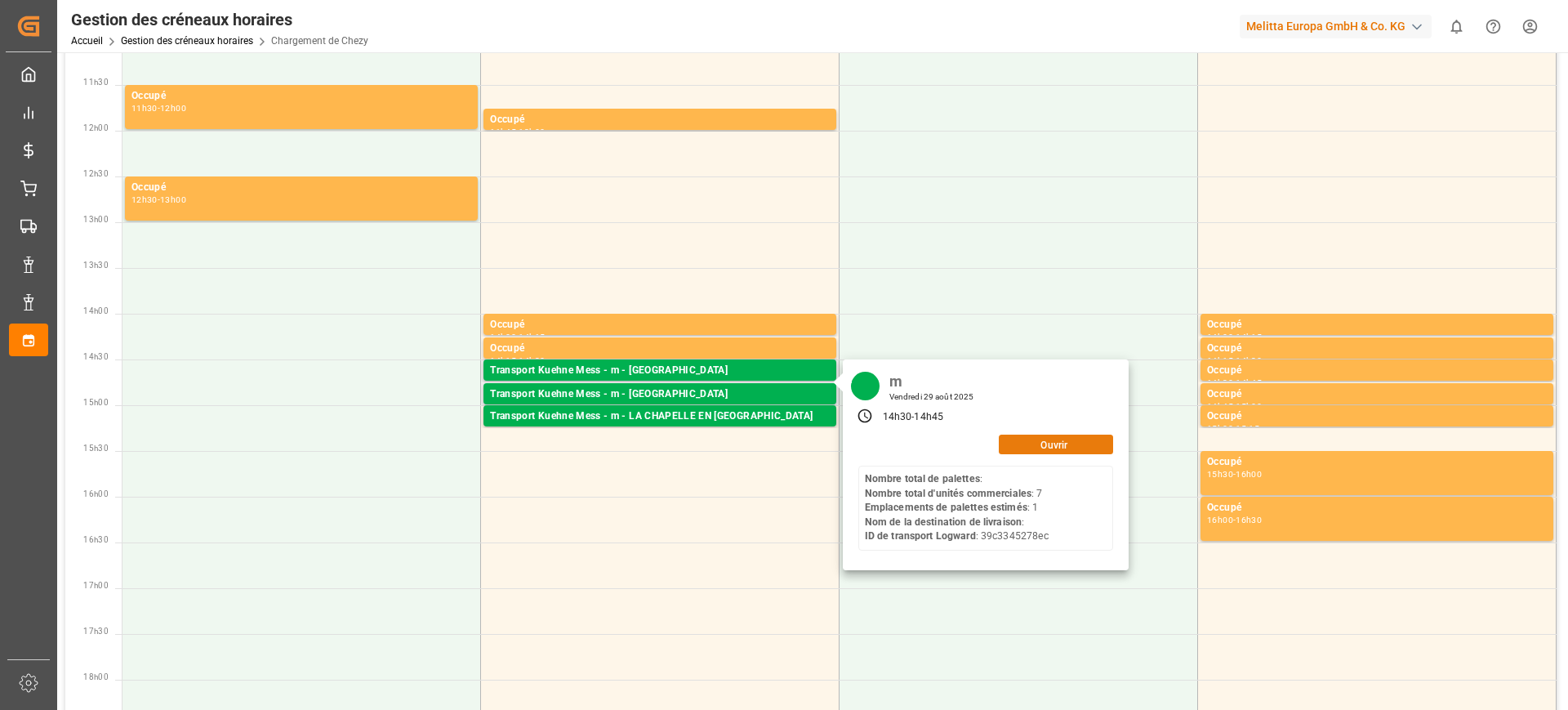
click at [1026, 440] on button "Ouvrir" at bounding box center [1056, 444] width 115 height 20
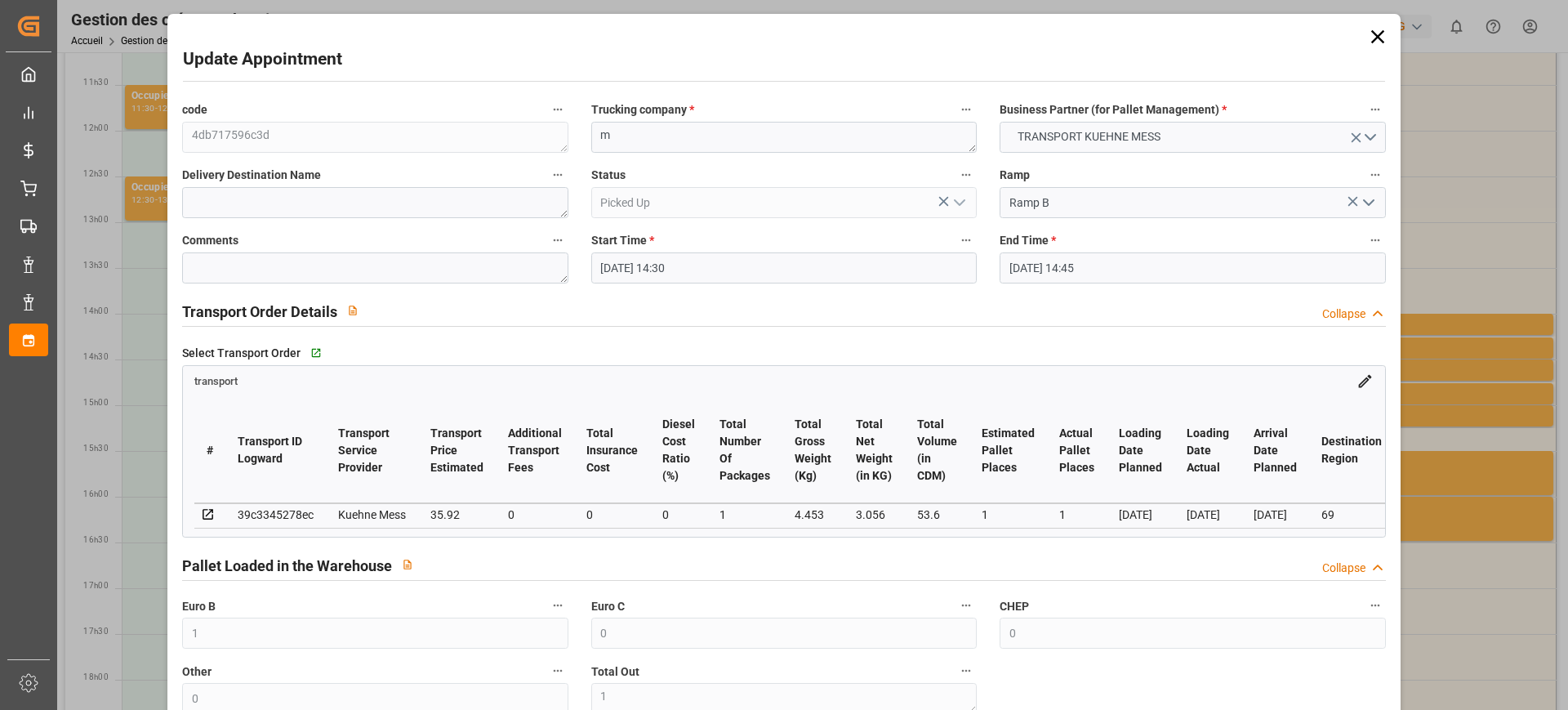
type input "[DATE] 14:30"
type input "[DATE] 14:45"
type input "[DATE] 11:42"
type input "[DATE]"
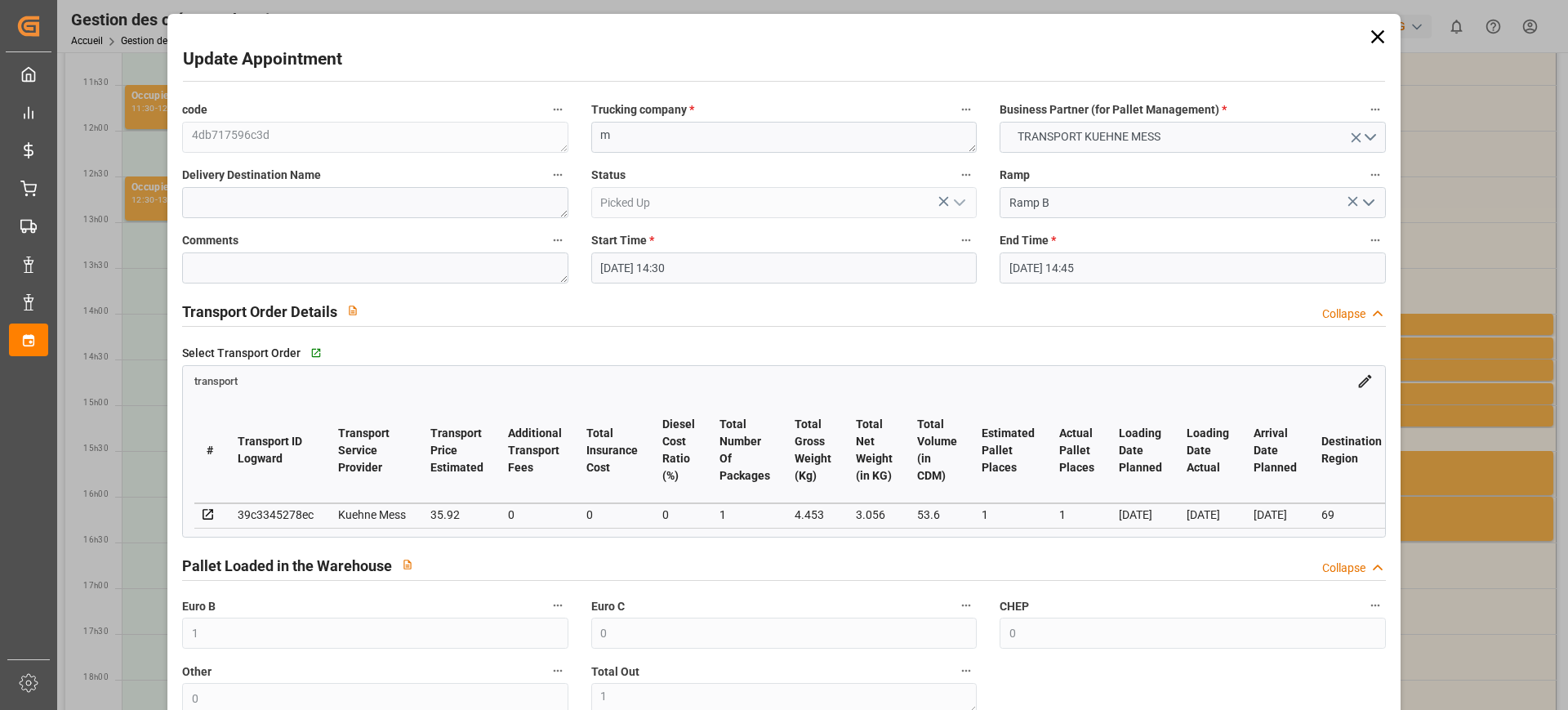
type input "[DATE]"
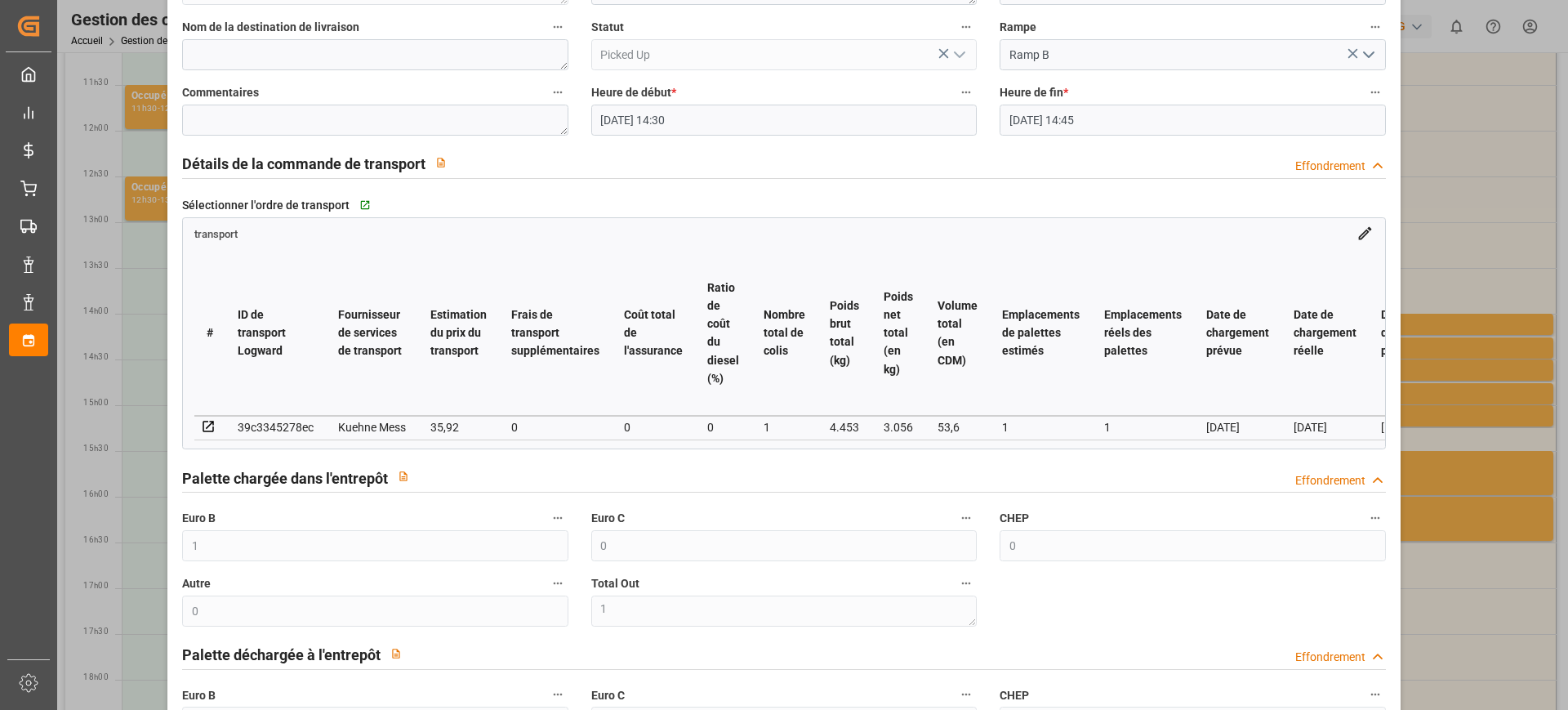
scroll to position [204, 0]
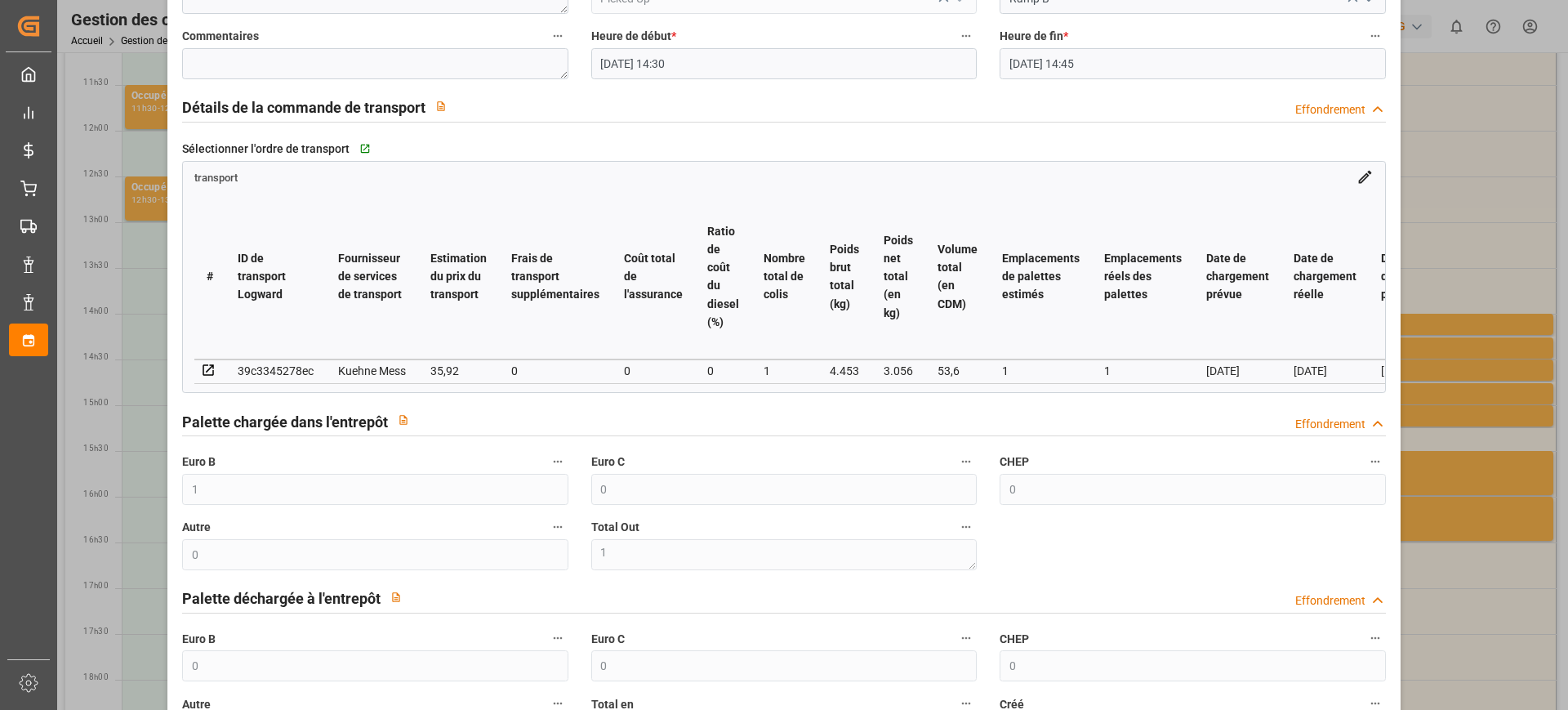
click at [1448, 412] on div "Mise à jour du rendez-vous code 4db717596c3d Entreprise de camionnage * m Parte…" at bounding box center [784, 355] width 1568 height 710
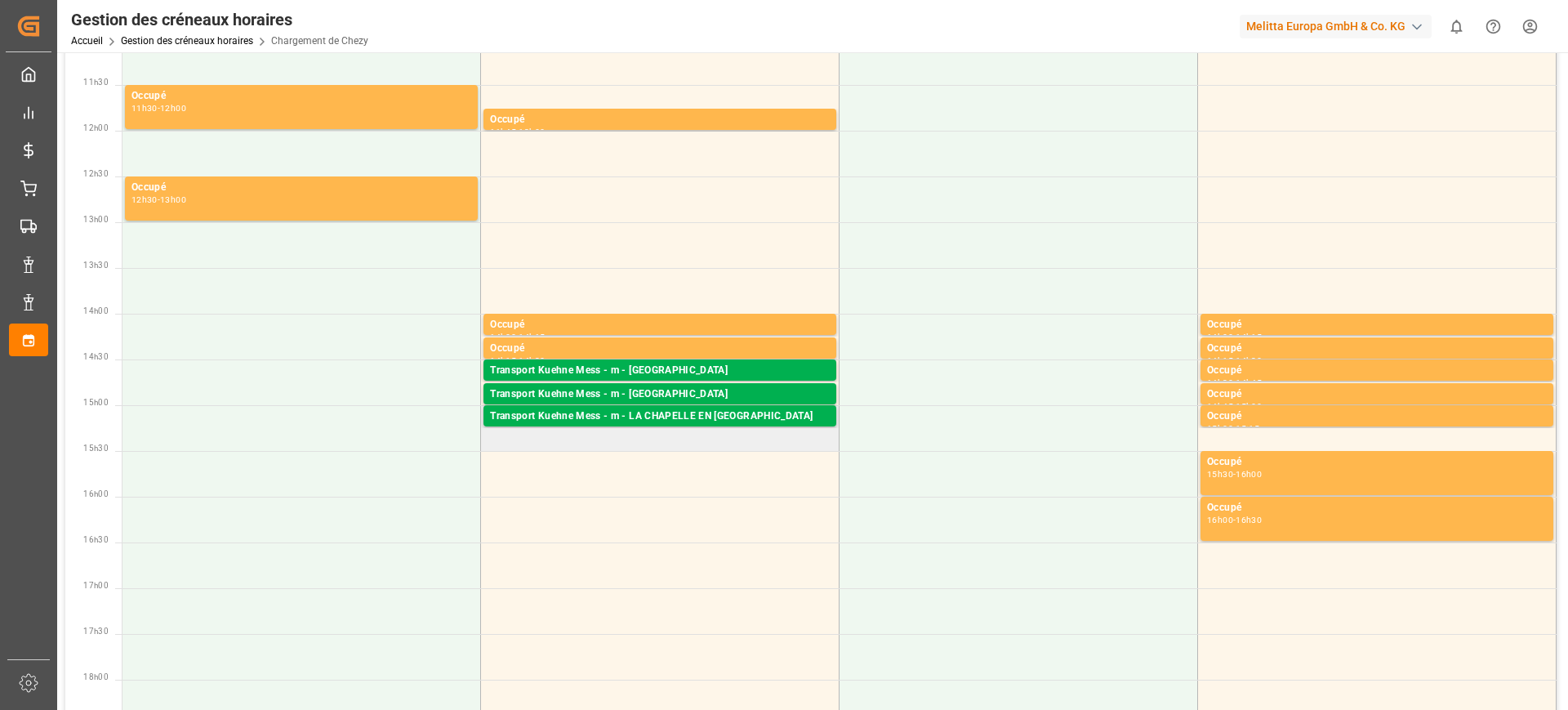
click at [701, 431] on td "Transport Kuehne Mess - m - LA CHAPELLE EN SERVAL Palettes : ,TU : 27,Ville : […" at bounding box center [660, 428] width 358 height 46
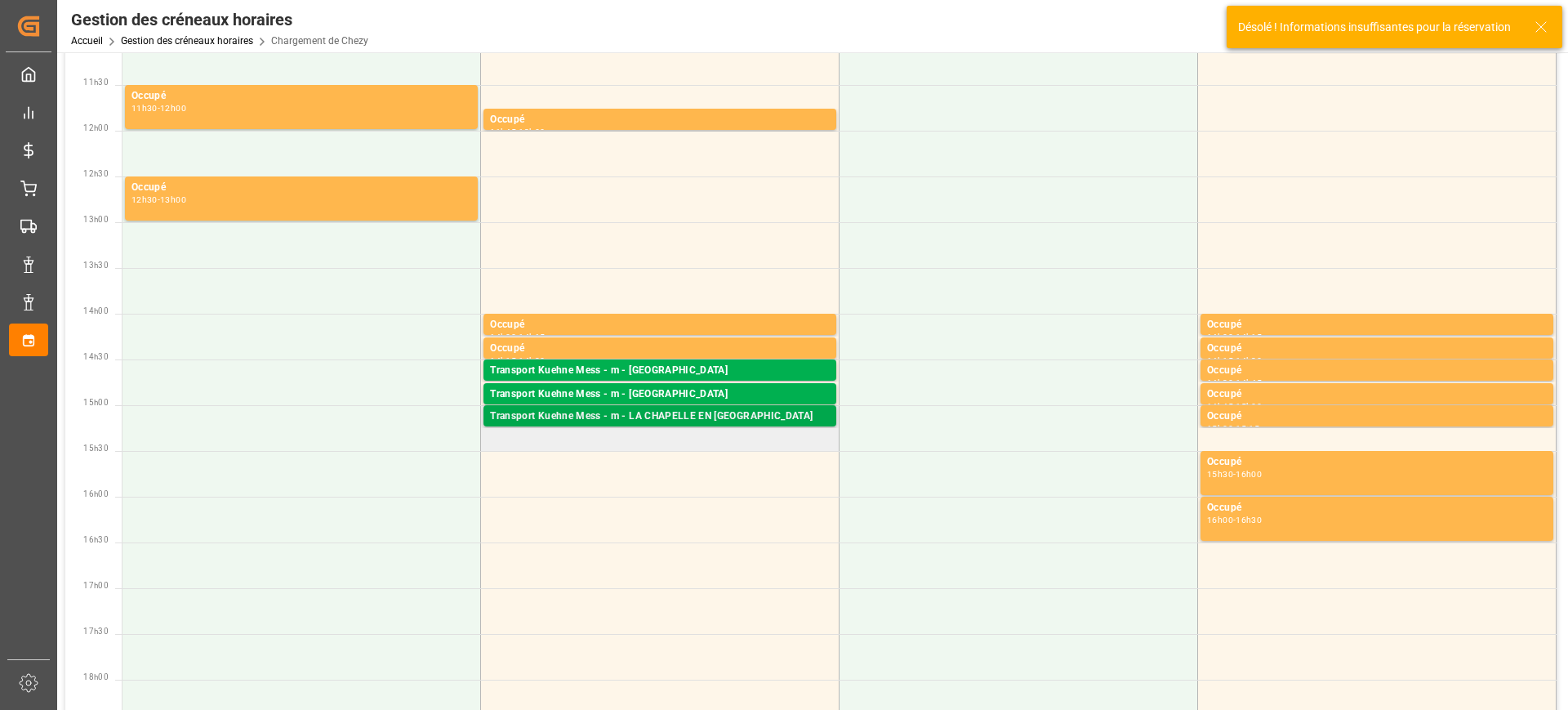
click at [749, 418] on font "Transport Kuehne Mess - m - LA CHAPELLE EN [GEOGRAPHIC_DATA]" at bounding box center [651, 416] width 322 height 11
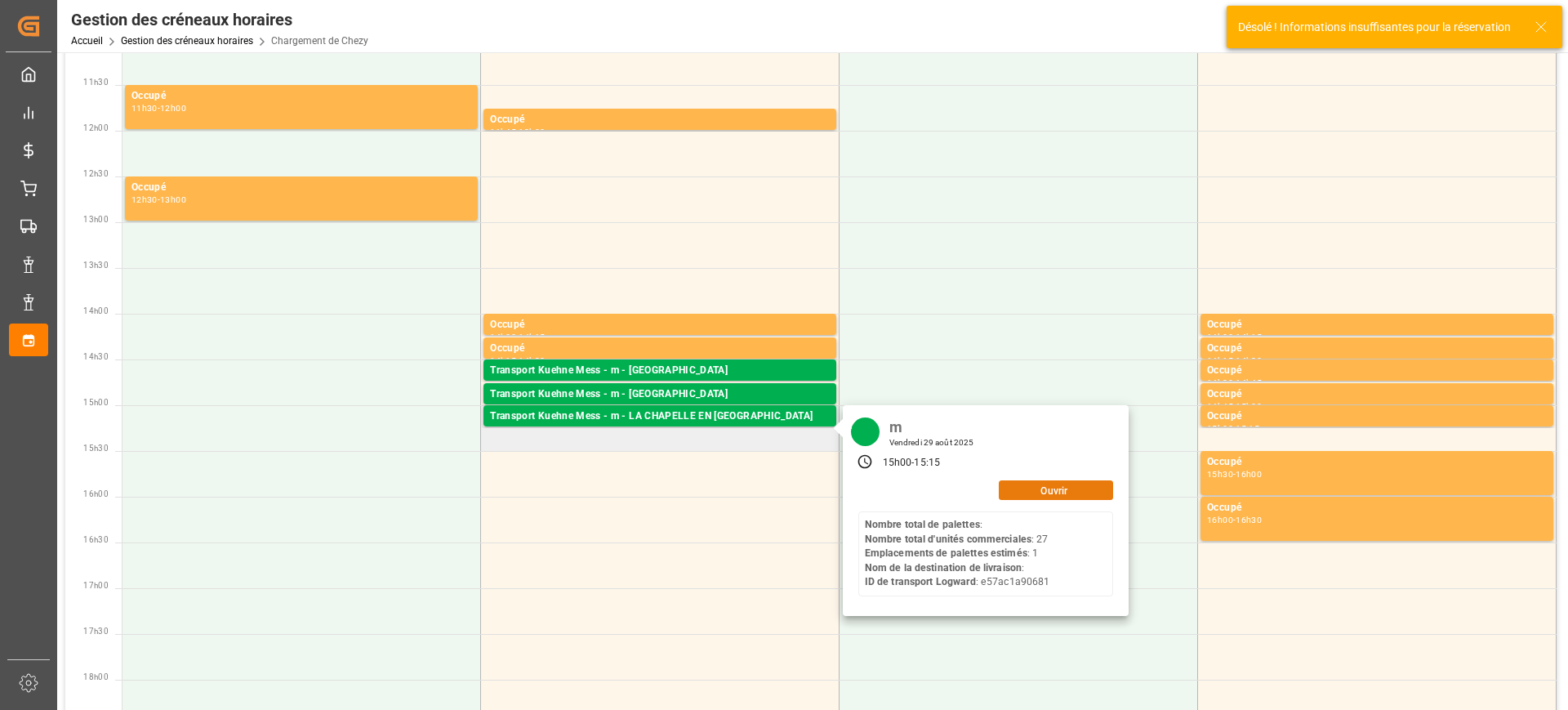
click at [1062, 482] on font "Ouvrir" at bounding box center [1054, 490] width 27 height 16
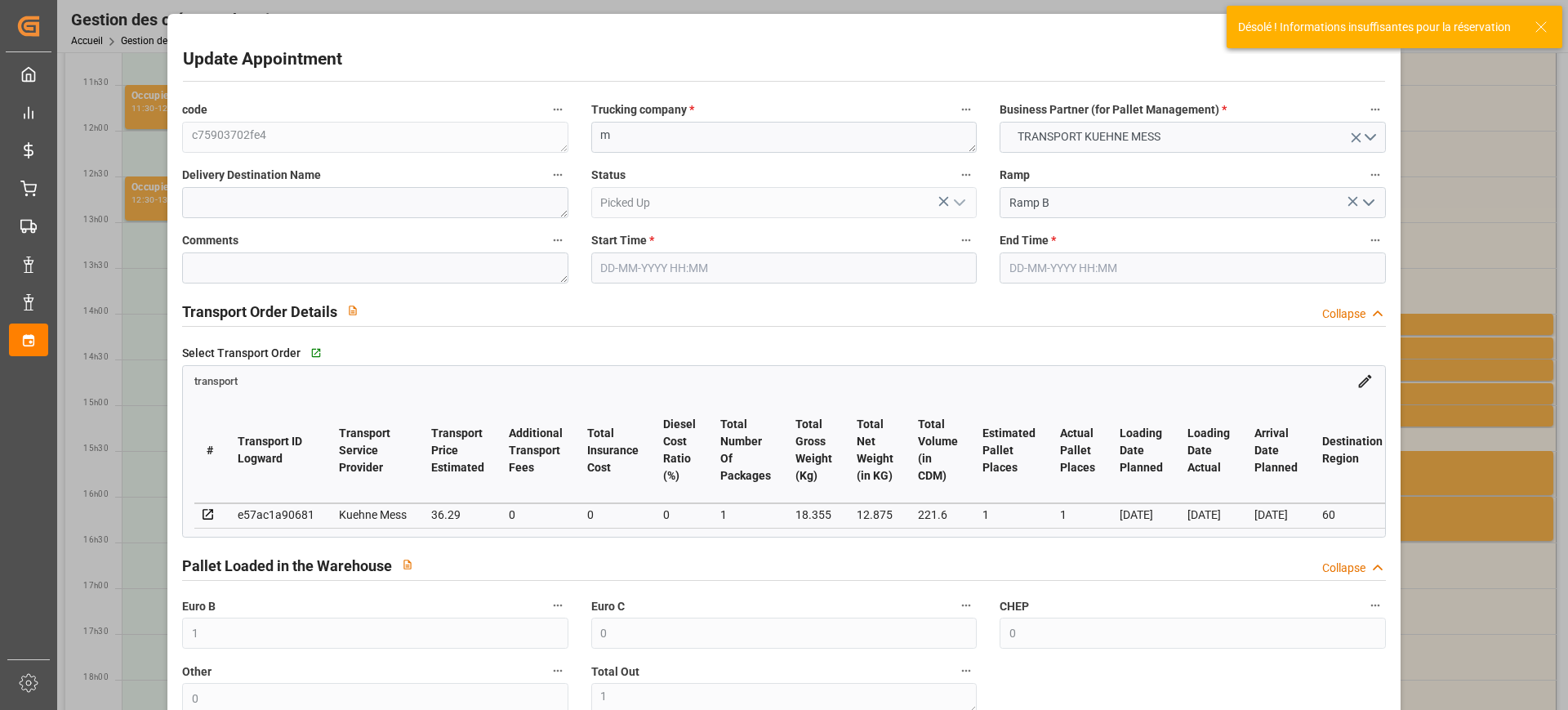
type input "1"
type input "0"
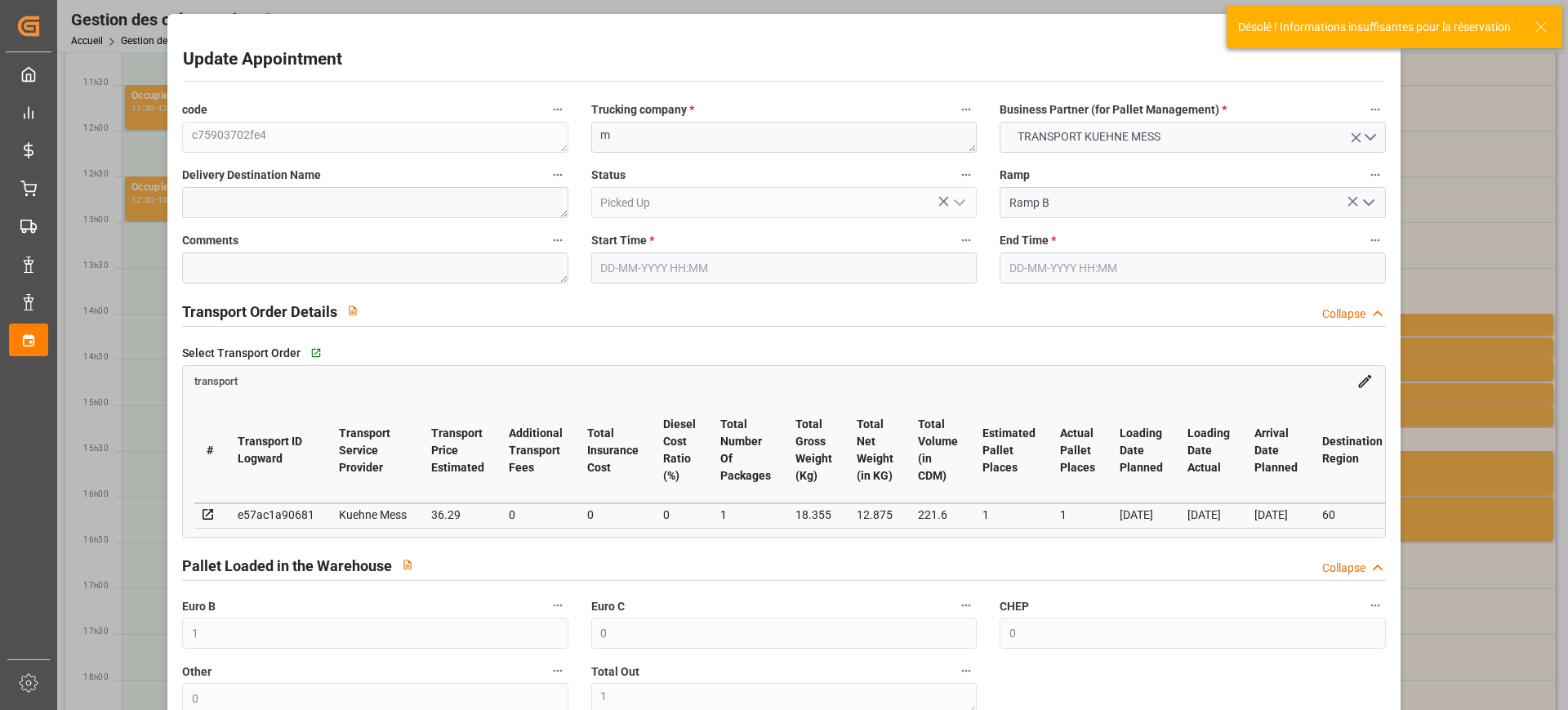
type input "0"
type input "1"
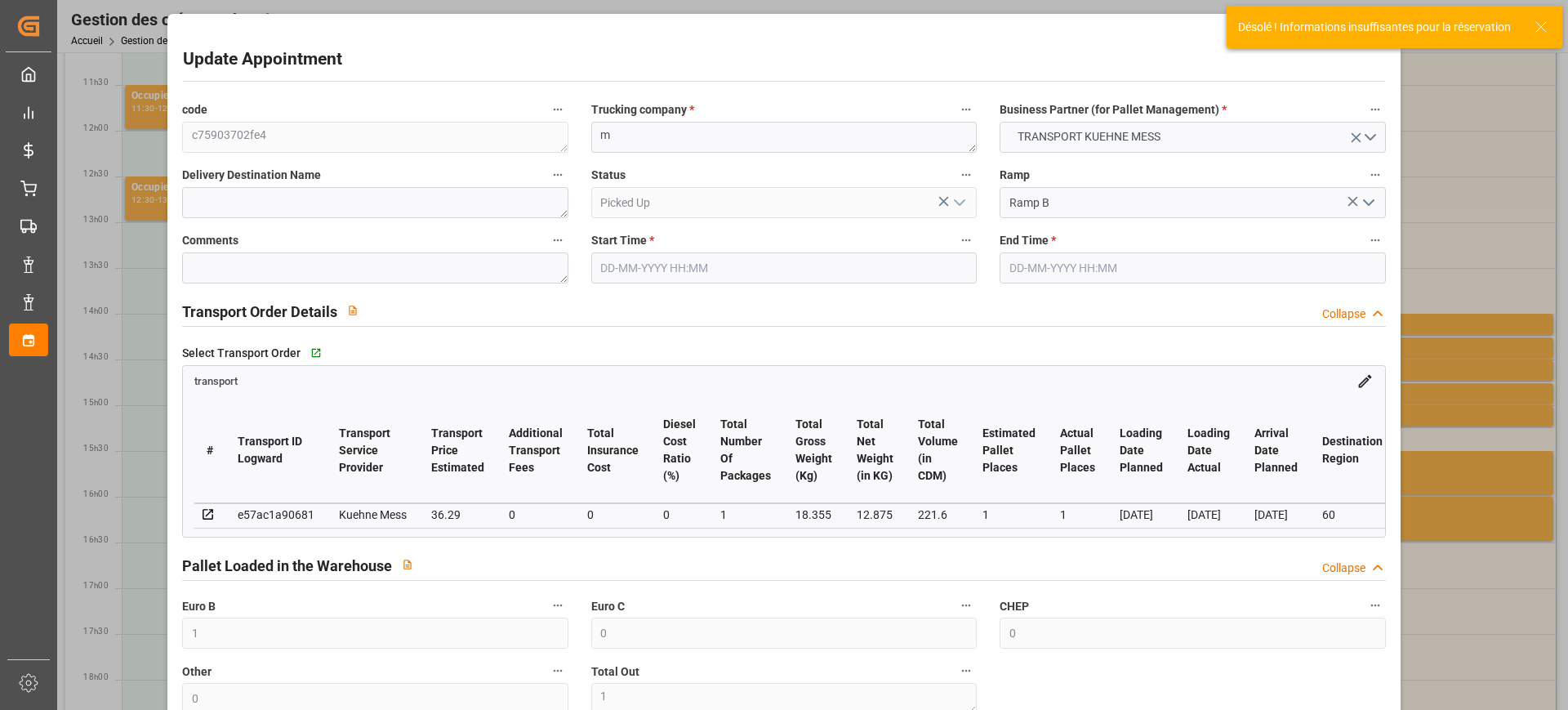
type input "36.29"
type input "0"
type input "36.29"
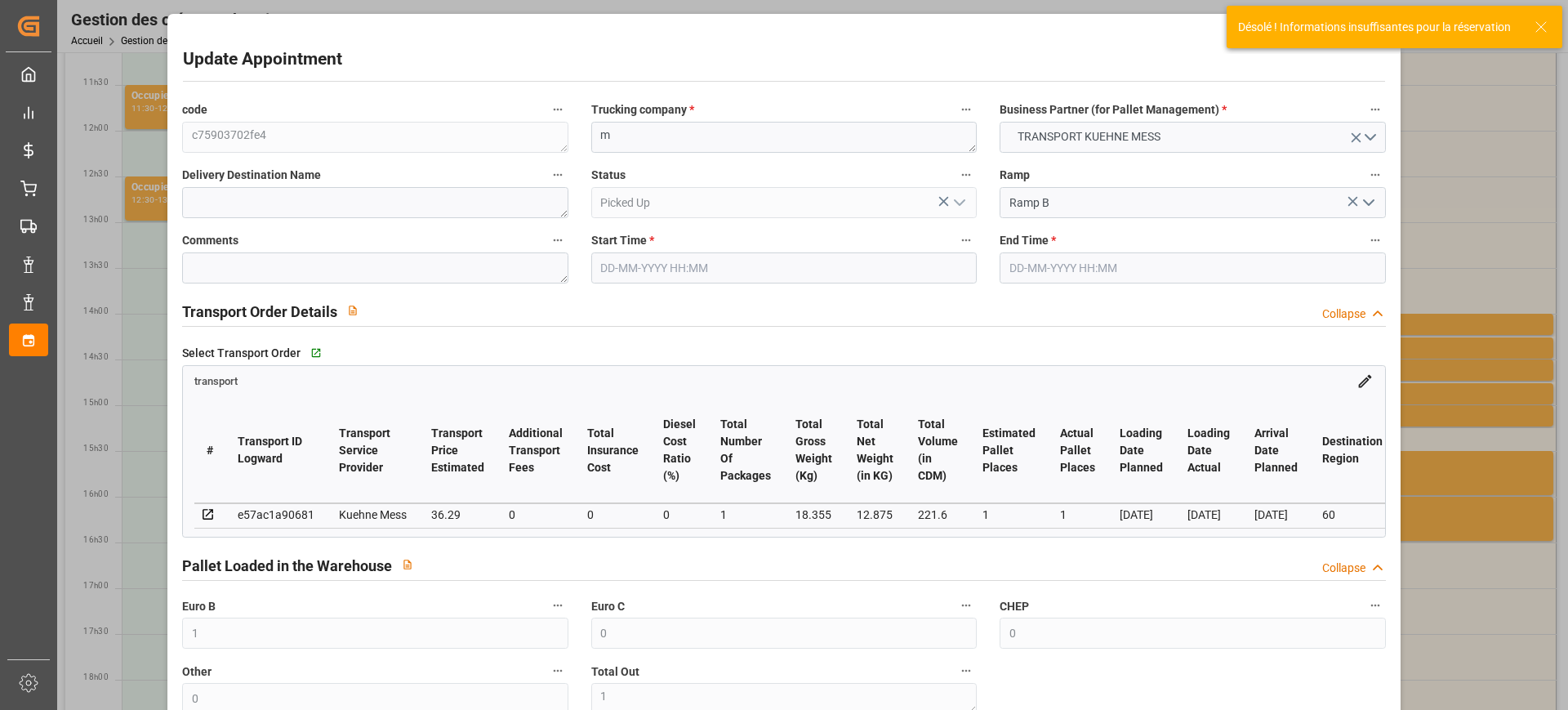
type input "0"
type input "1"
type input "12.875"
type input "41.355"
type input "221.6"
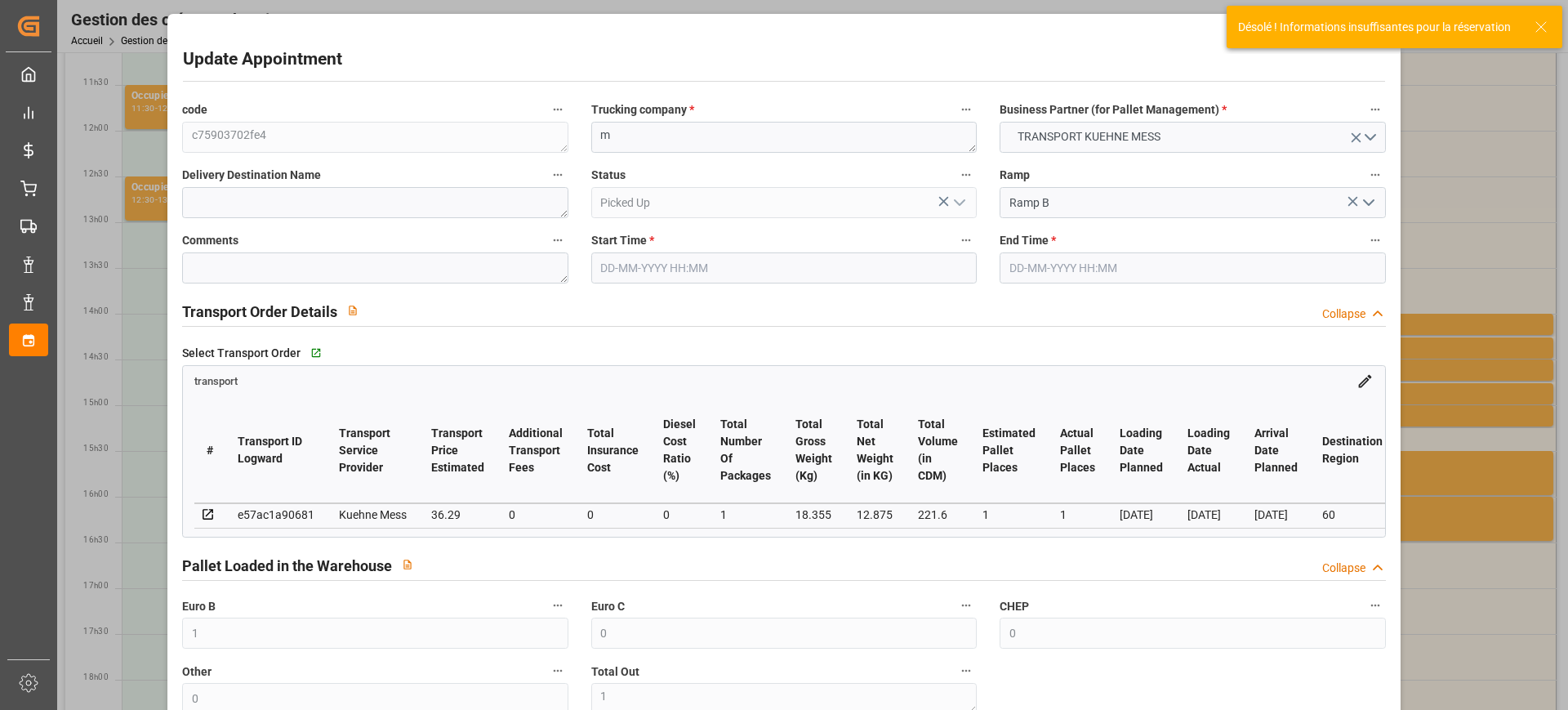
type input "60"
type input "0"
type input "27"
type input "1"
type input "101"
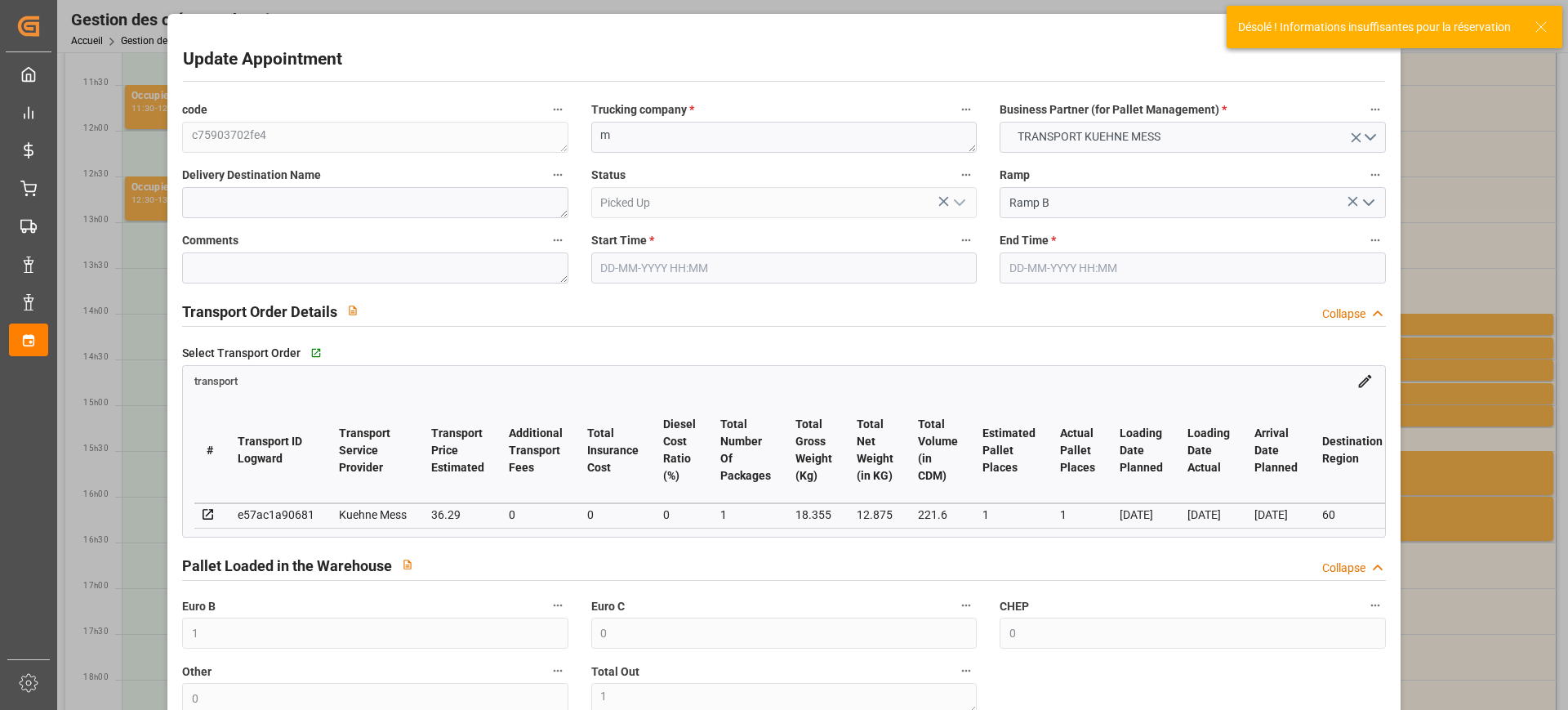
type input "18.355"
type input "0"
type input "4710.8598"
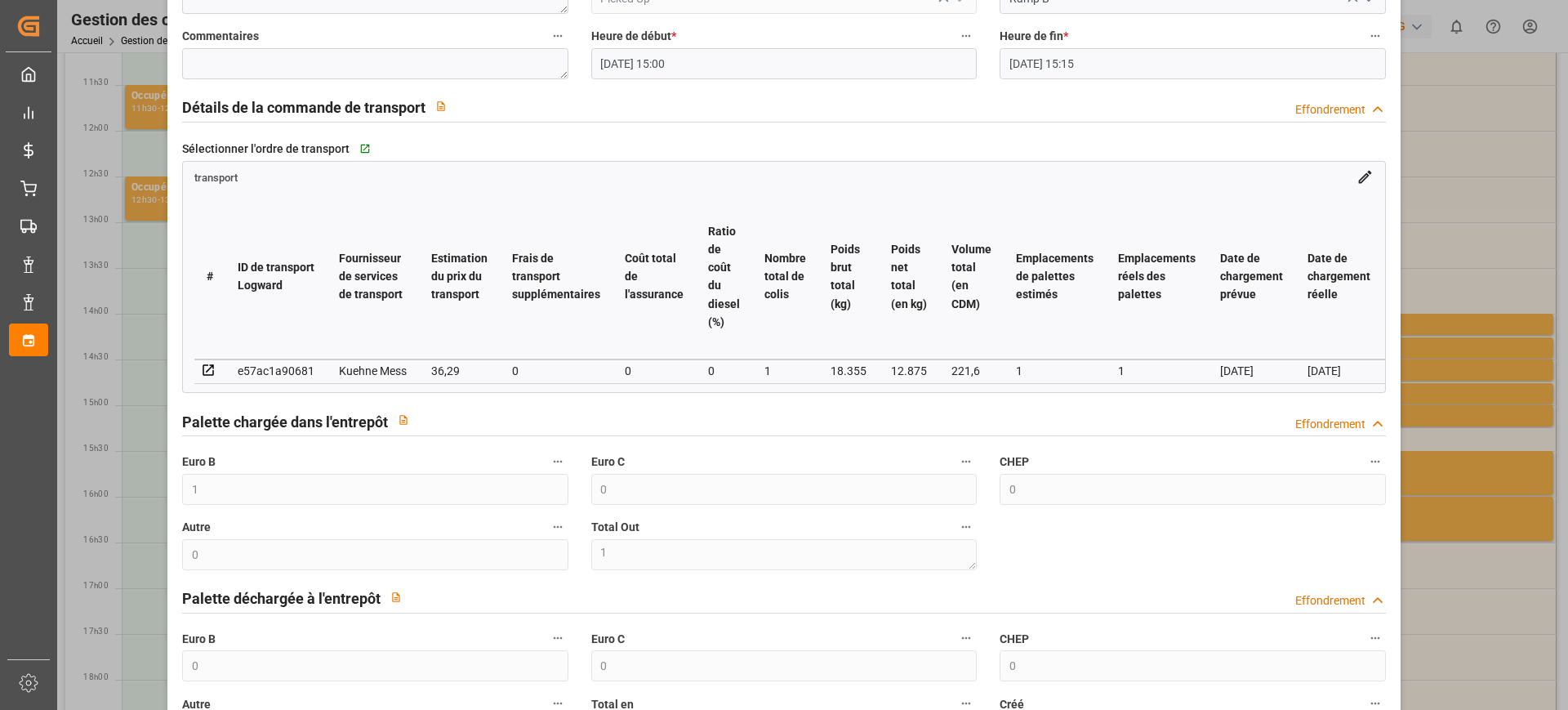
click at [1496, 419] on div "Mise à jour du rendez-vous code c75903702fe4 Entreprise de camionnage * m Parte…" at bounding box center [784, 355] width 1568 height 710
